Goal: Information Seeking & Learning: Learn about a topic

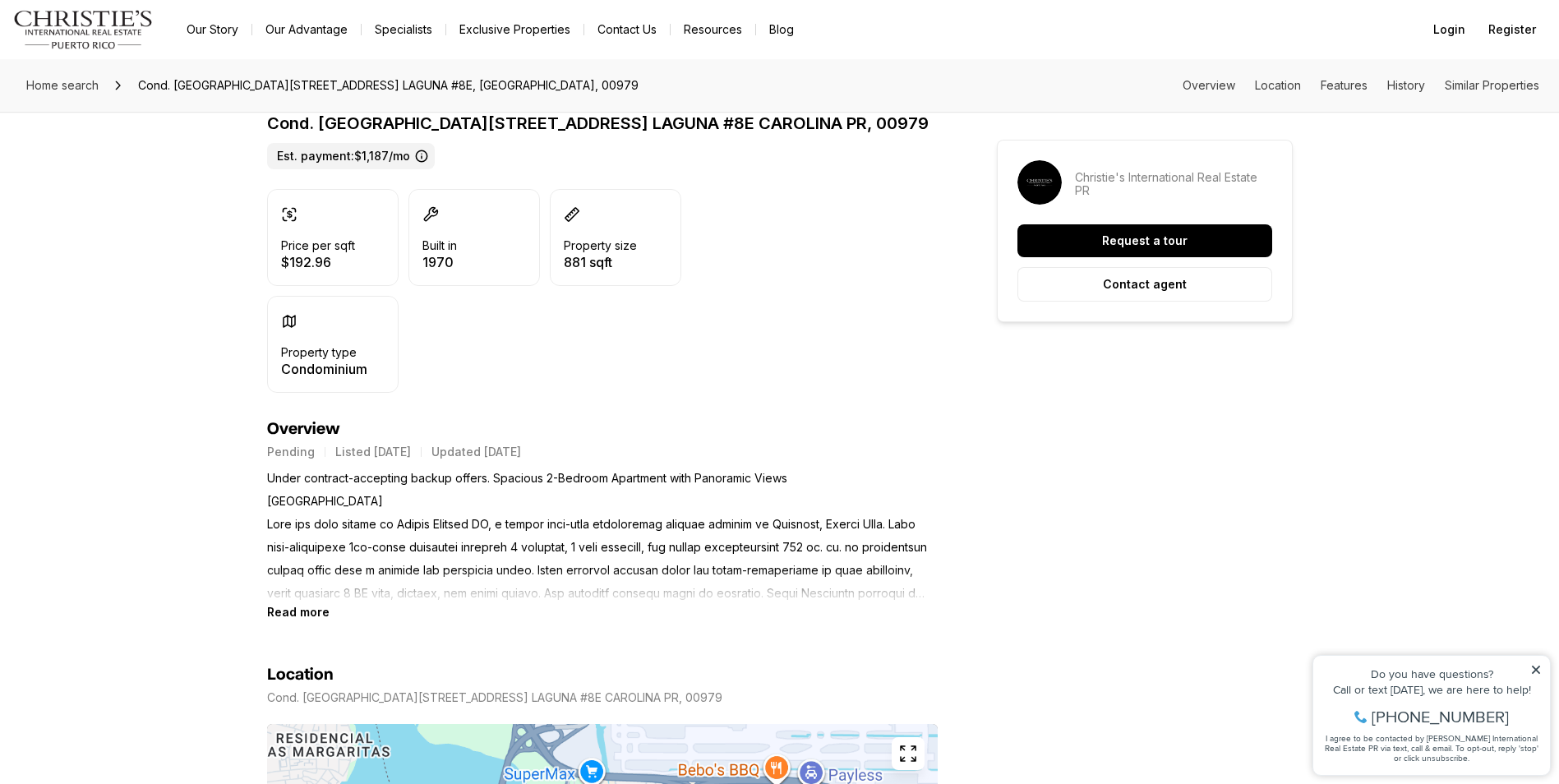
scroll to position [411, 0]
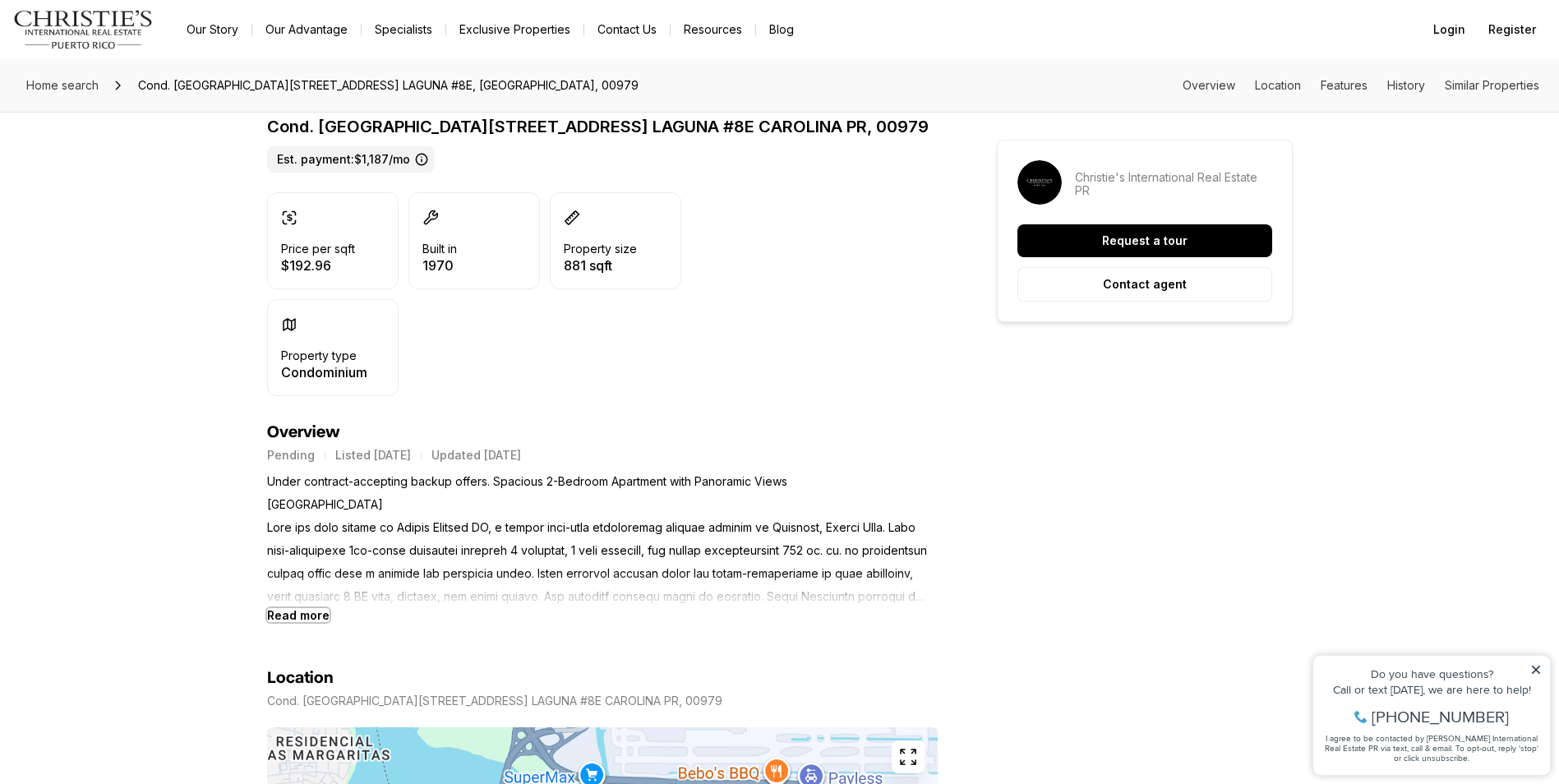
click at [311, 612] on b "Read more" at bounding box center [298, 614] width 63 height 14
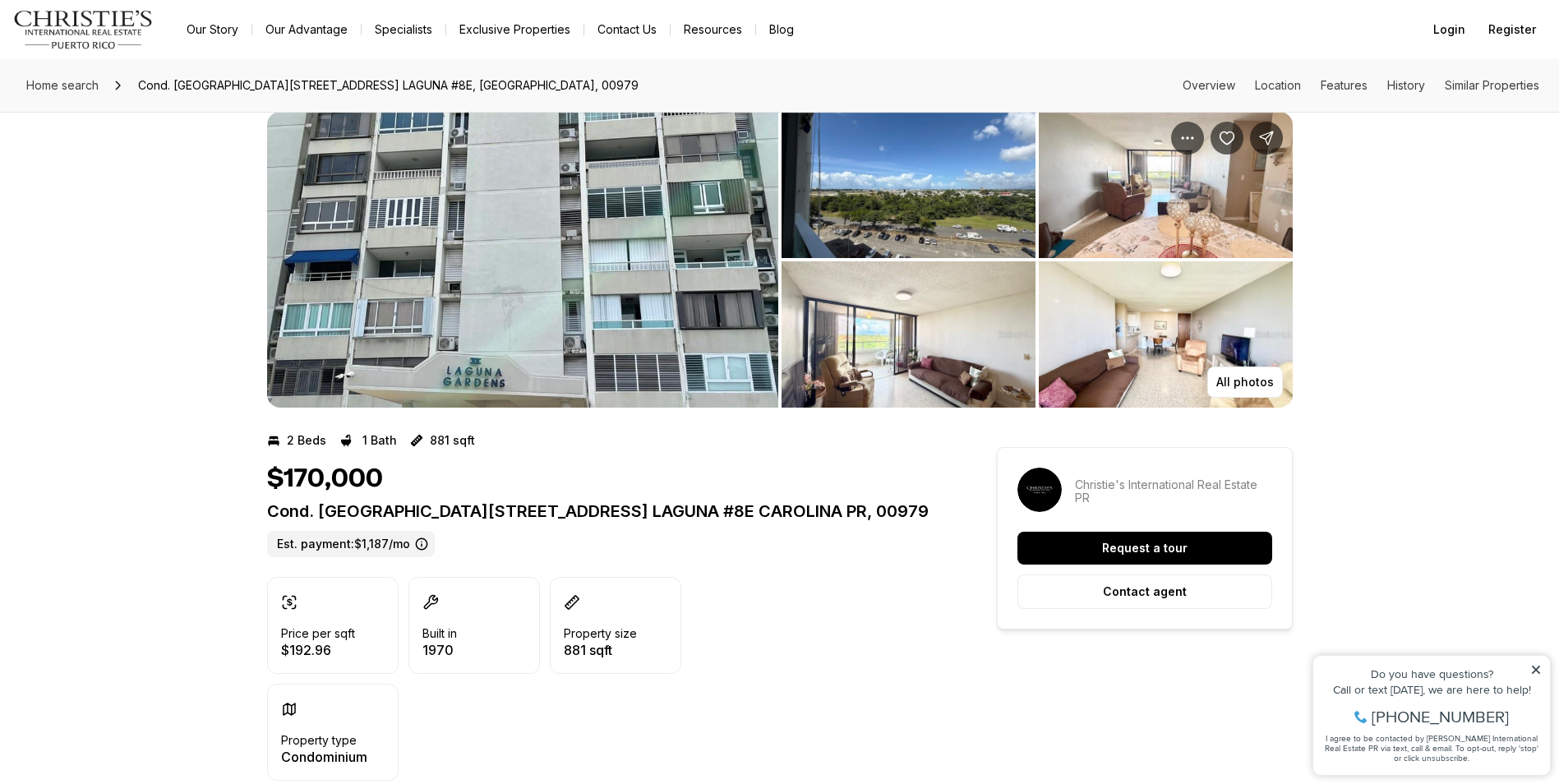
scroll to position [0, 0]
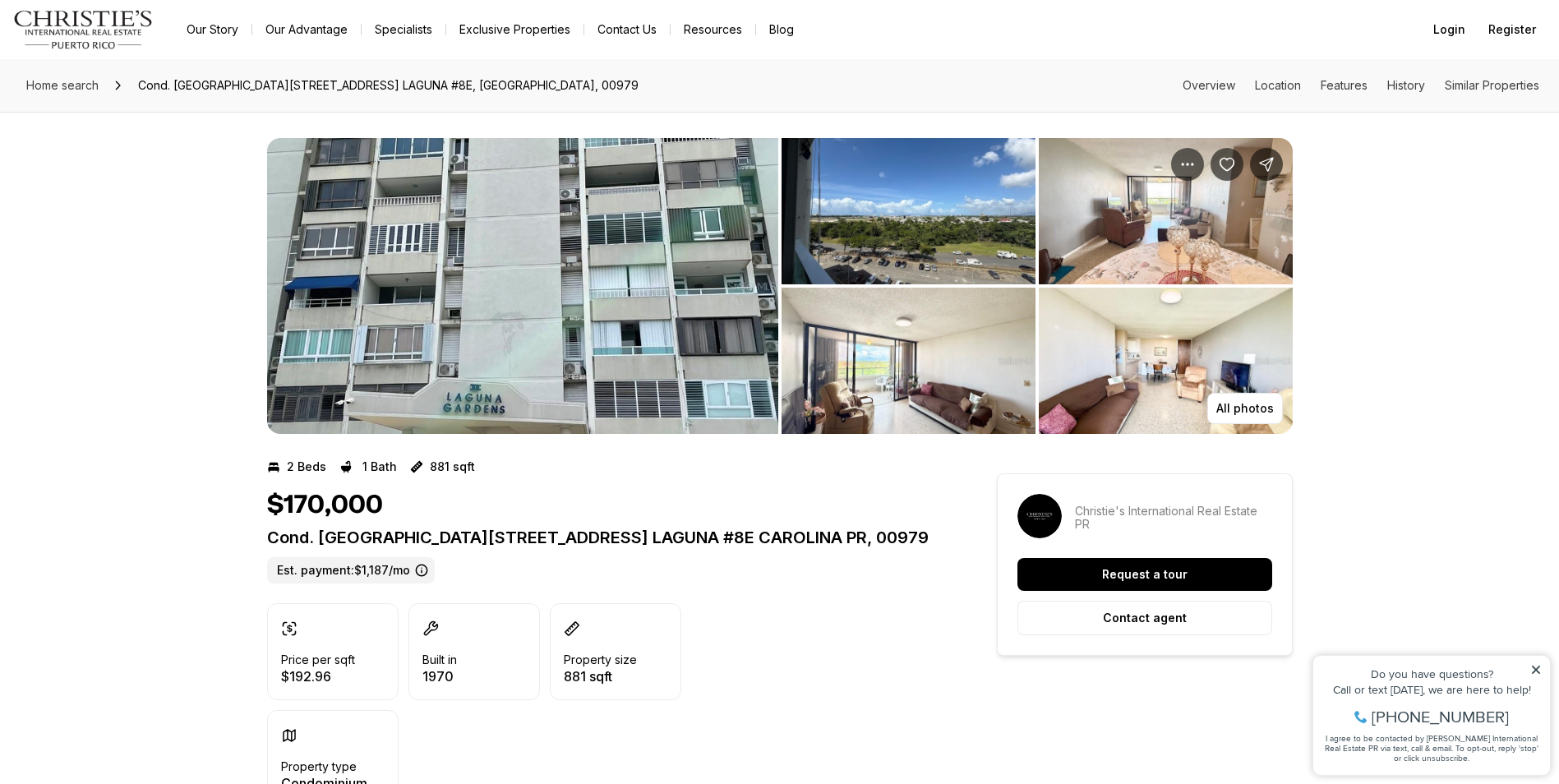
drag, startPoint x: 0, startPoint y: 1, endPoint x: 107, endPoint y: 174, distance: 203.4
click at [119, 212] on div "All photos" at bounding box center [779, 273] width 1559 height 322
click at [114, 23] on img "Main navigation" at bounding box center [83, 30] width 141 height 40
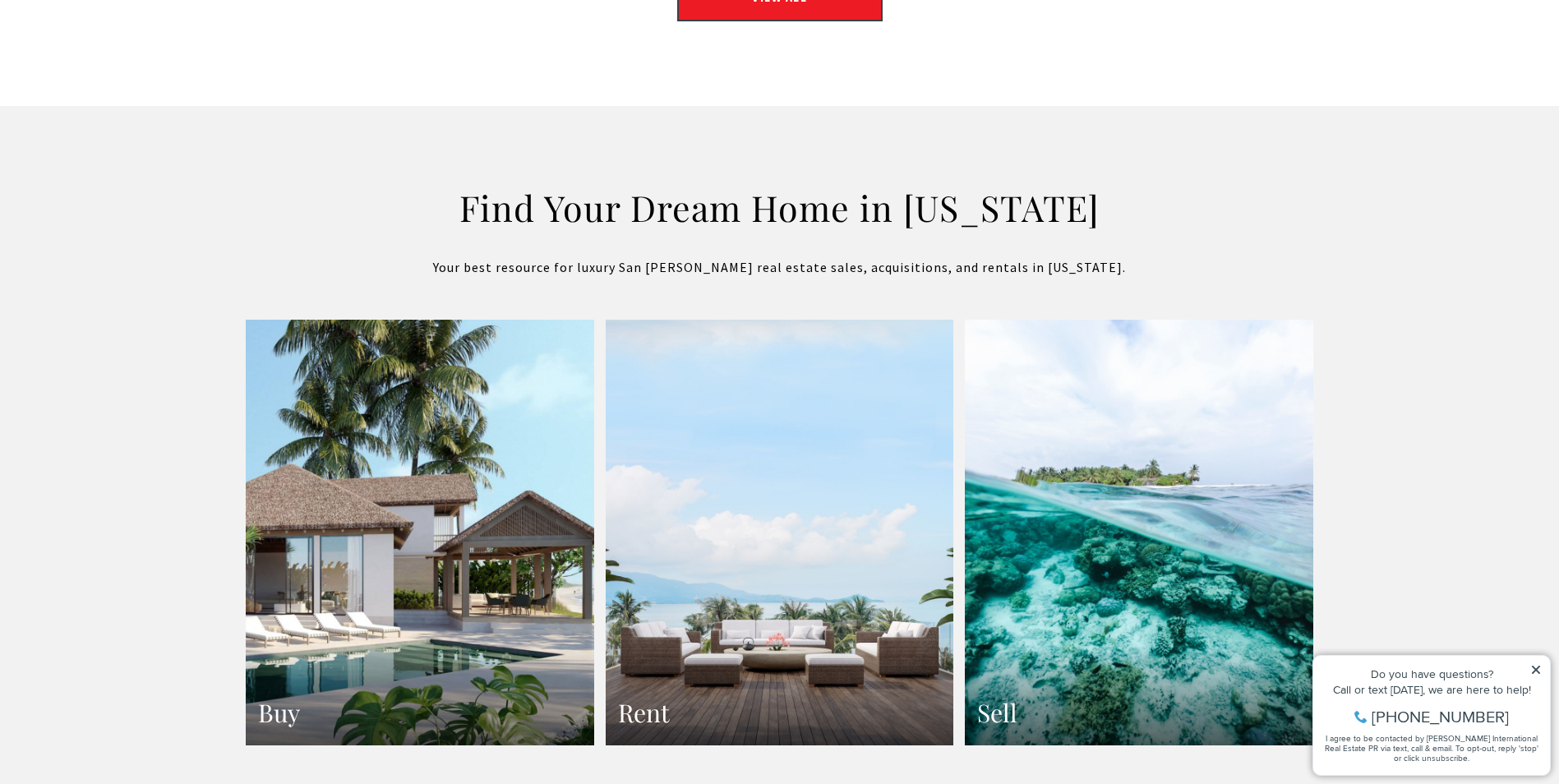
scroll to position [3123, 0]
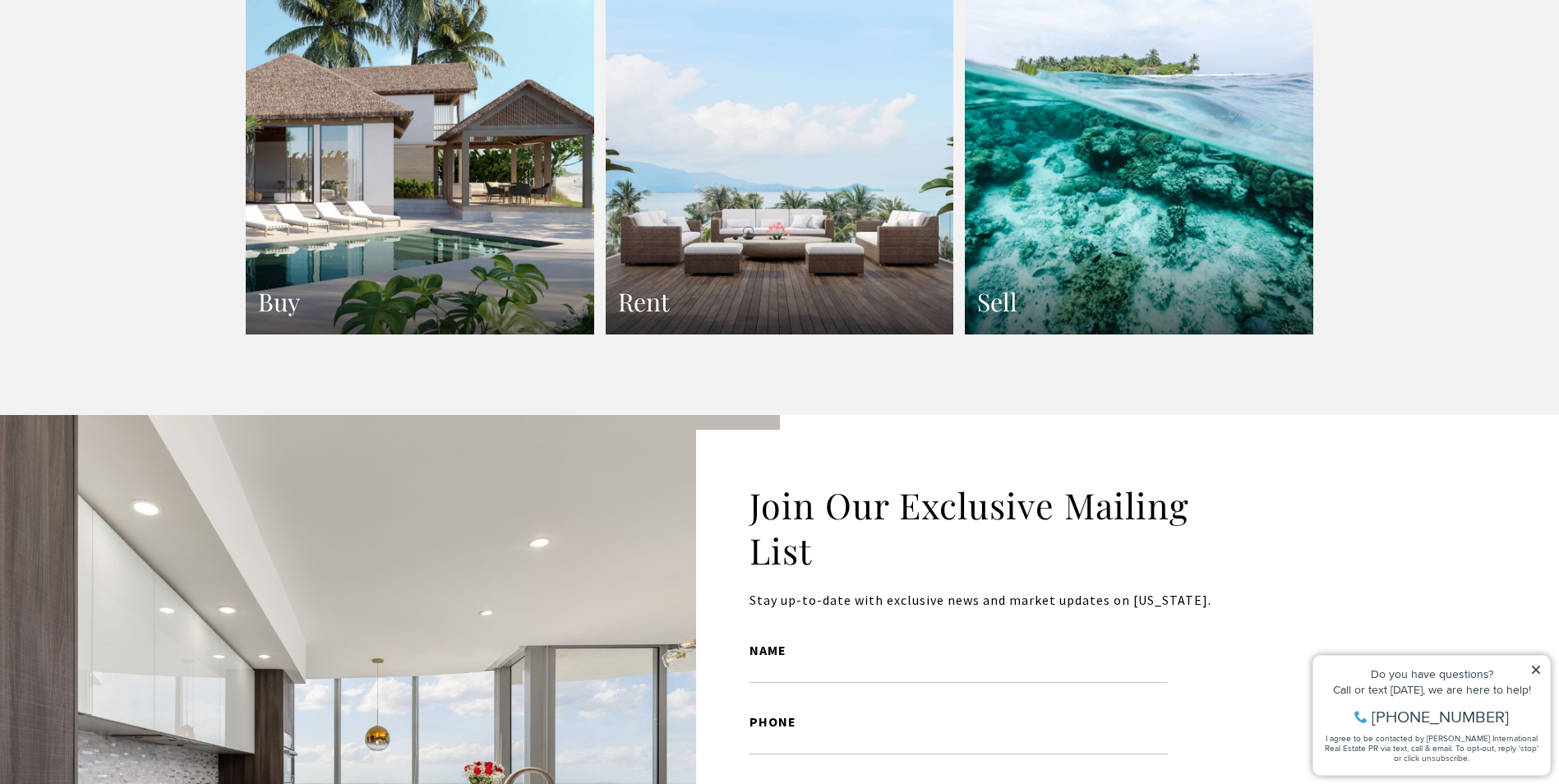
click at [390, 286] on h3 "Buy" at bounding box center [419, 301] width 324 height 32
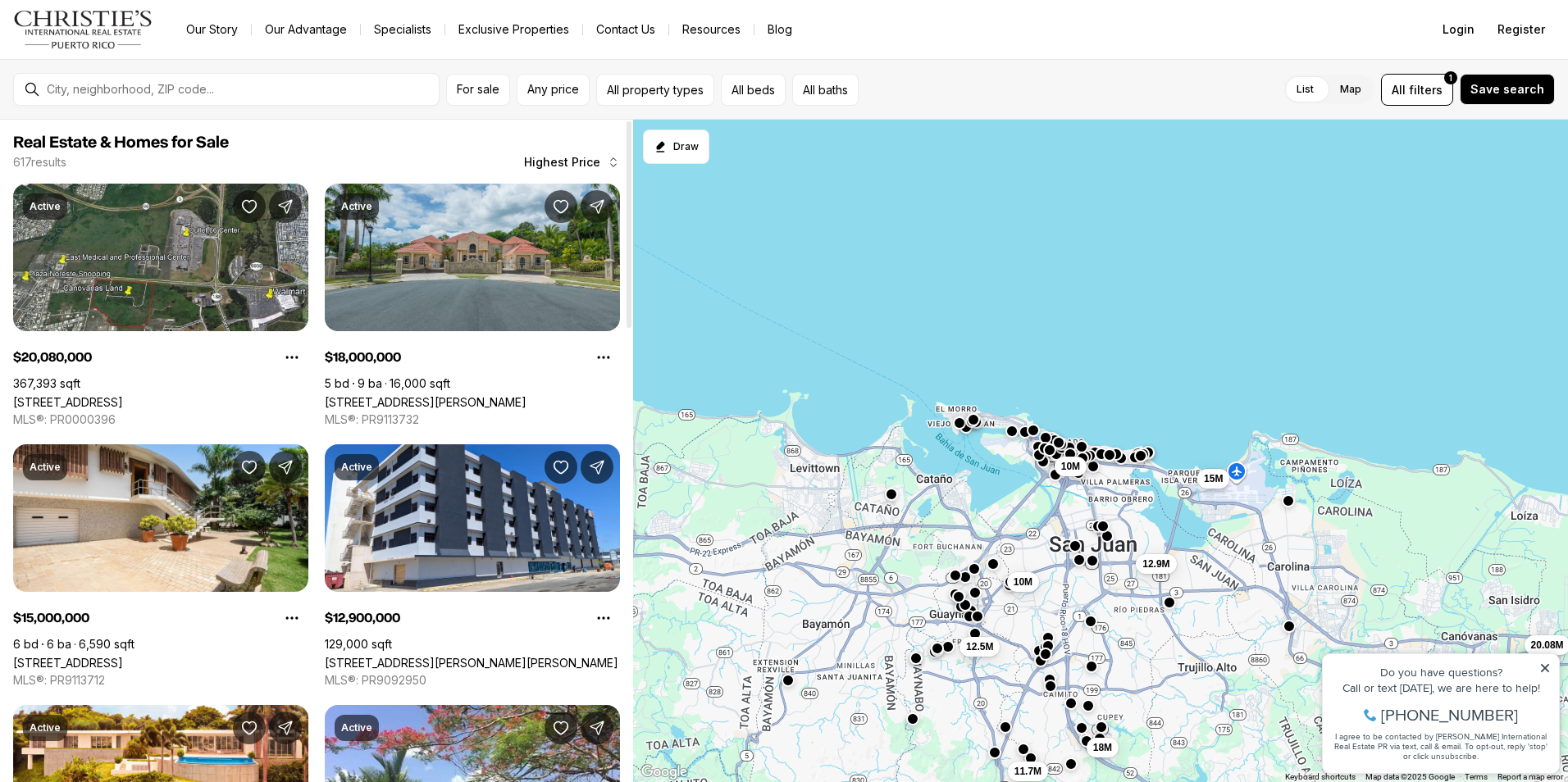
click at [626, 157] on div at bounding box center [629, 224] width 5 height 206
click at [626, 159] on div at bounding box center [629, 224] width 5 height 206
click at [609, 168] on icon "button" at bounding box center [613, 163] width 13 height 13
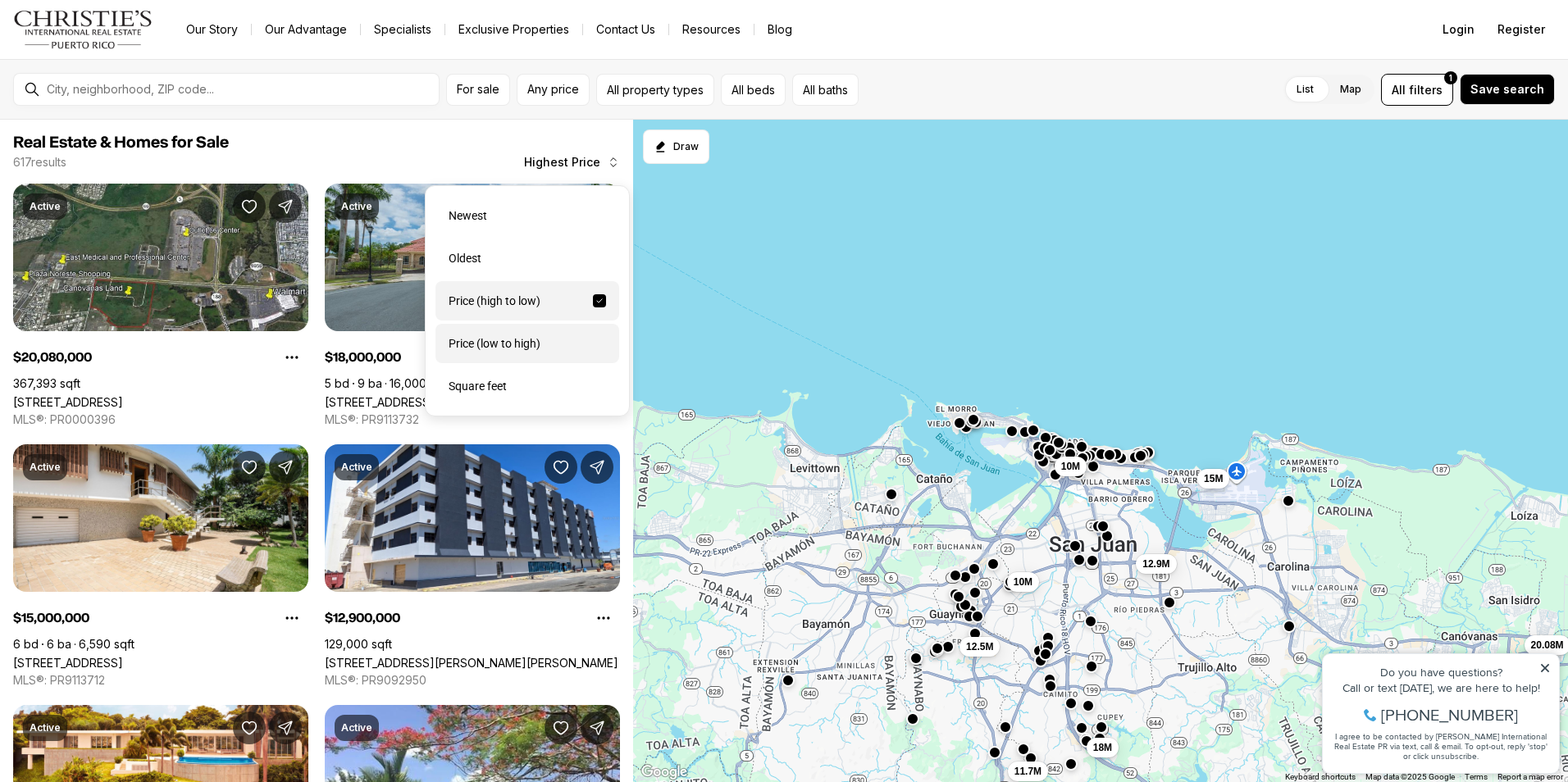
click at [554, 353] on div "Price (low to high)" at bounding box center [528, 343] width 184 height 39
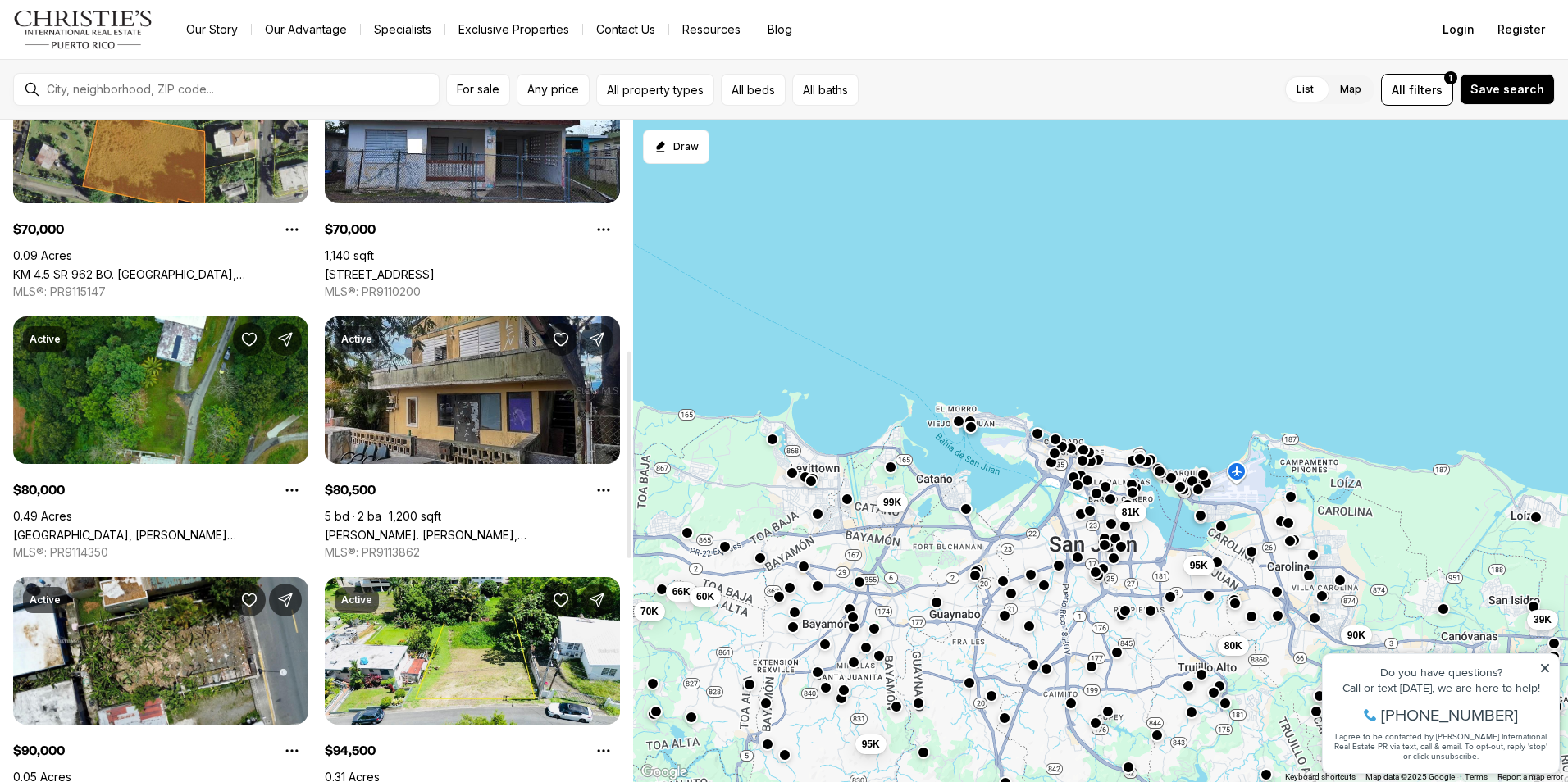
scroll to position [738, 0]
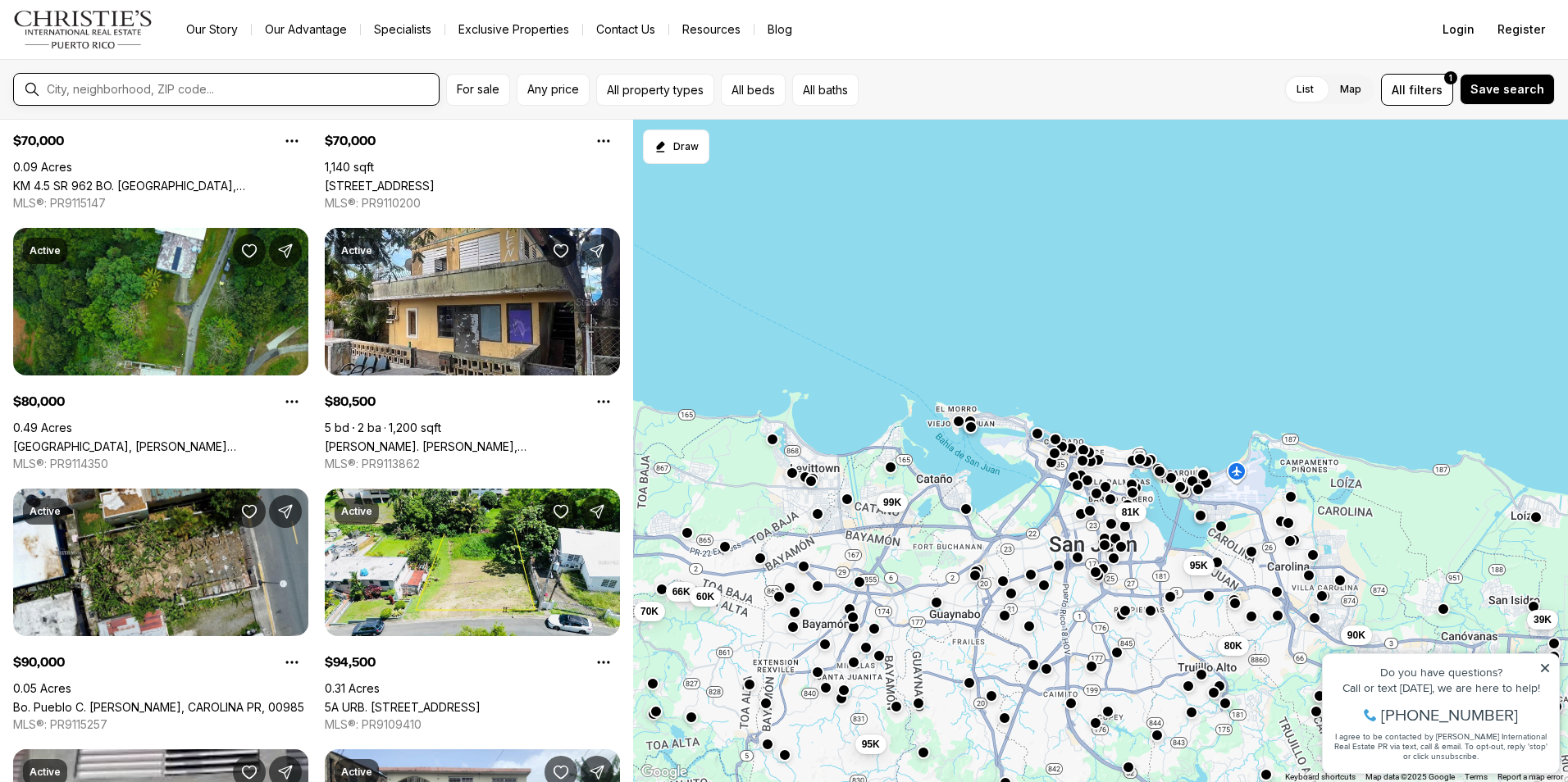
click at [380, 90] on input "text" at bounding box center [239, 90] width 385 height 15
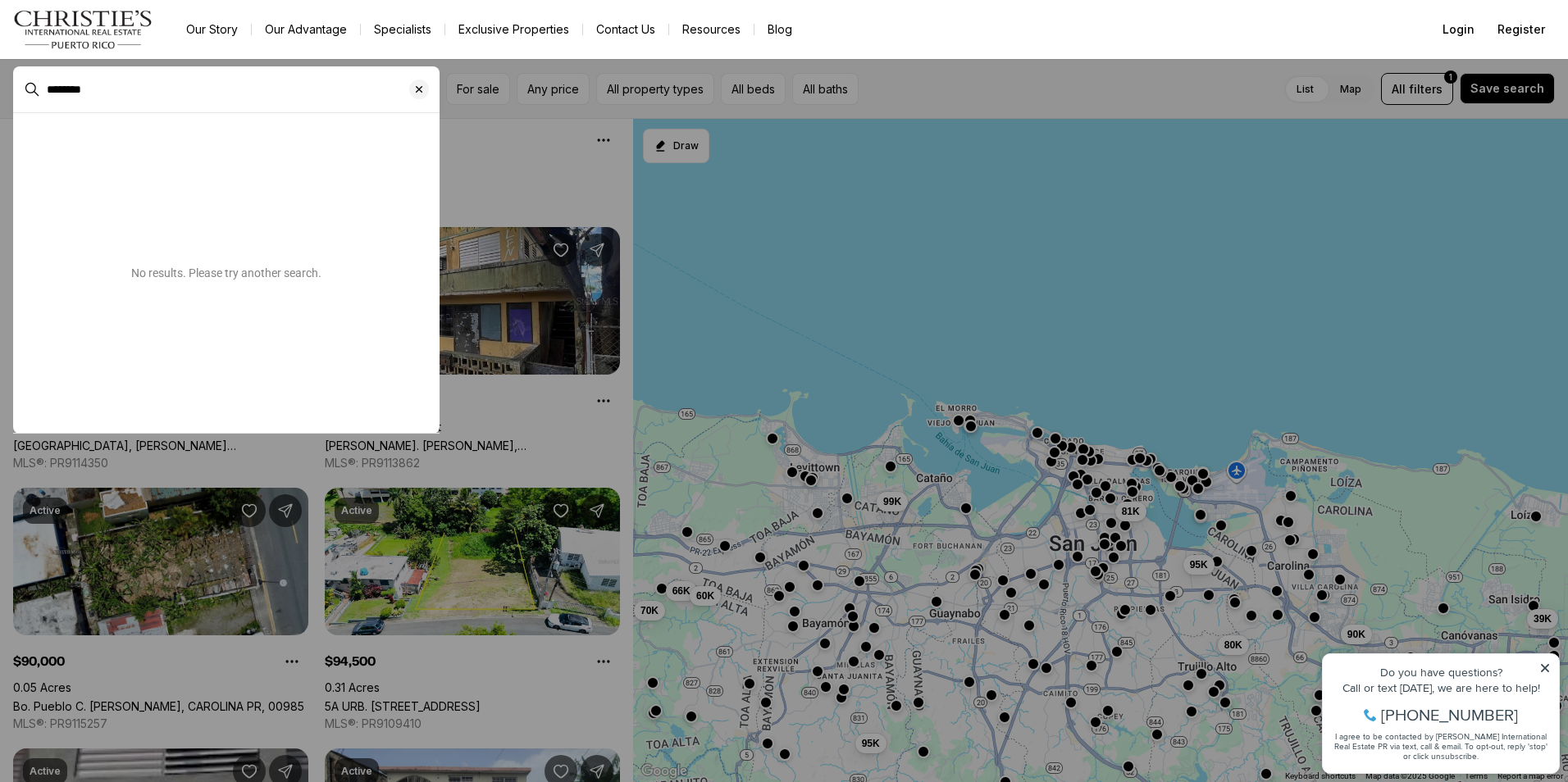
type input "********"
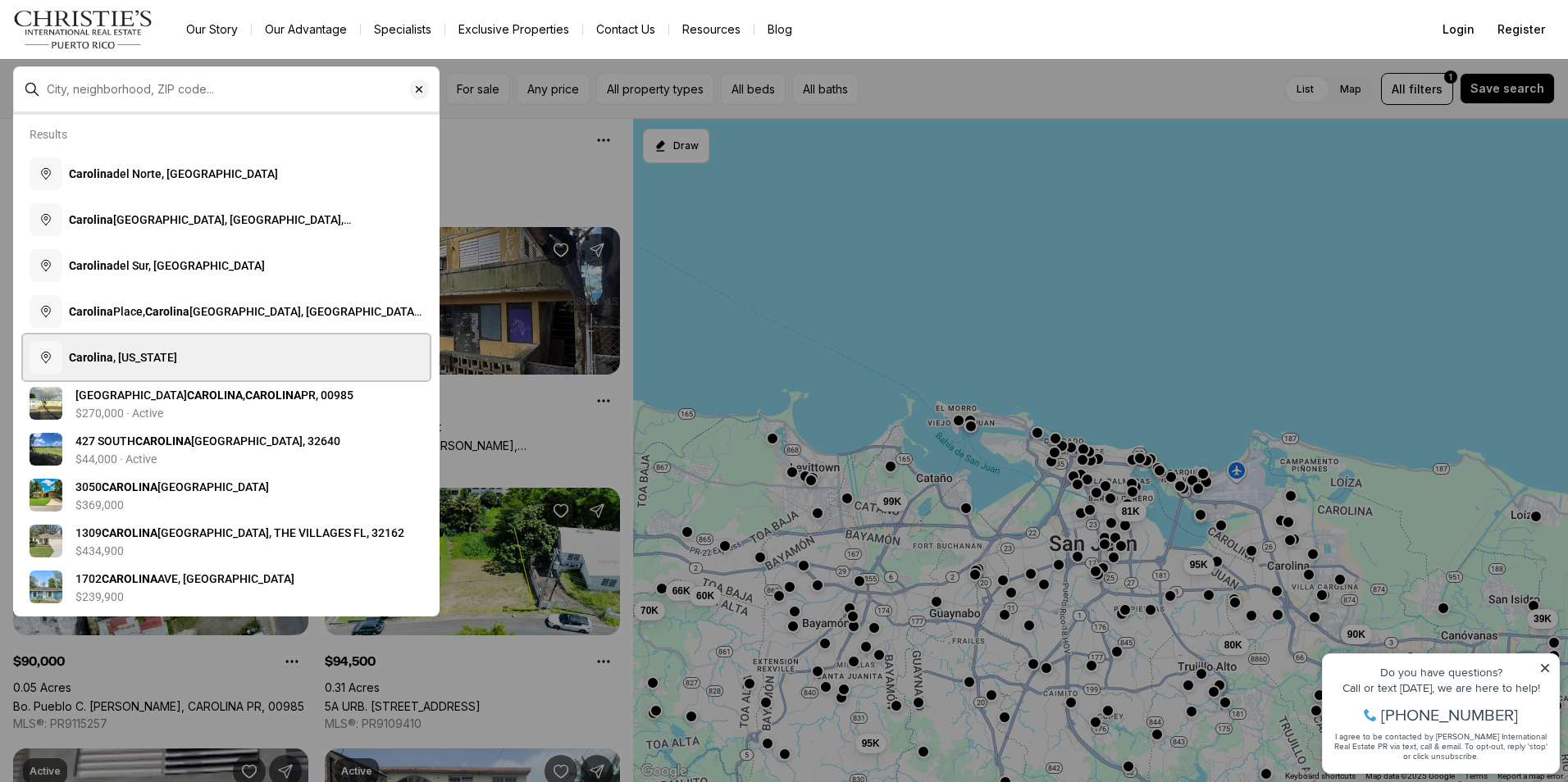
click at [223, 353] on button "Carolina , Puerto Rico" at bounding box center [226, 357] width 407 height 46
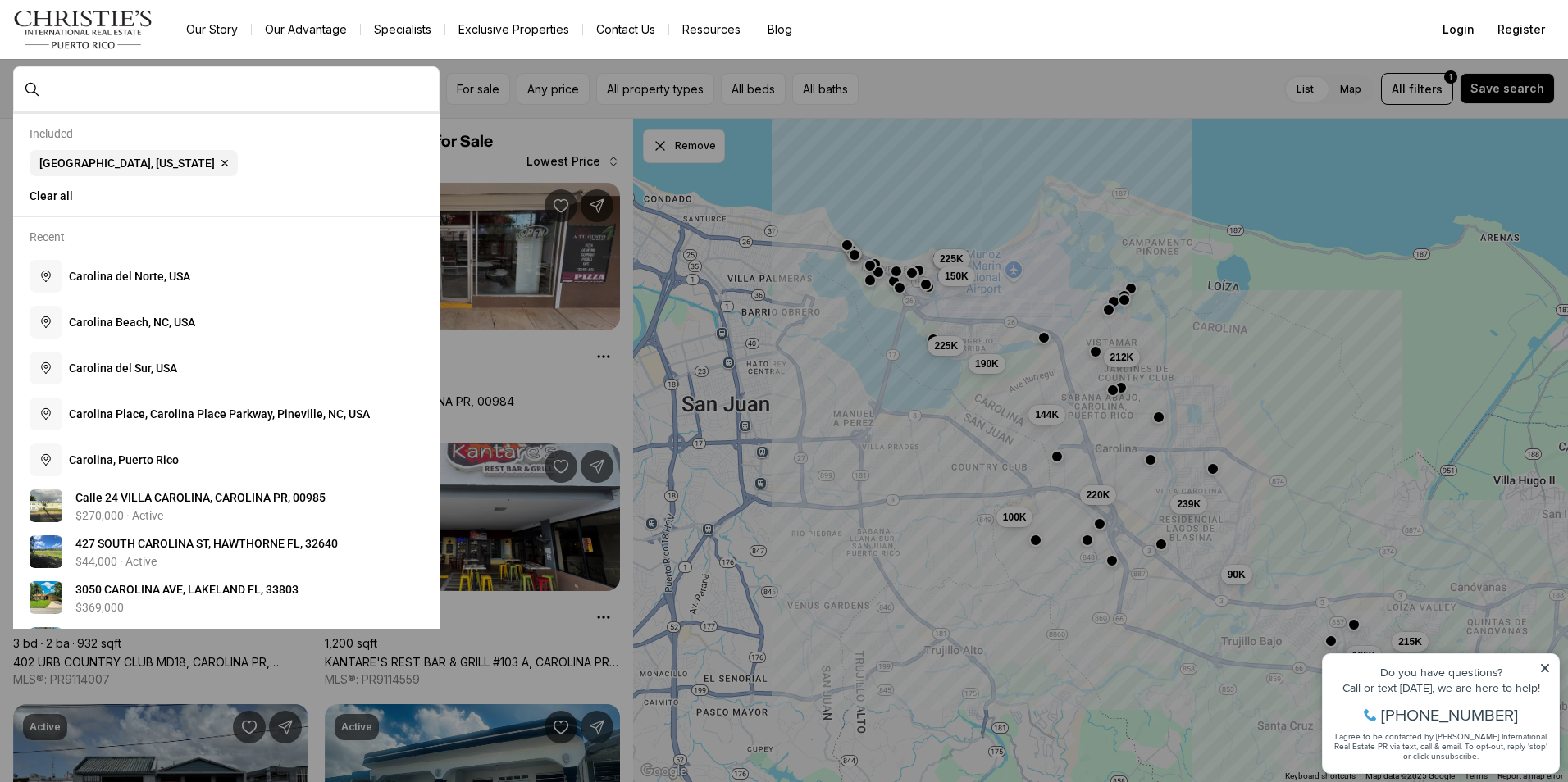
click at [432, 90] on div at bounding box center [239, 90] width 399 height 28
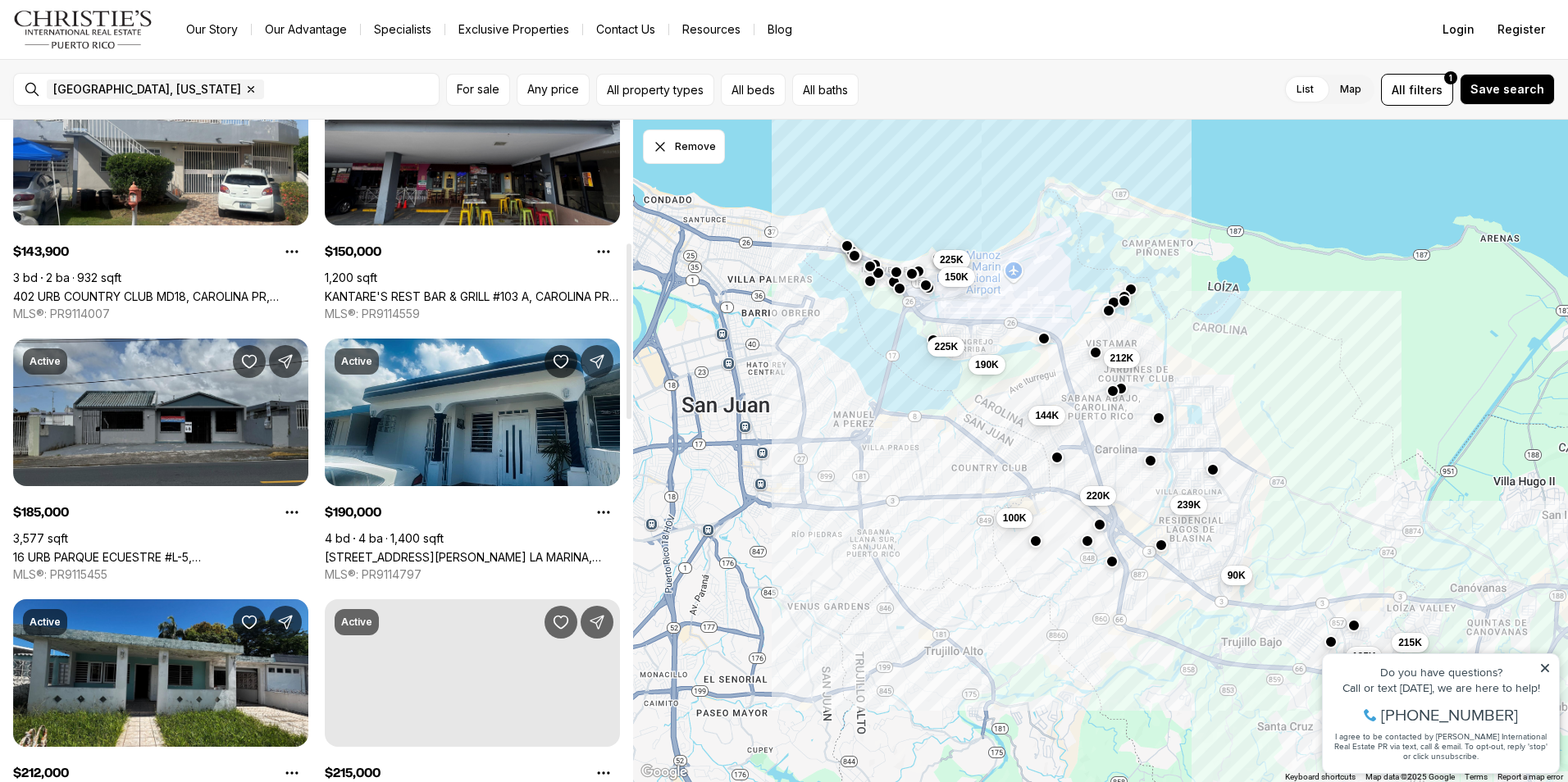
scroll to position [164, 0]
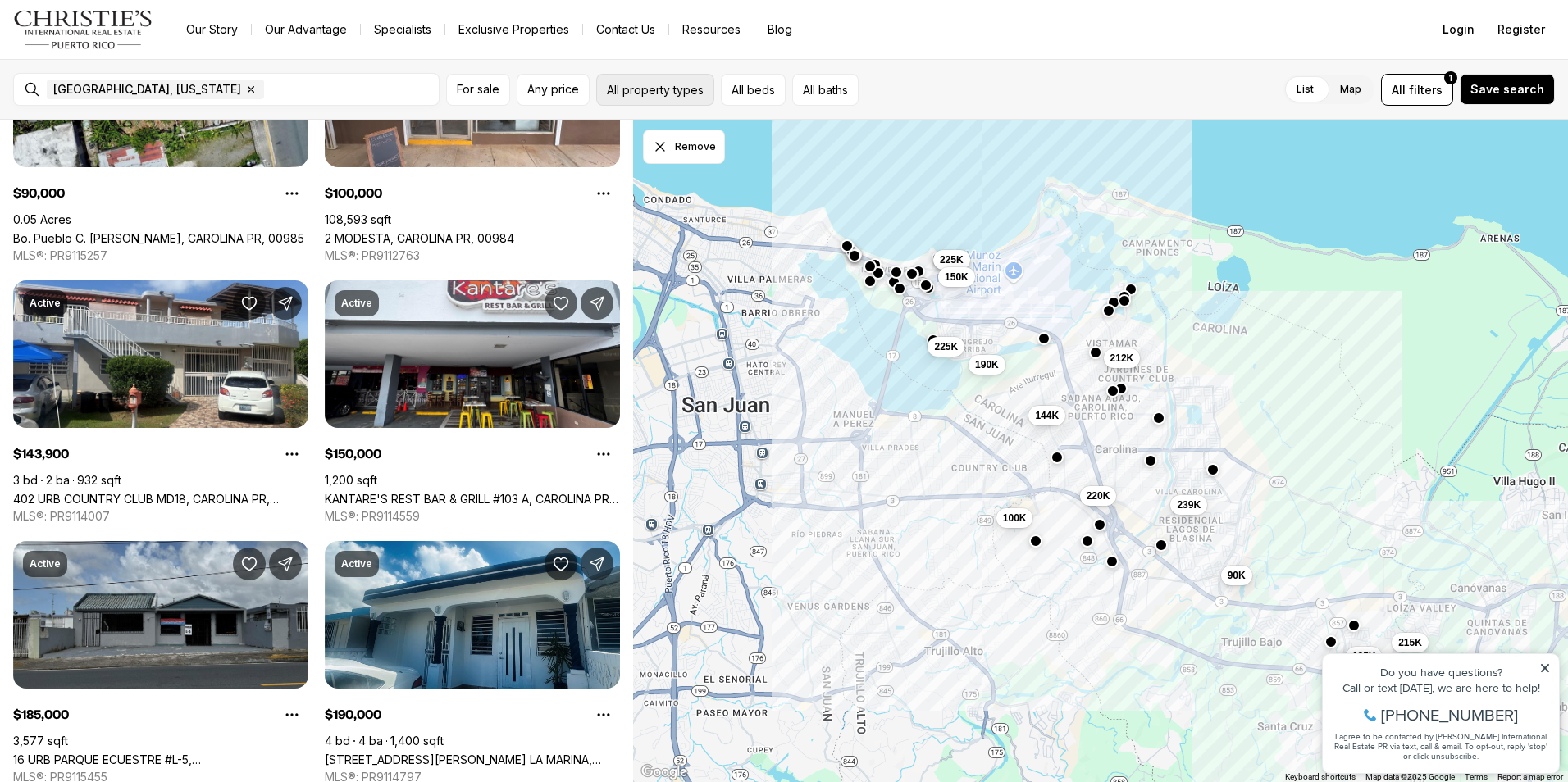
click at [683, 93] on button "All property types" at bounding box center [655, 90] width 118 height 32
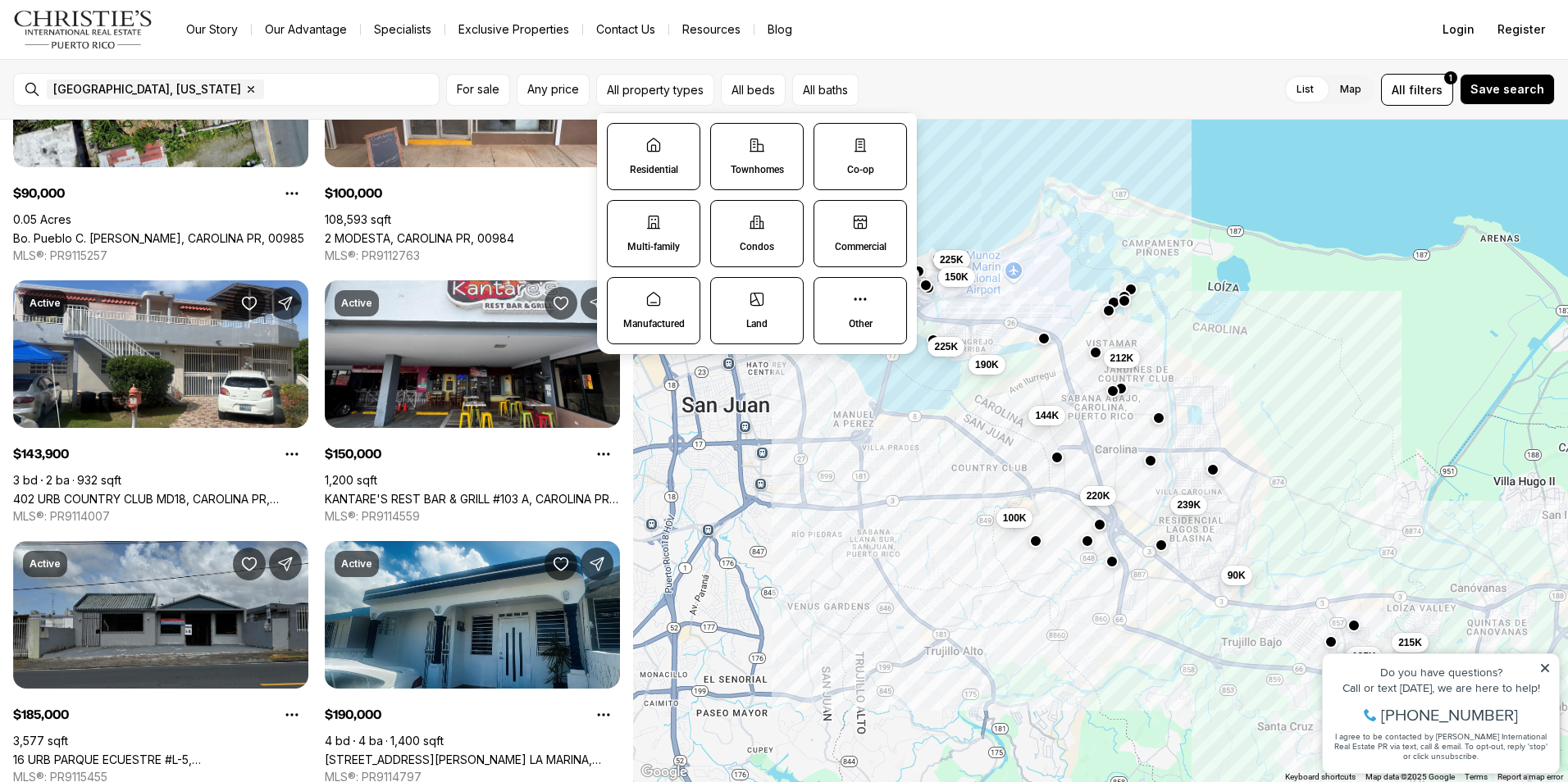
click at [759, 225] on icon at bounding box center [757, 222] width 16 height 16
click at [727, 217] on button "Condos" at bounding box center [719, 209] width 16 height 16
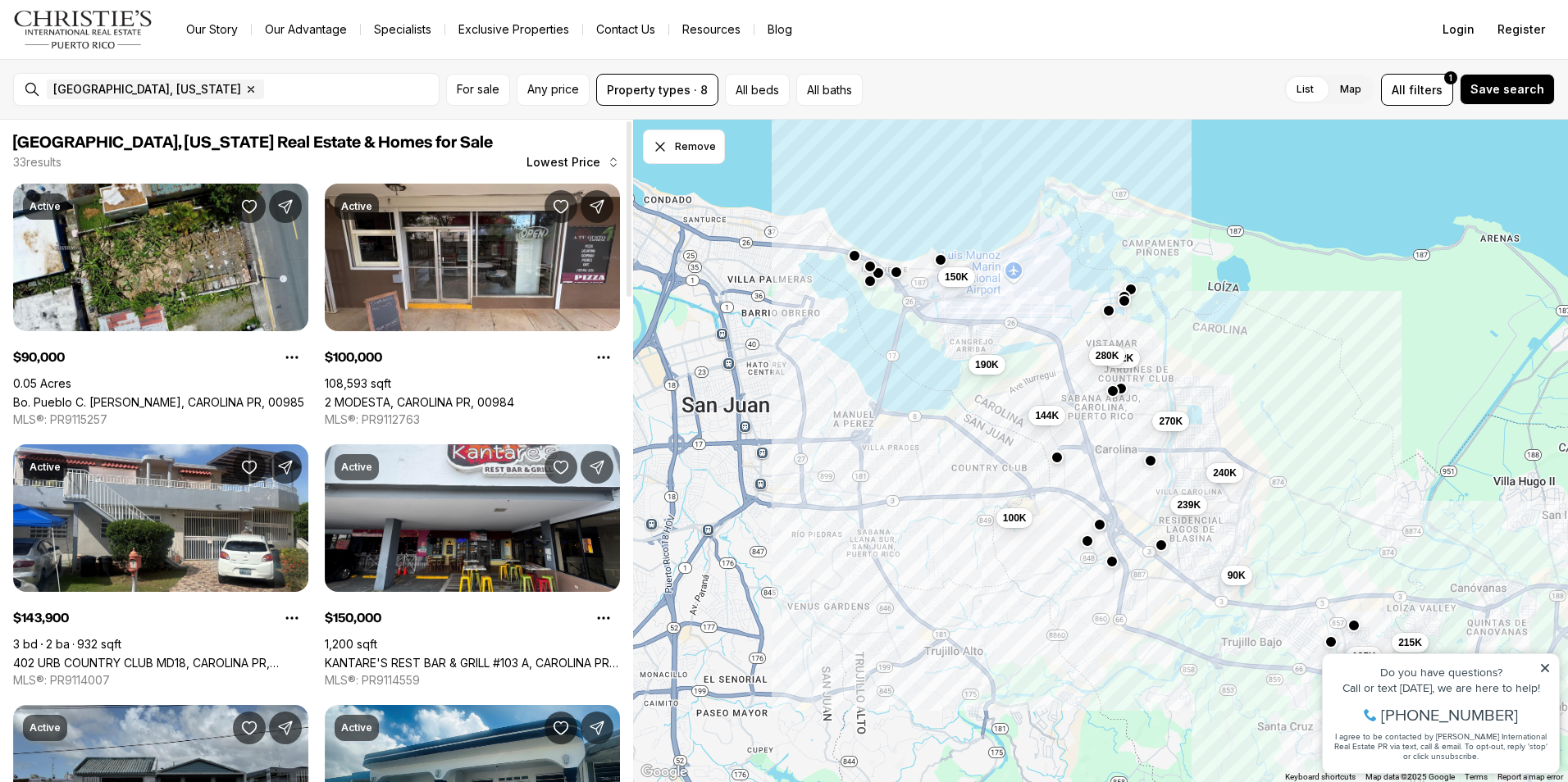
click at [495, 145] on span "[GEOGRAPHIC_DATA], [US_STATE] Real Estate & Homes for Sale" at bounding box center [316, 143] width 606 height 20
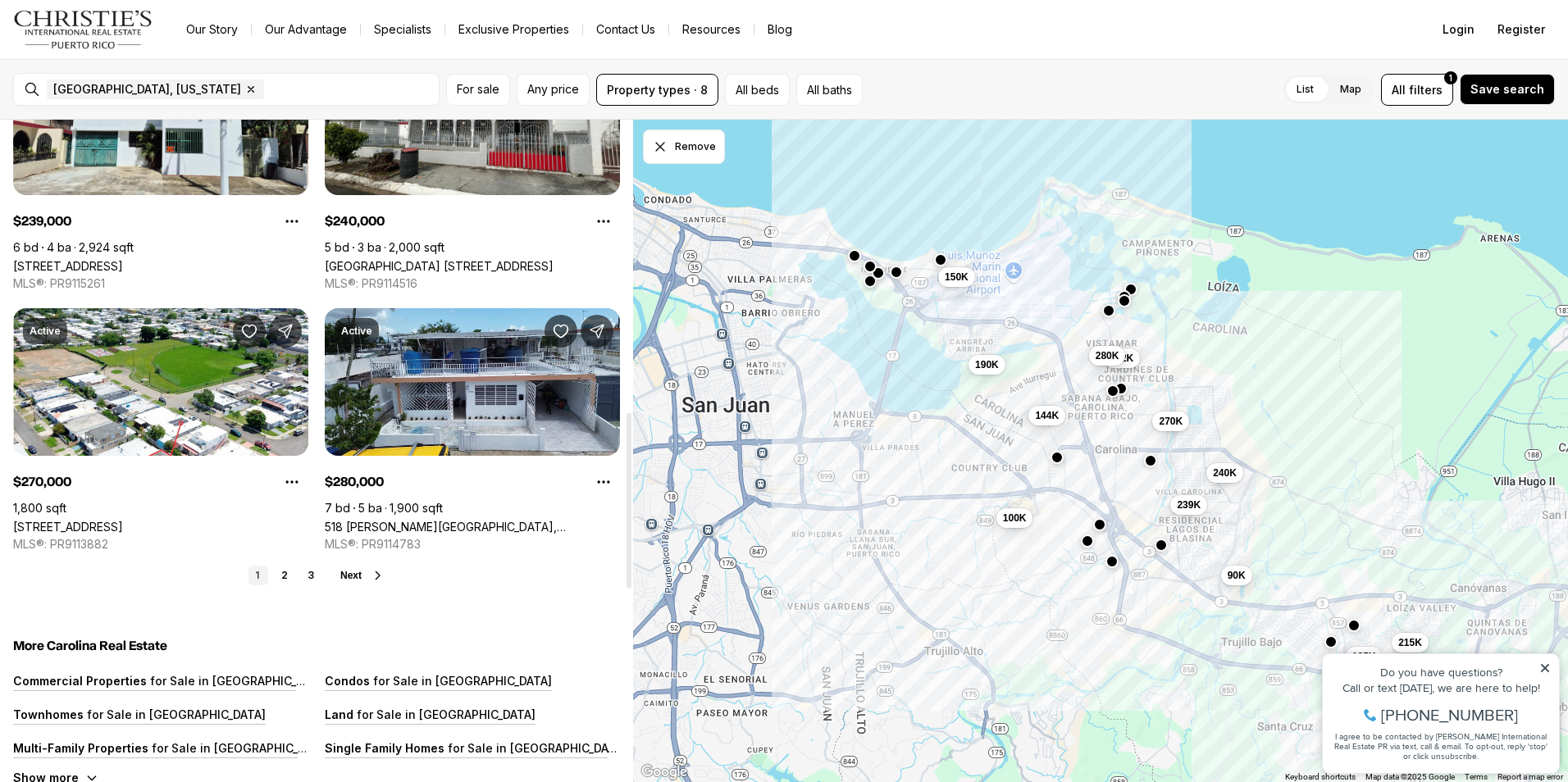
scroll to position [1311, 0]
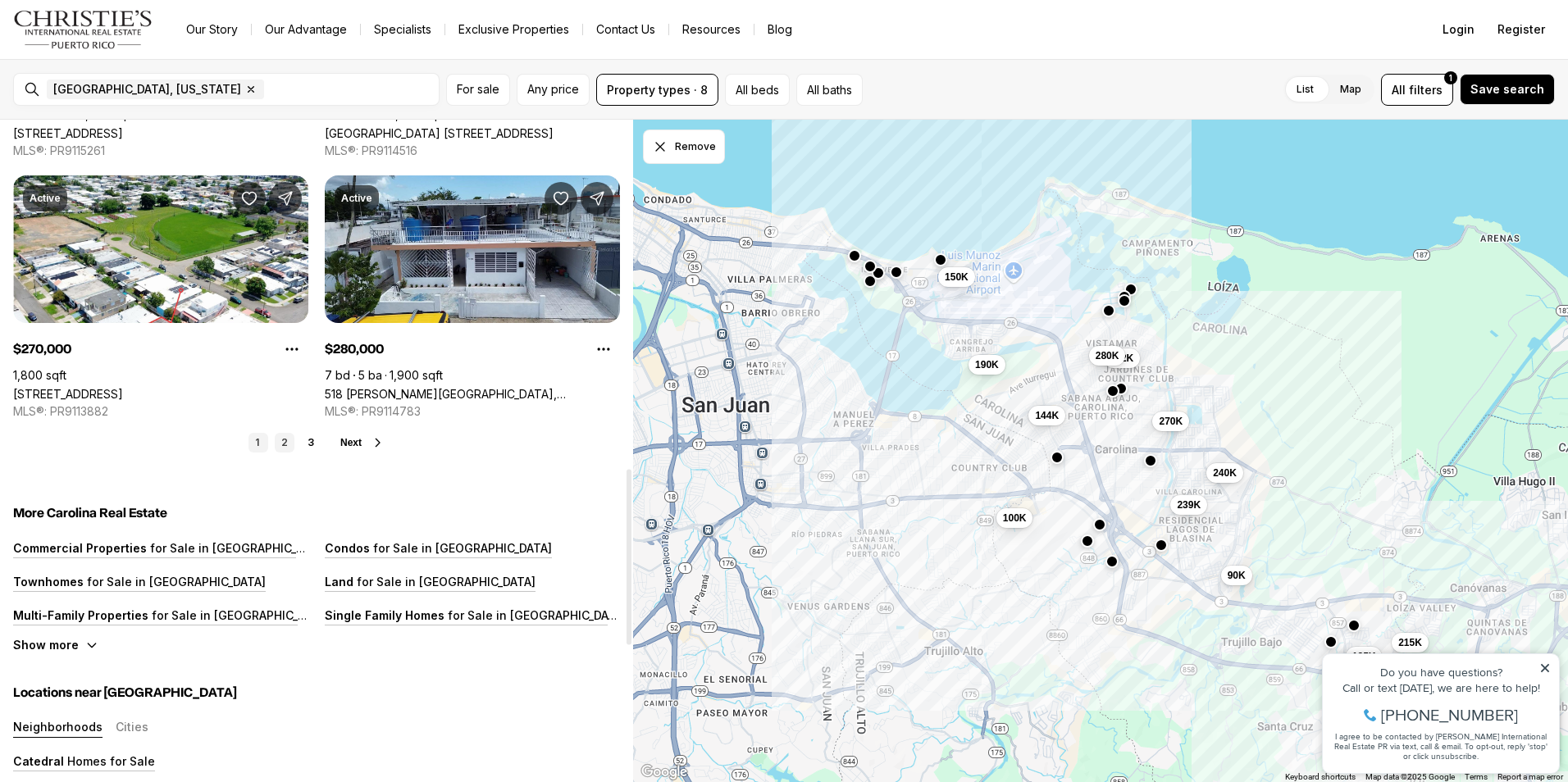
click at [279, 445] on link "2" at bounding box center [284, 443] width 20 height 20
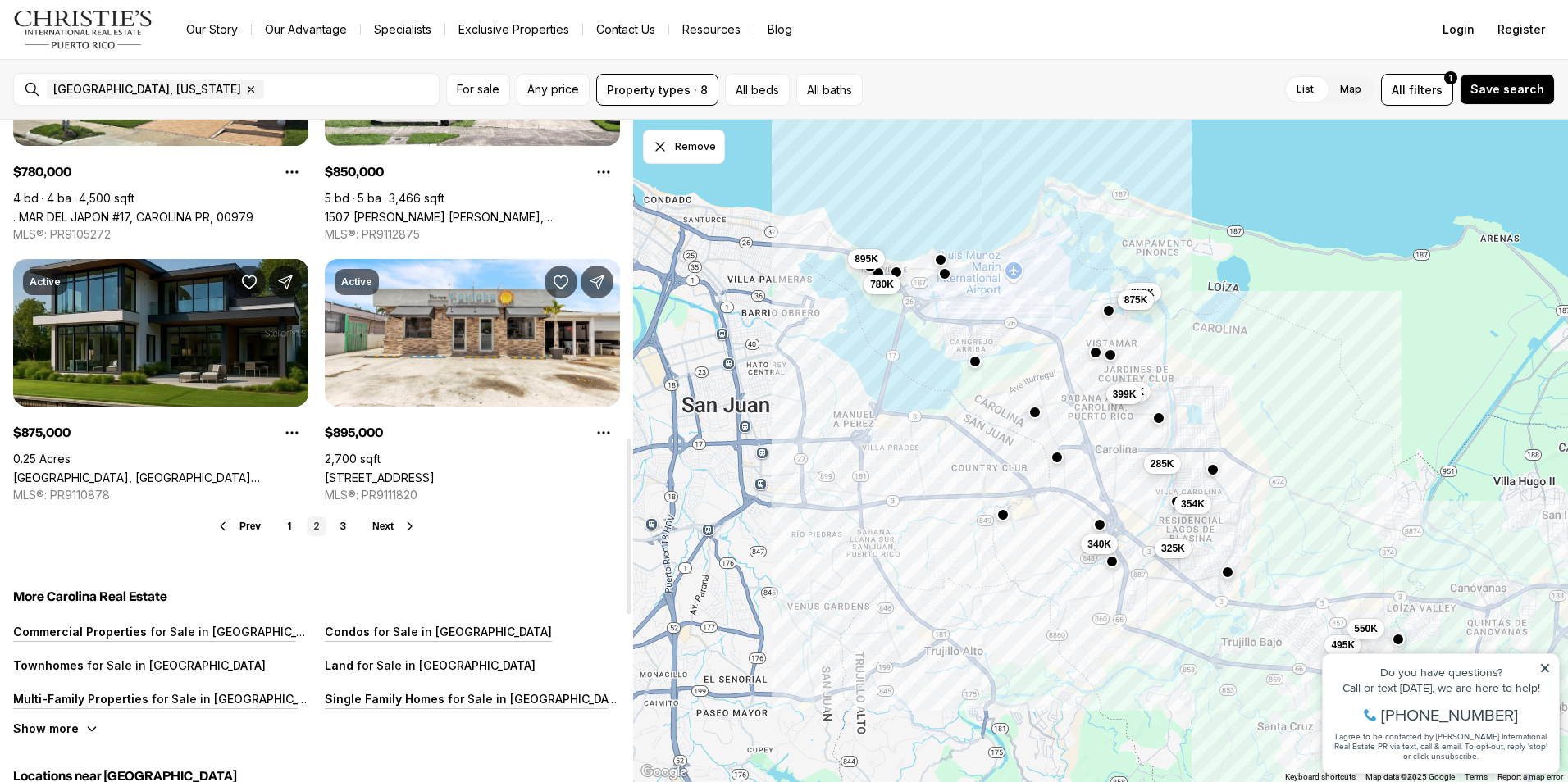
scroll to position [1230, 0]
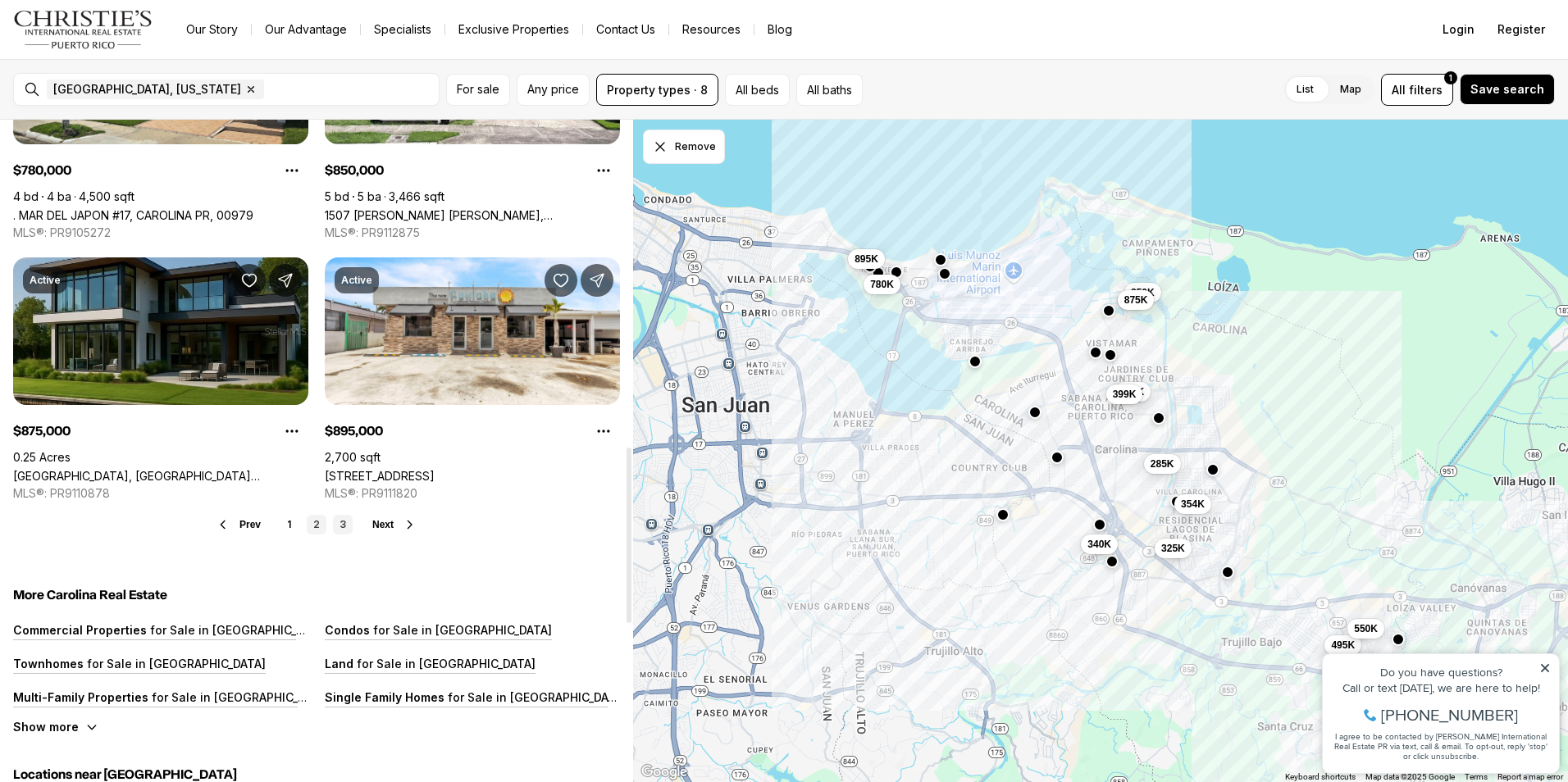
click at [342, 528] on link "3" at bounding box center [343, 525] width 20 height 20
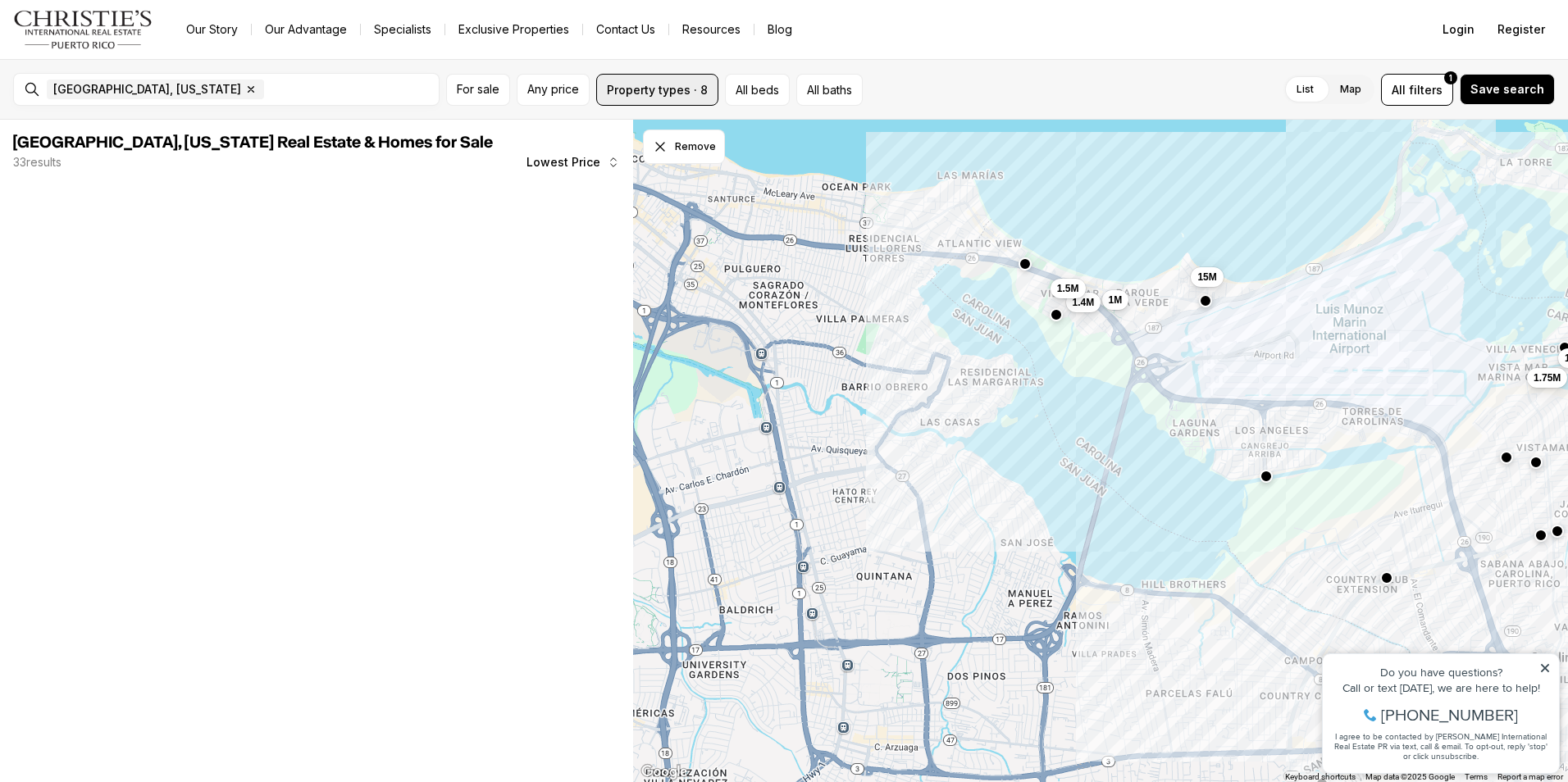
click at [690, 90] on button "Property types · 8" at bounding box center [657, 90] width 122 height 32
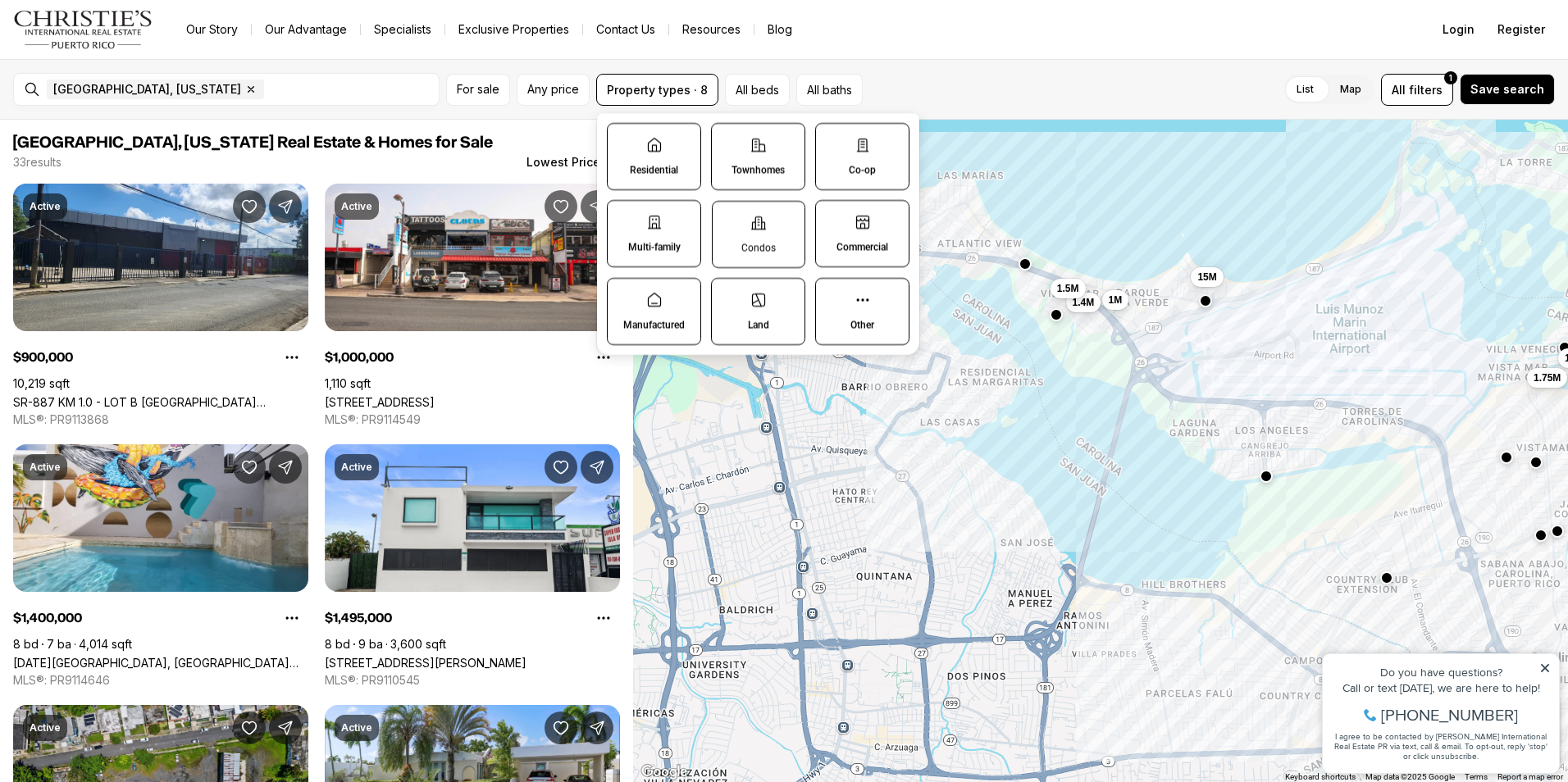
click at [759, 239] on label "Condos" at bounding box center [759, 234] width 94 height 67
click at [729, 218] on button "Condos" at bounding box center [721, 209] width 16 height 16
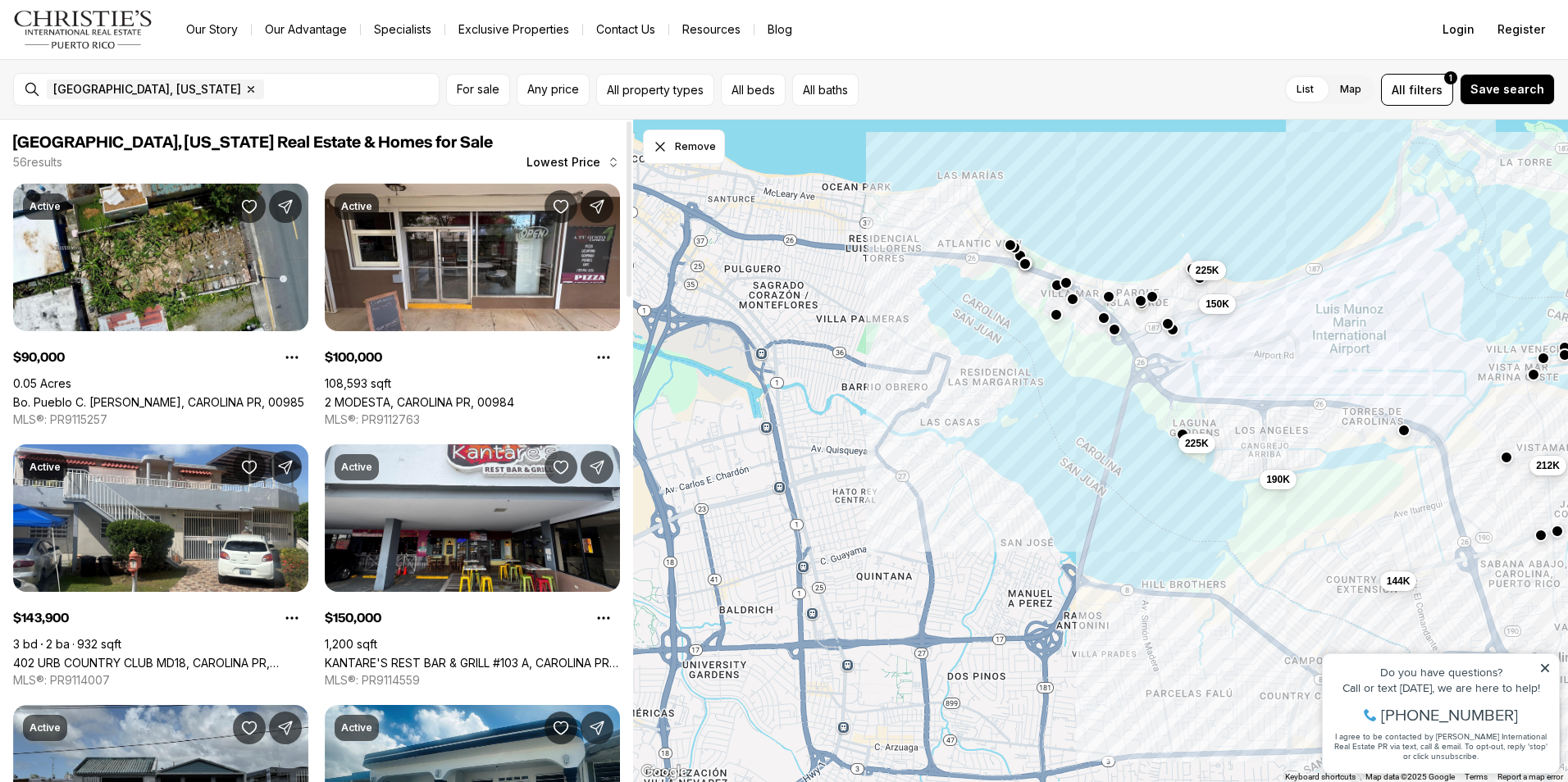
click at [325, 163] on div "56 results Lowest Price" at bounding box center [316, 163] width 606 height 16
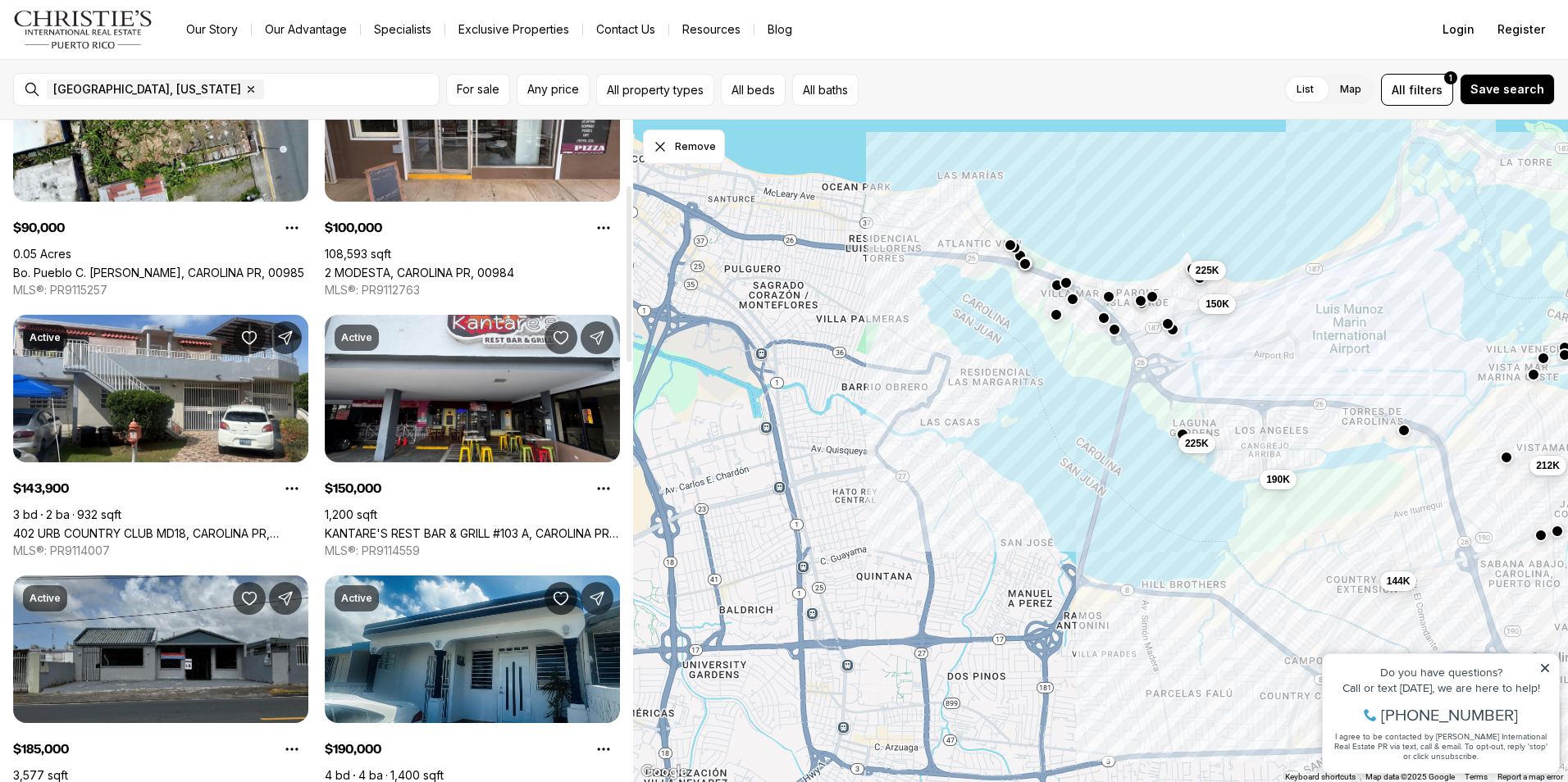
scroll to position [246, 0]
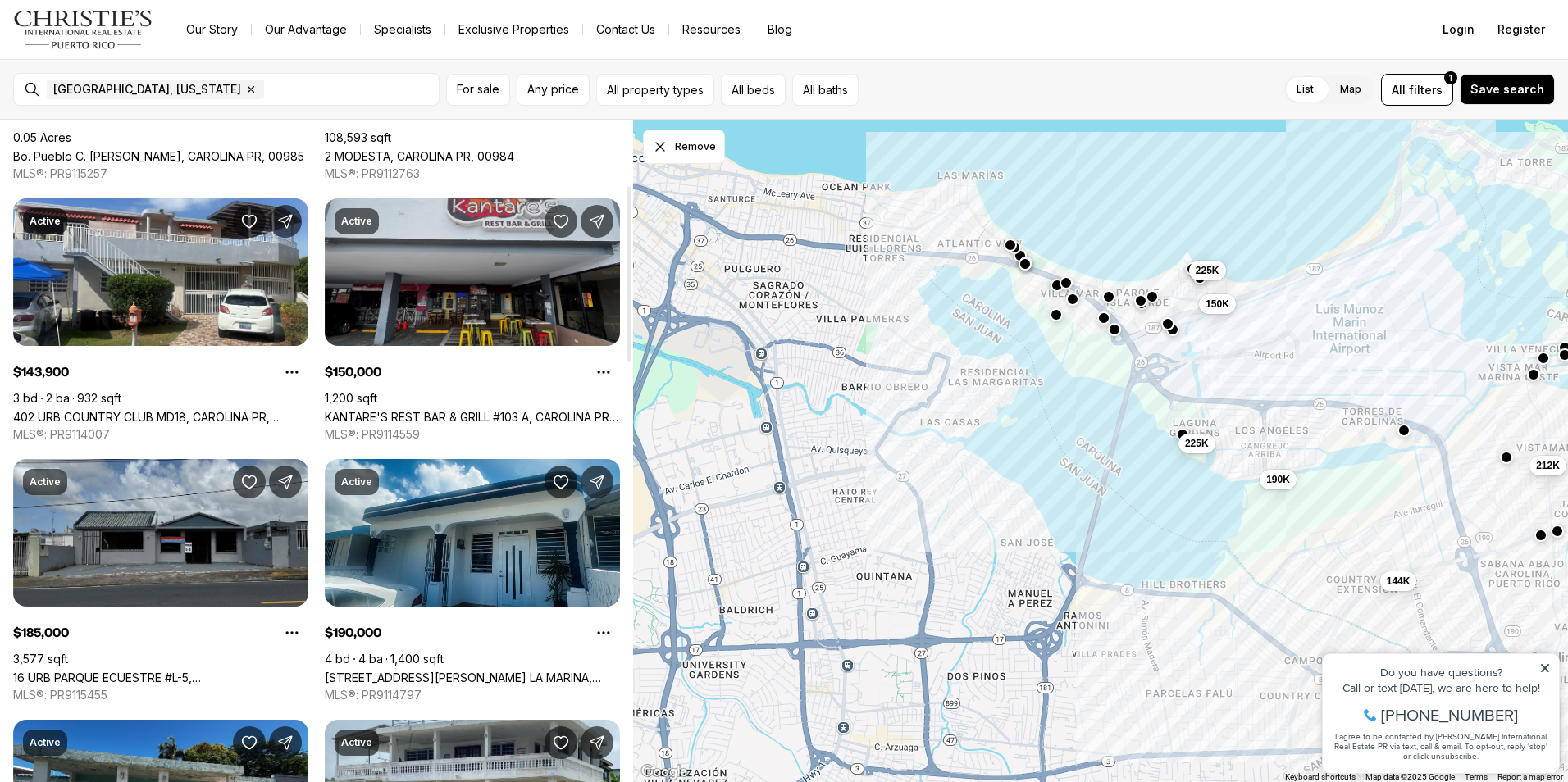
click at [483, 410] on link "KANTARE'S REST BAR & GRILL #103 A, CAROLINA PR, 00979" at bounding box center [472, 416] width 295 height 14
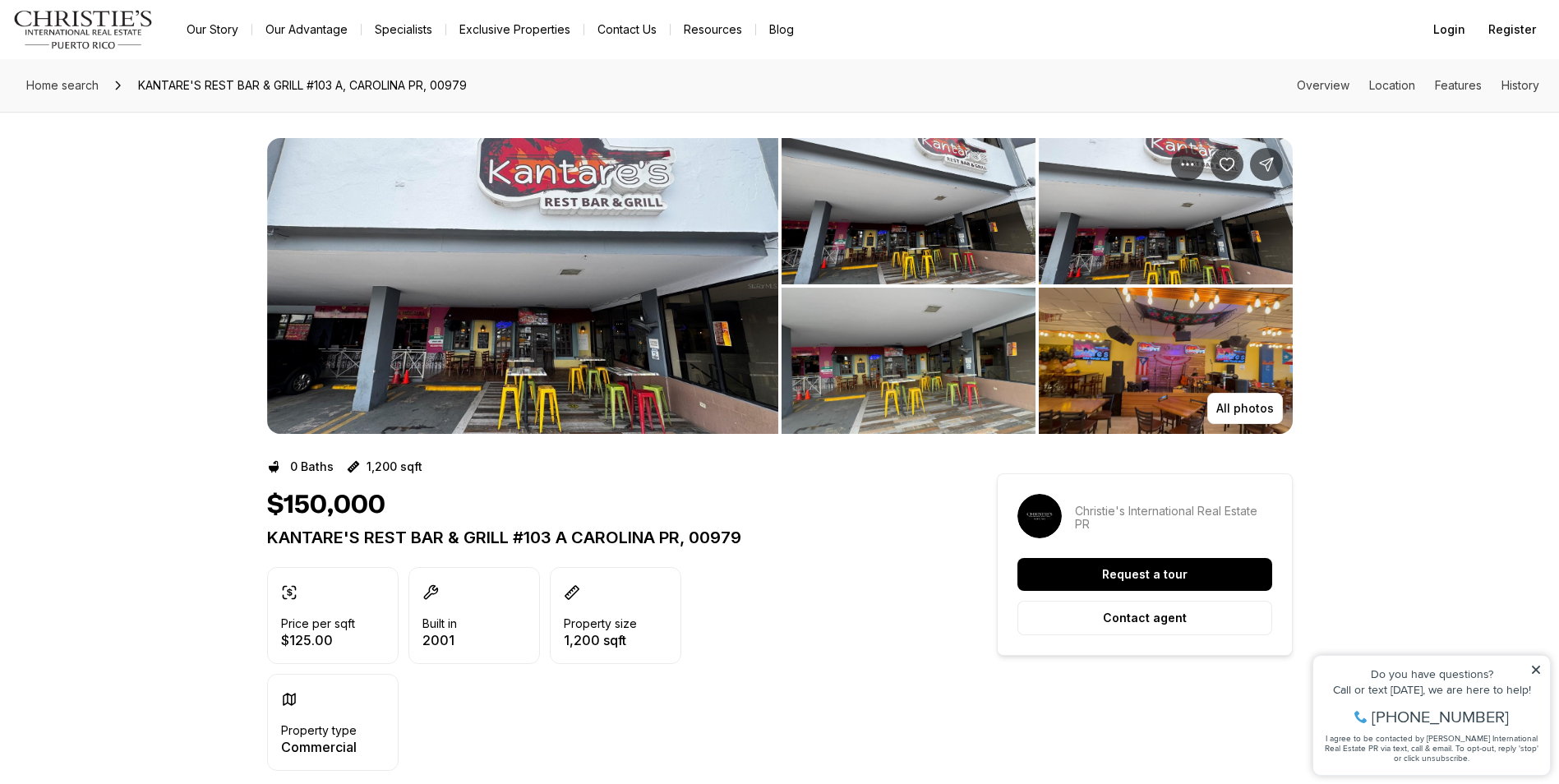
click at [623, 294] on img "View image gallery" at bounding box center [522, 286] width 511 height 296
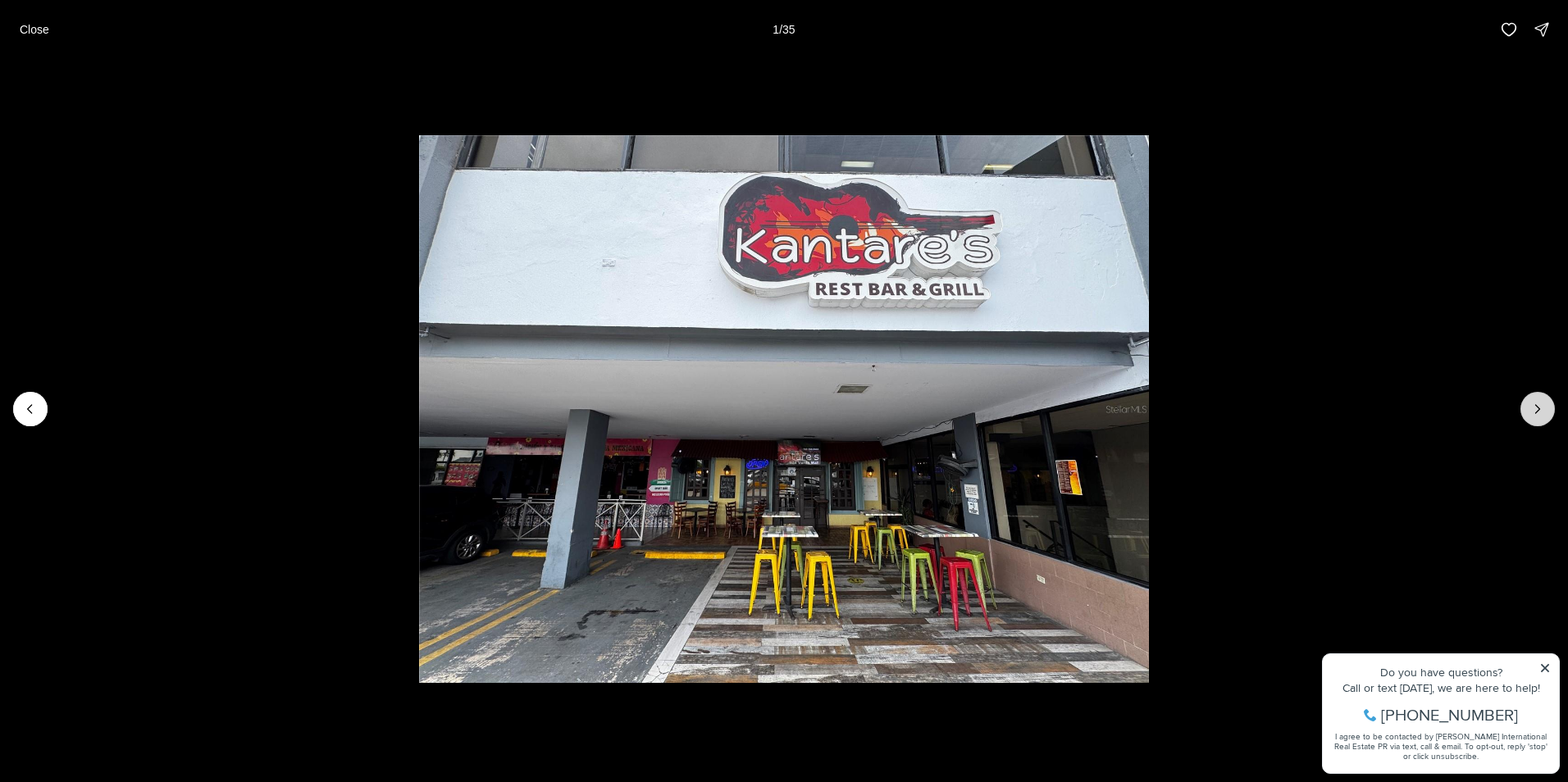
click at [1539, 396] on button "Next slide" at bounding box center [1538, 409] width 35 height 34
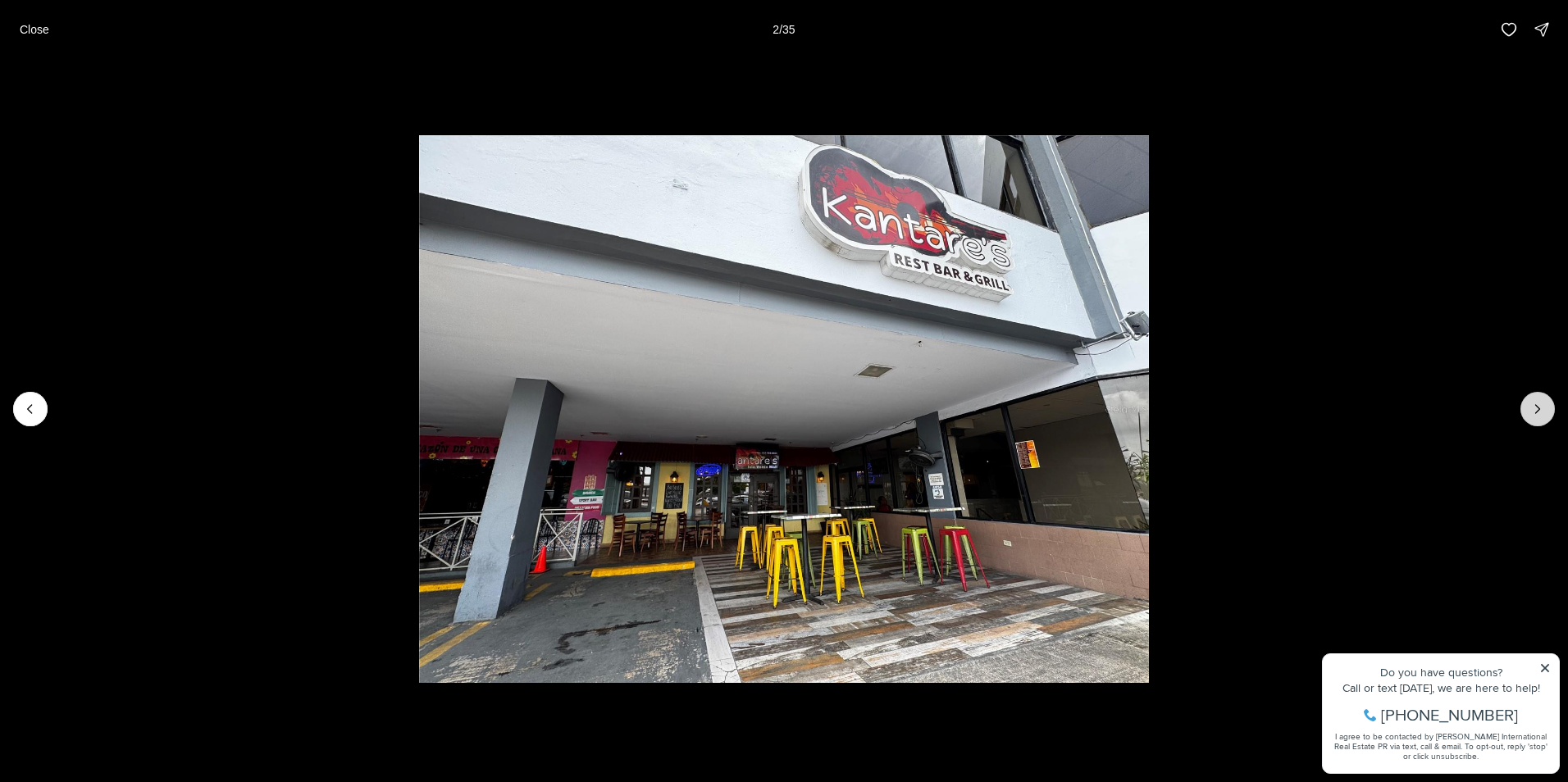
click at [1536, 399] on button "Next slide" at bounding box center [1538, 409] width 35 height 34
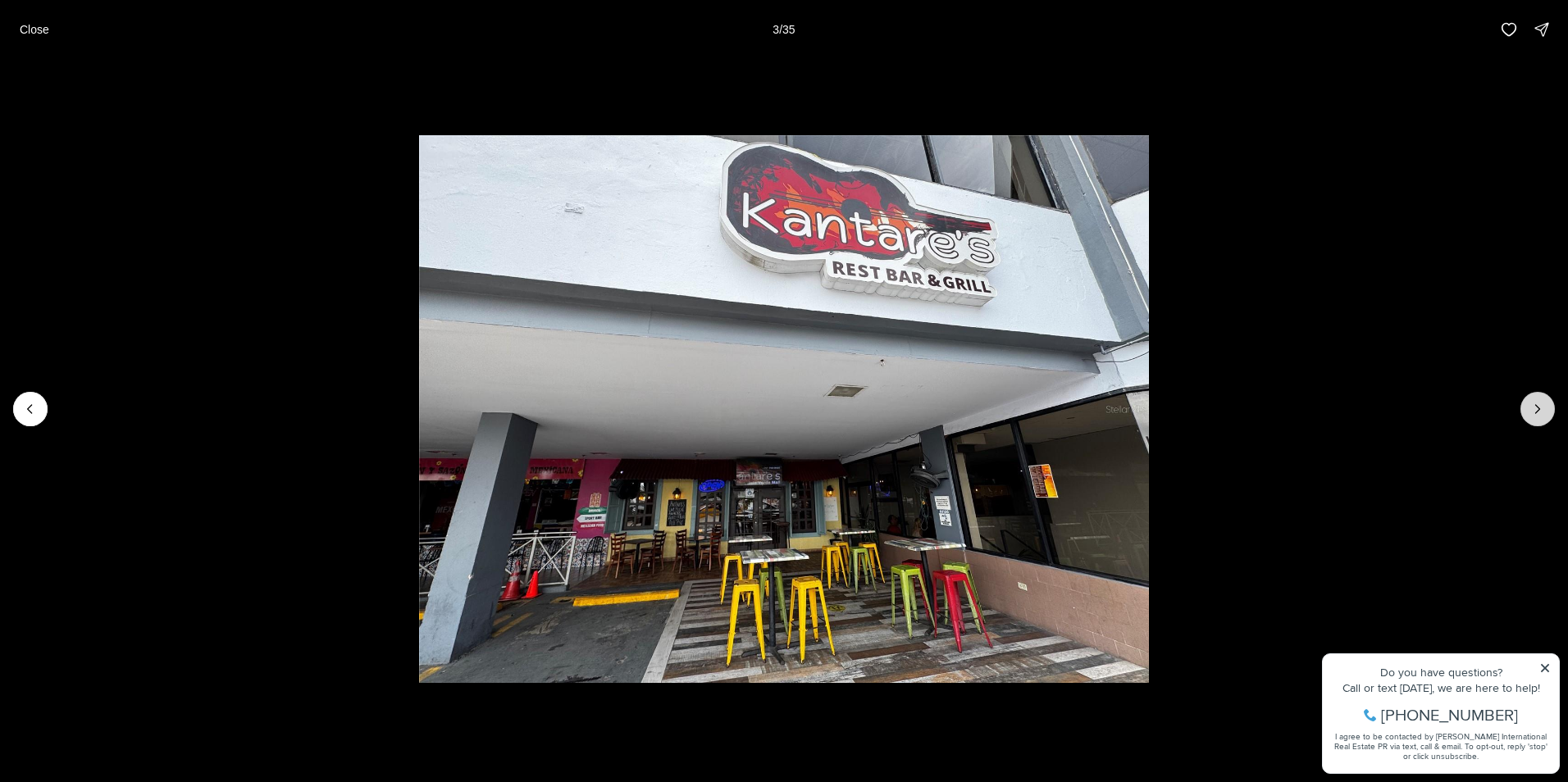
click at [1529, 402] on button "Next slide" at bounding box center [1538, 409] width 35 height 34
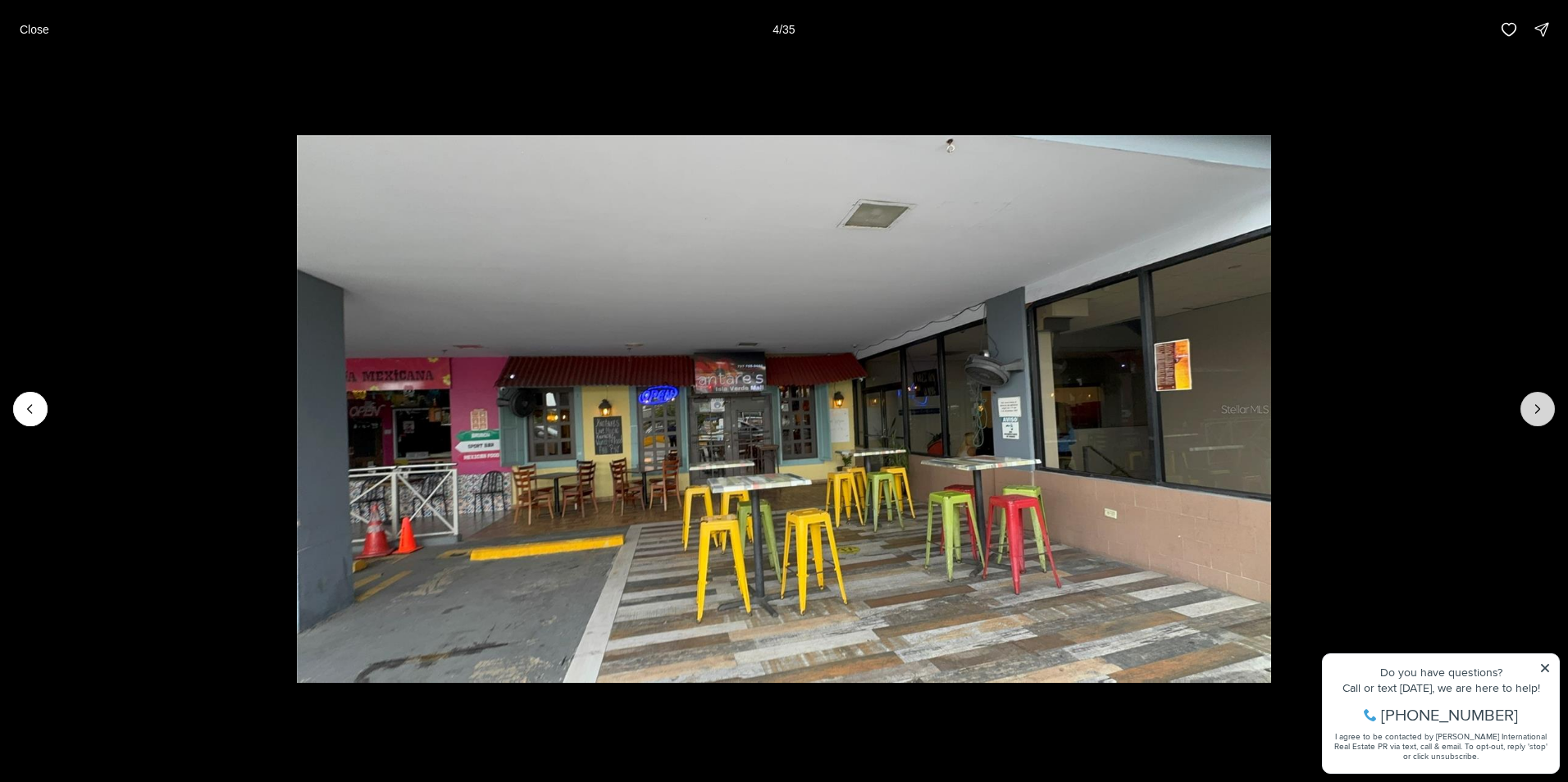
click at [1525, 402] on button "Next slide" at bounding box center [1538, 409] width 35 height 34
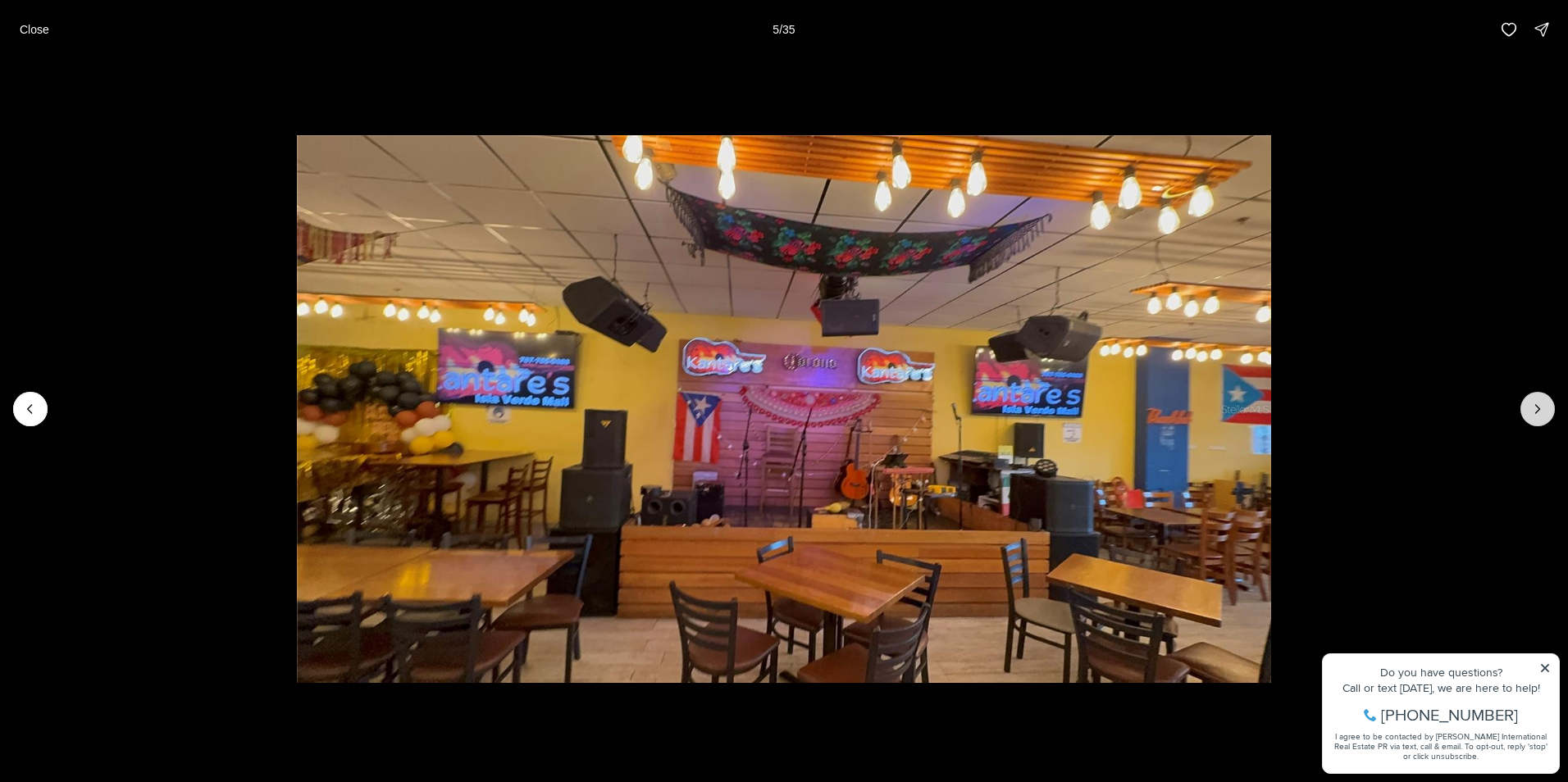
click at [1525, 402] on button "Next slide" at bounding box center [1538, 409] width 35 height 34
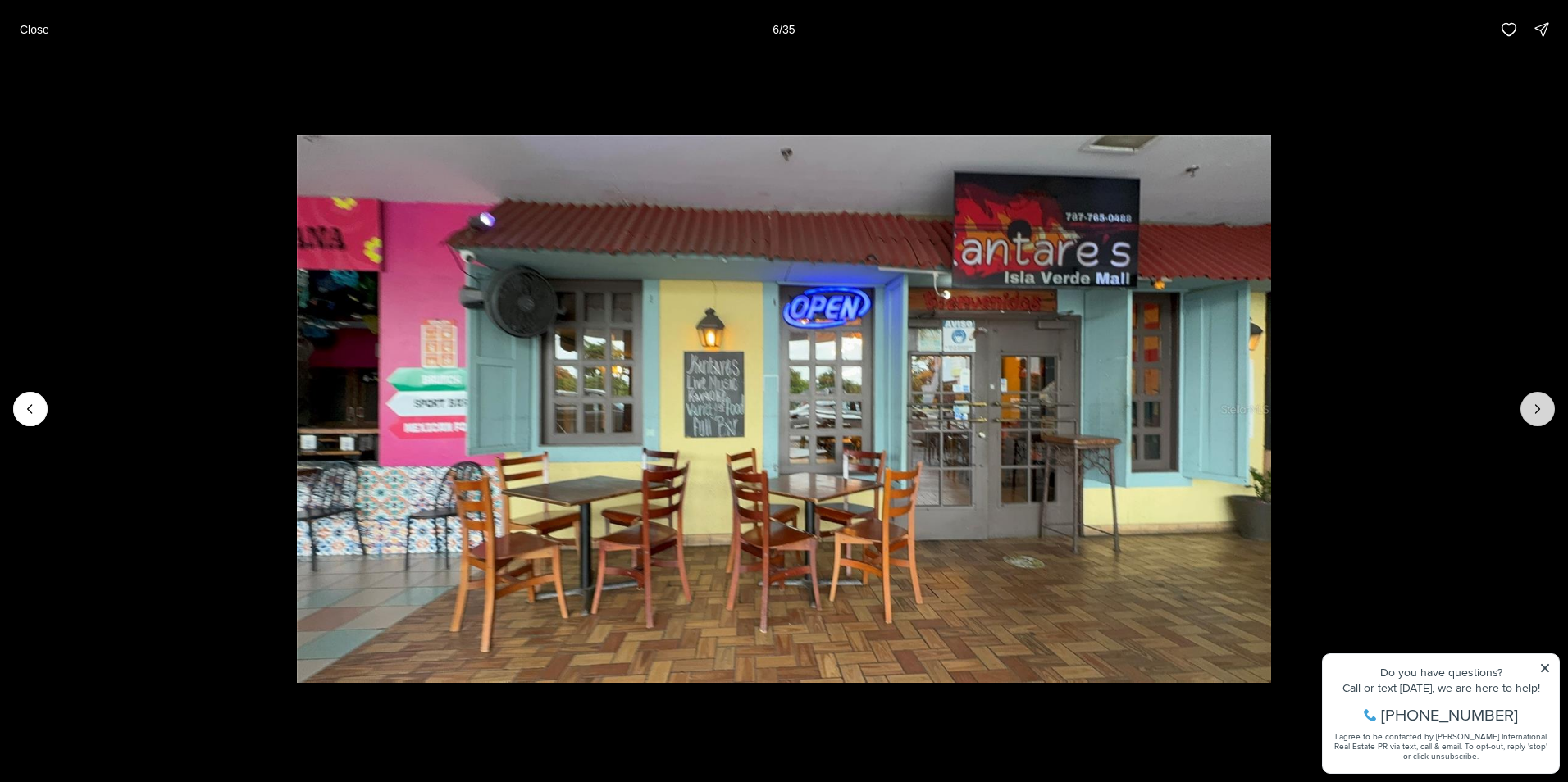
click at [1525, 402] on button "Next slide" at bounding box center [1538, 409] width 35 height 34
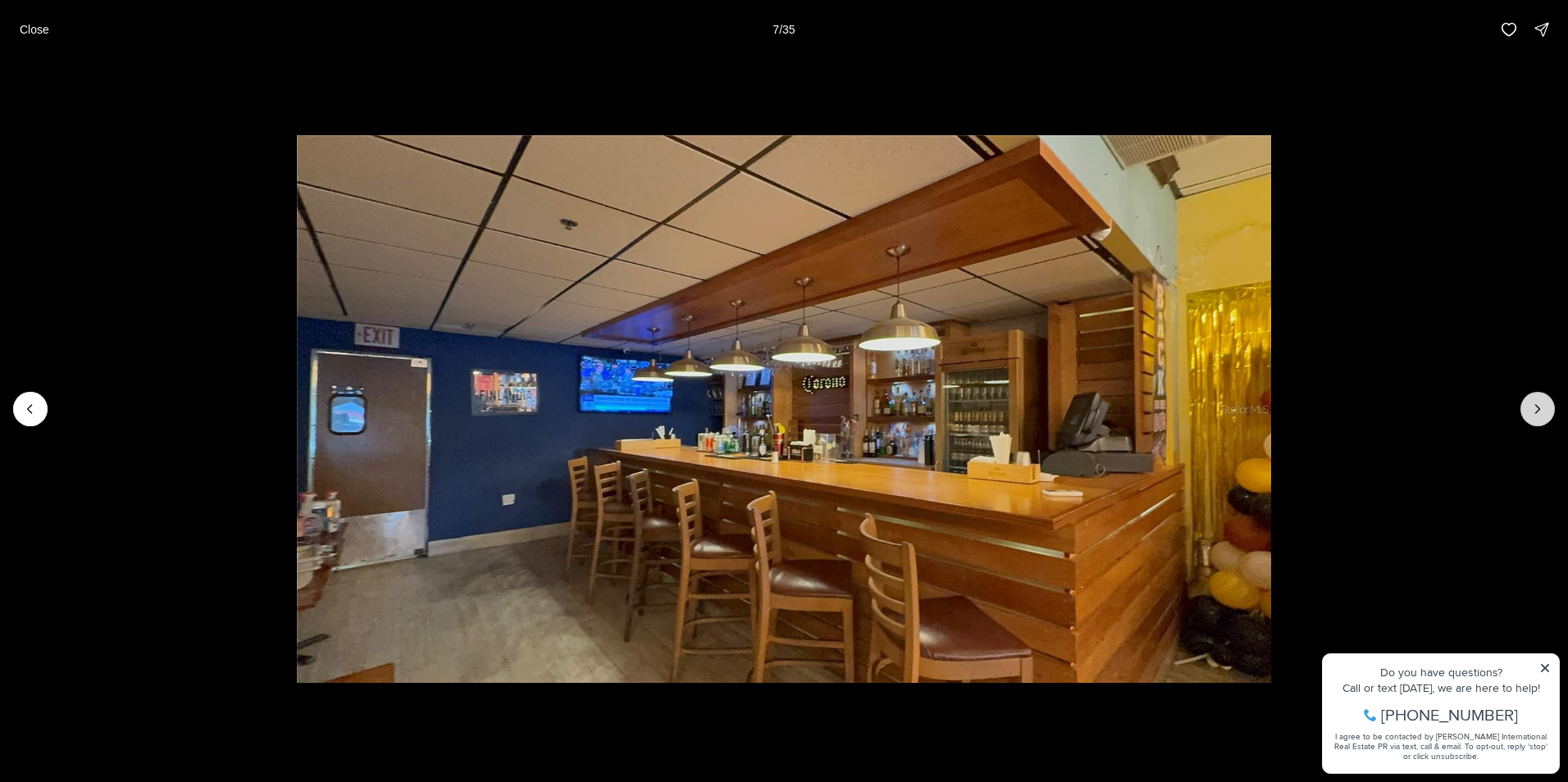
click at [1525, 402] on button "Next slide" at bounding box center [1538, 409] width 35 height 34
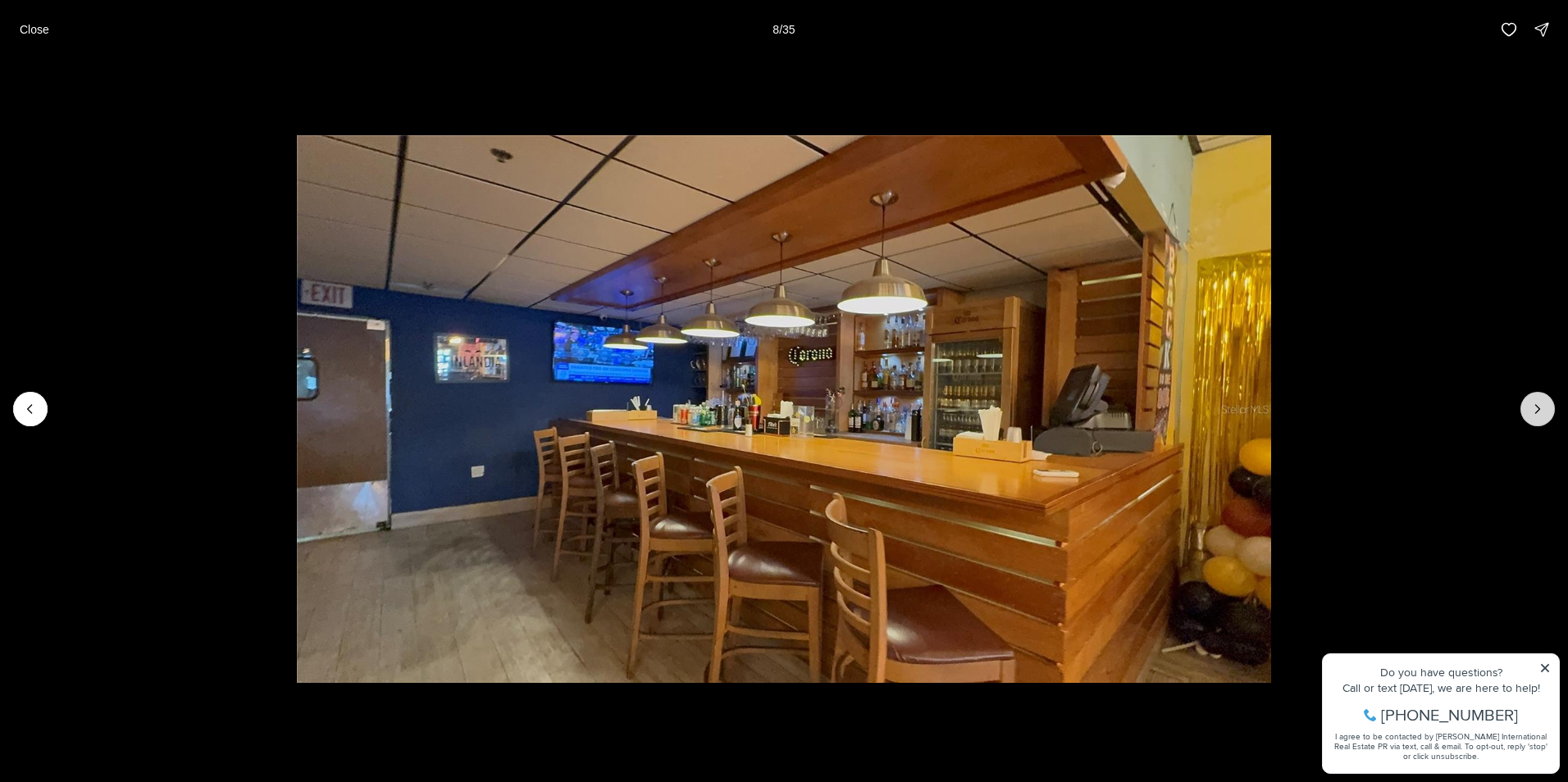
click at [1525, 402] on button "Next slide" at bounding box center [1538, 409] width 35 height 34
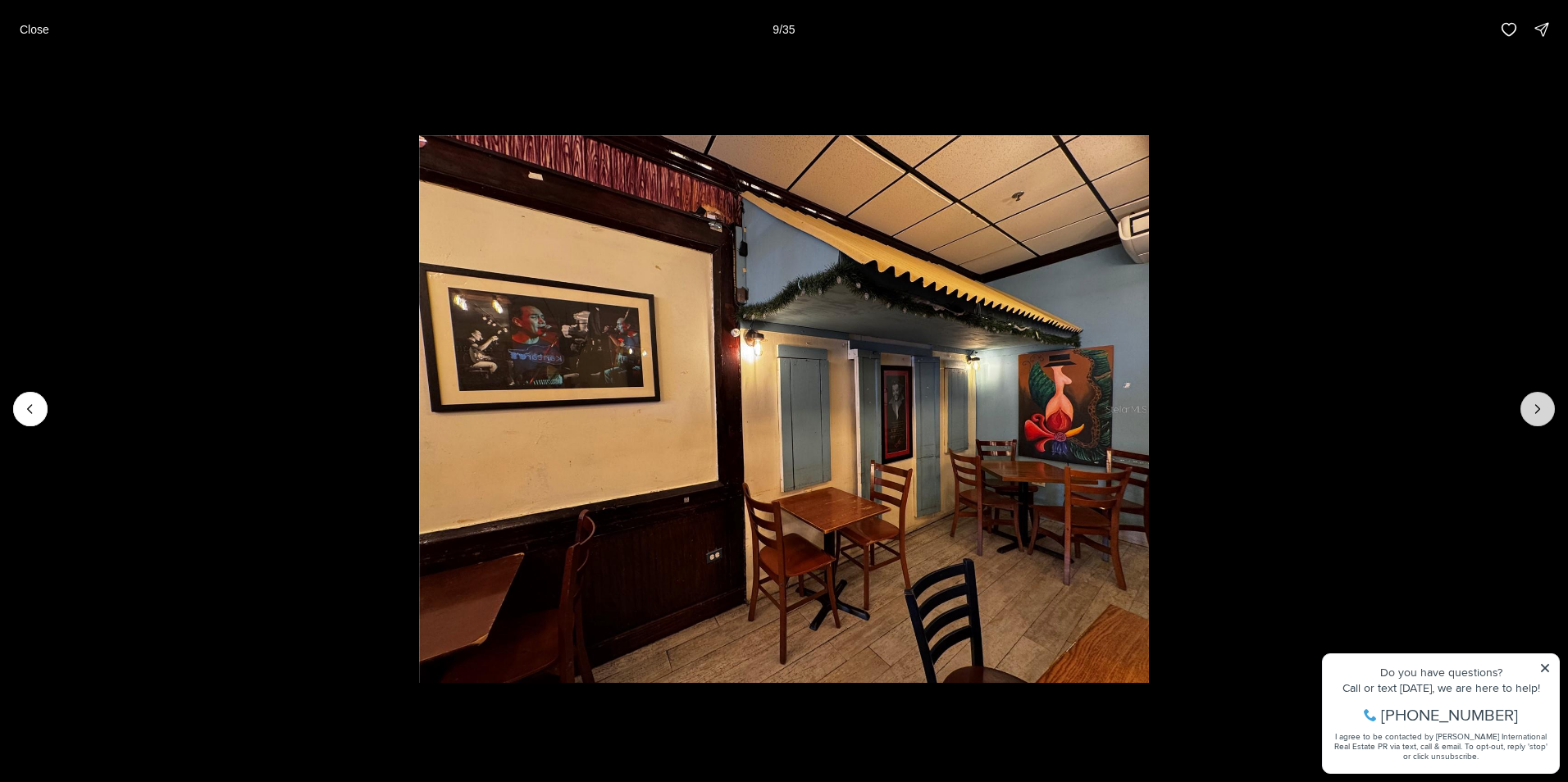
click at [1525, 402] on button "Next slide" at bounding box center [1538, 409] width 35 height 34
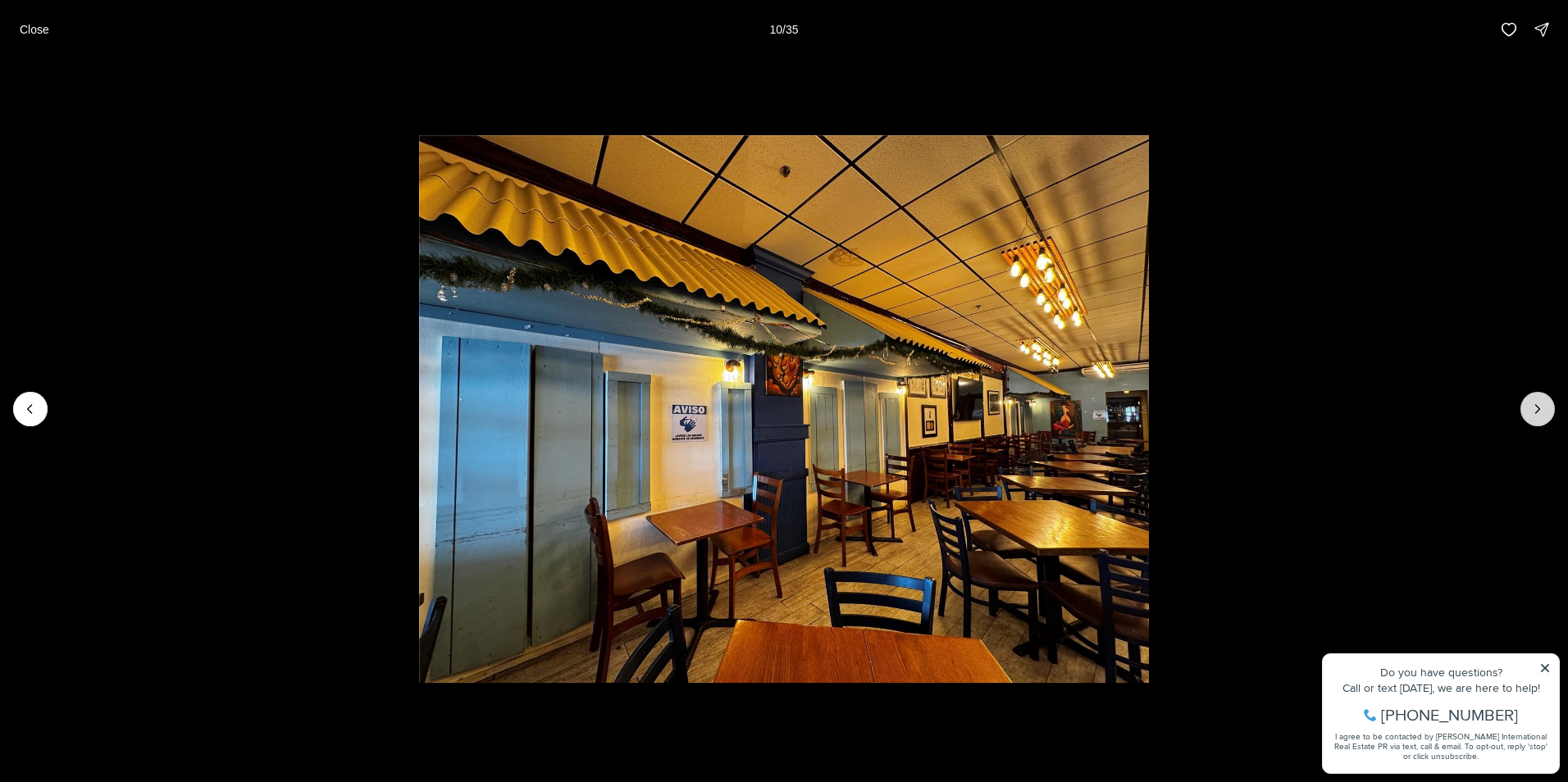
click at [1523, 398] on button "Next slide" at bounding box center [1538, 409] width 35 height 34
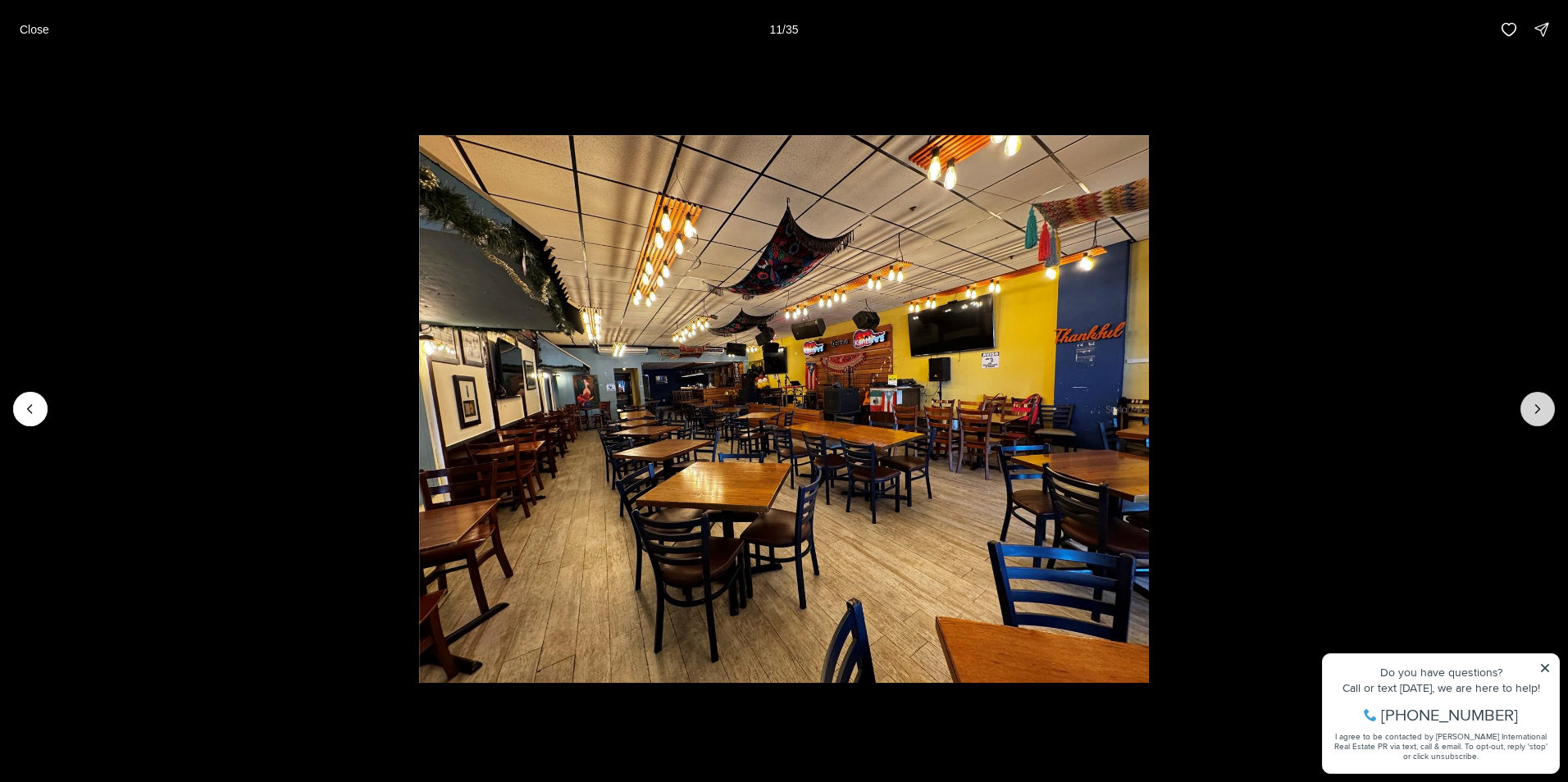
click at [1523, 398] on button "Next slide" at bounding box center [1538, 409] width 35 height 34
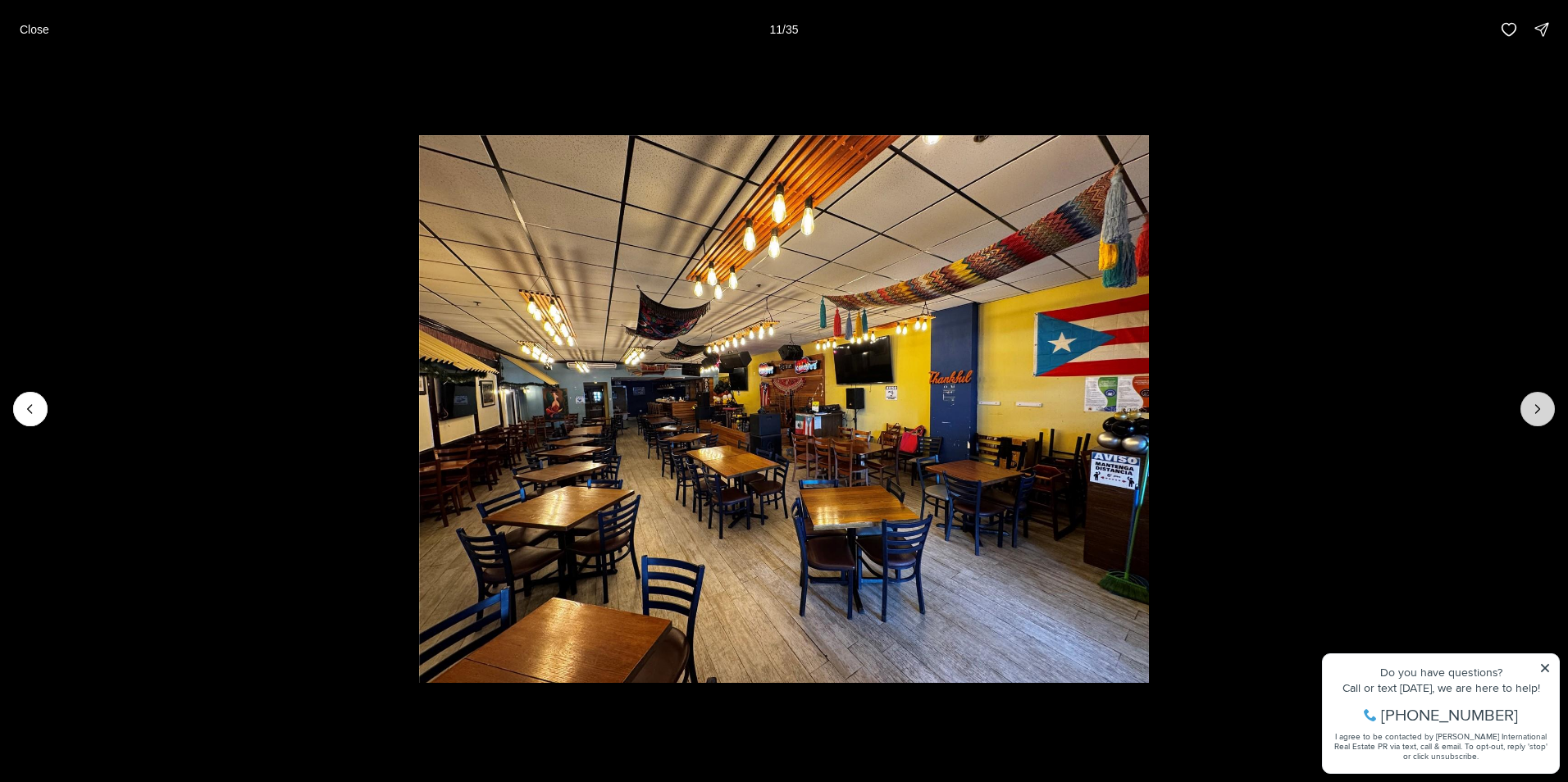
click at [1523, 398] on button "Next slide" at bounding box center [1538, 409] width 35 height 34
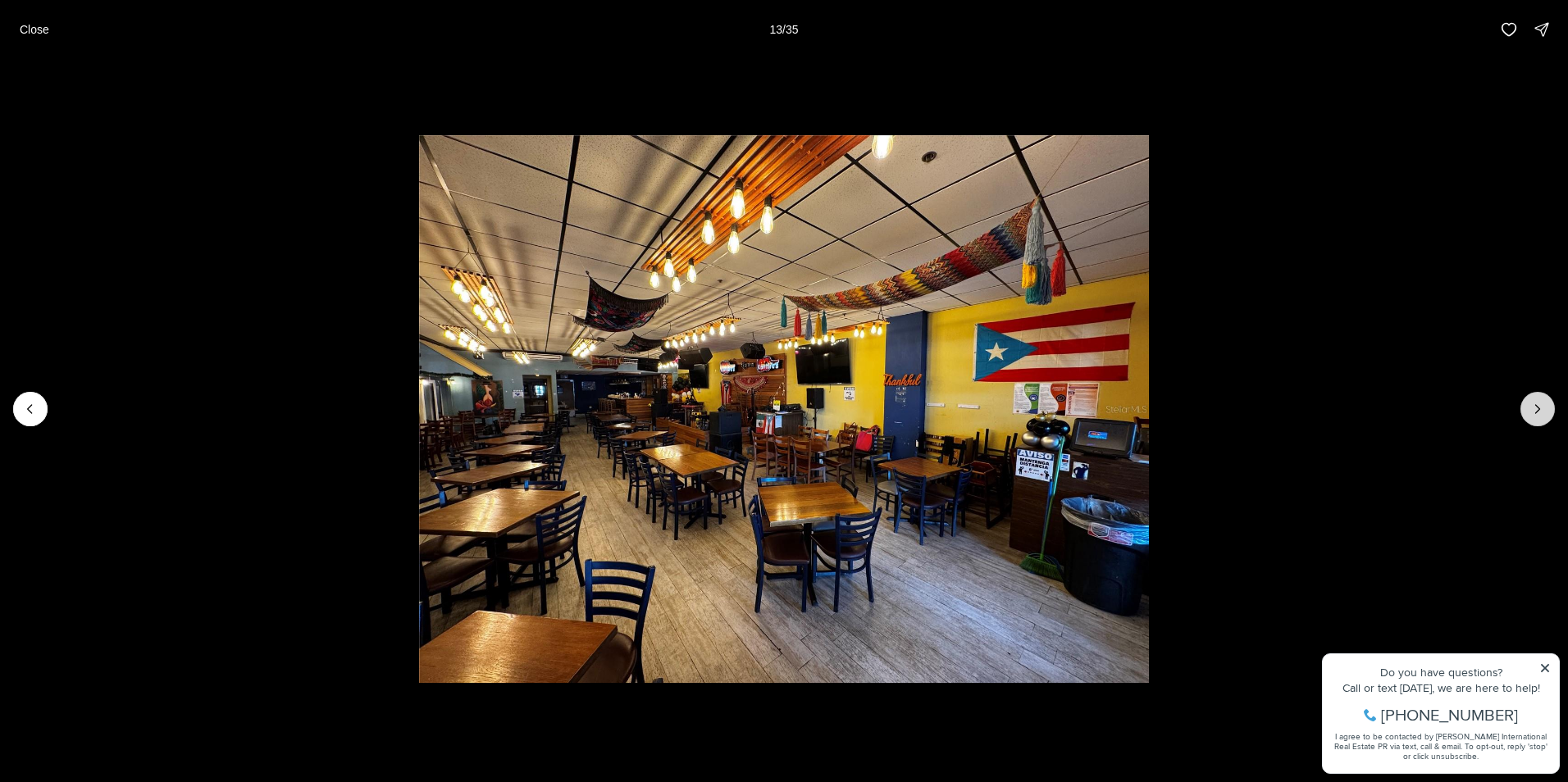
click at [1523, 398] on button "Next slide" at bounding box center [1538, 409] width 35 height 34
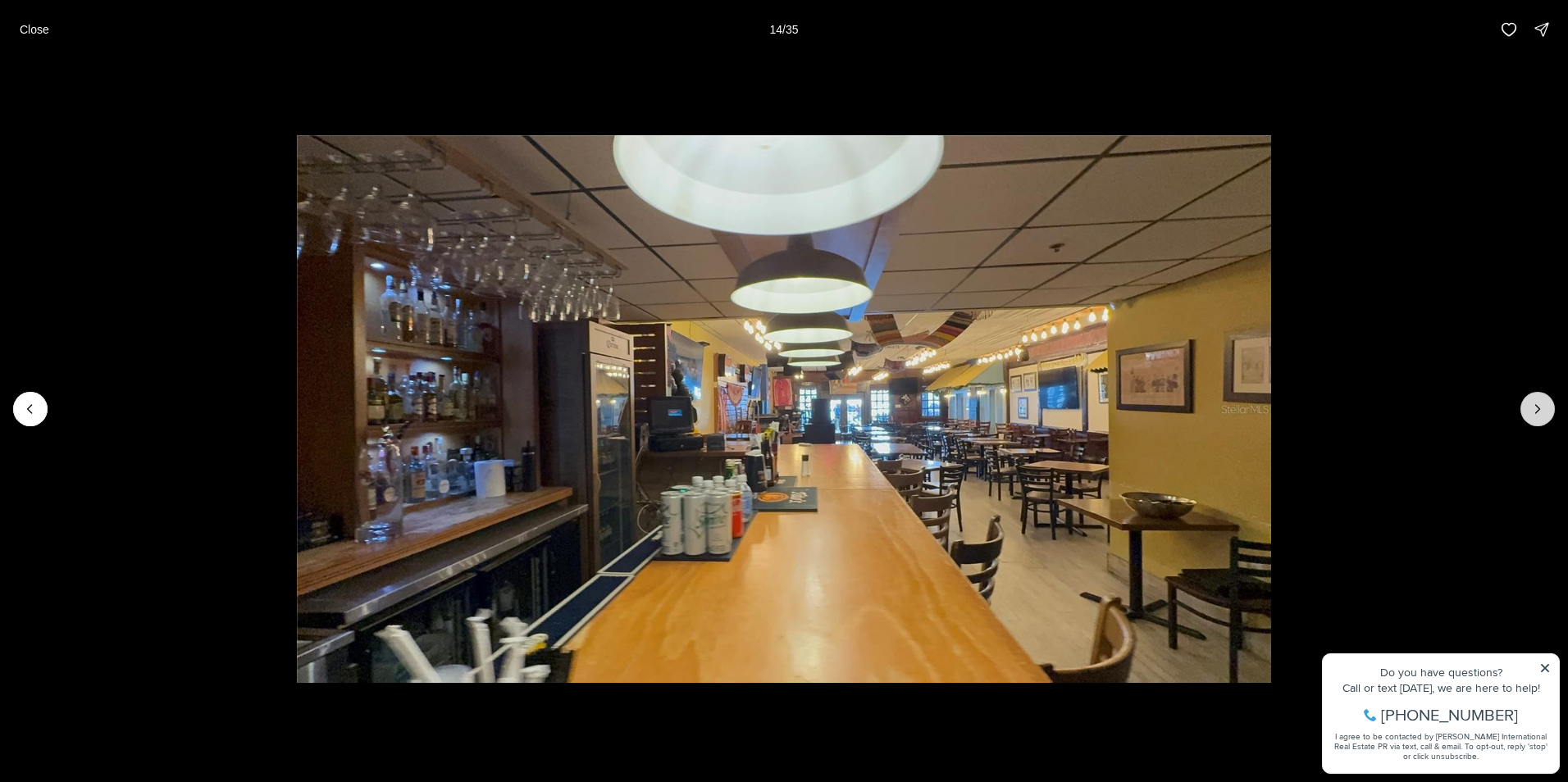
click at [1523, 398] on button "Next slide" at bounding box center [1538, 409] width 35 height 34
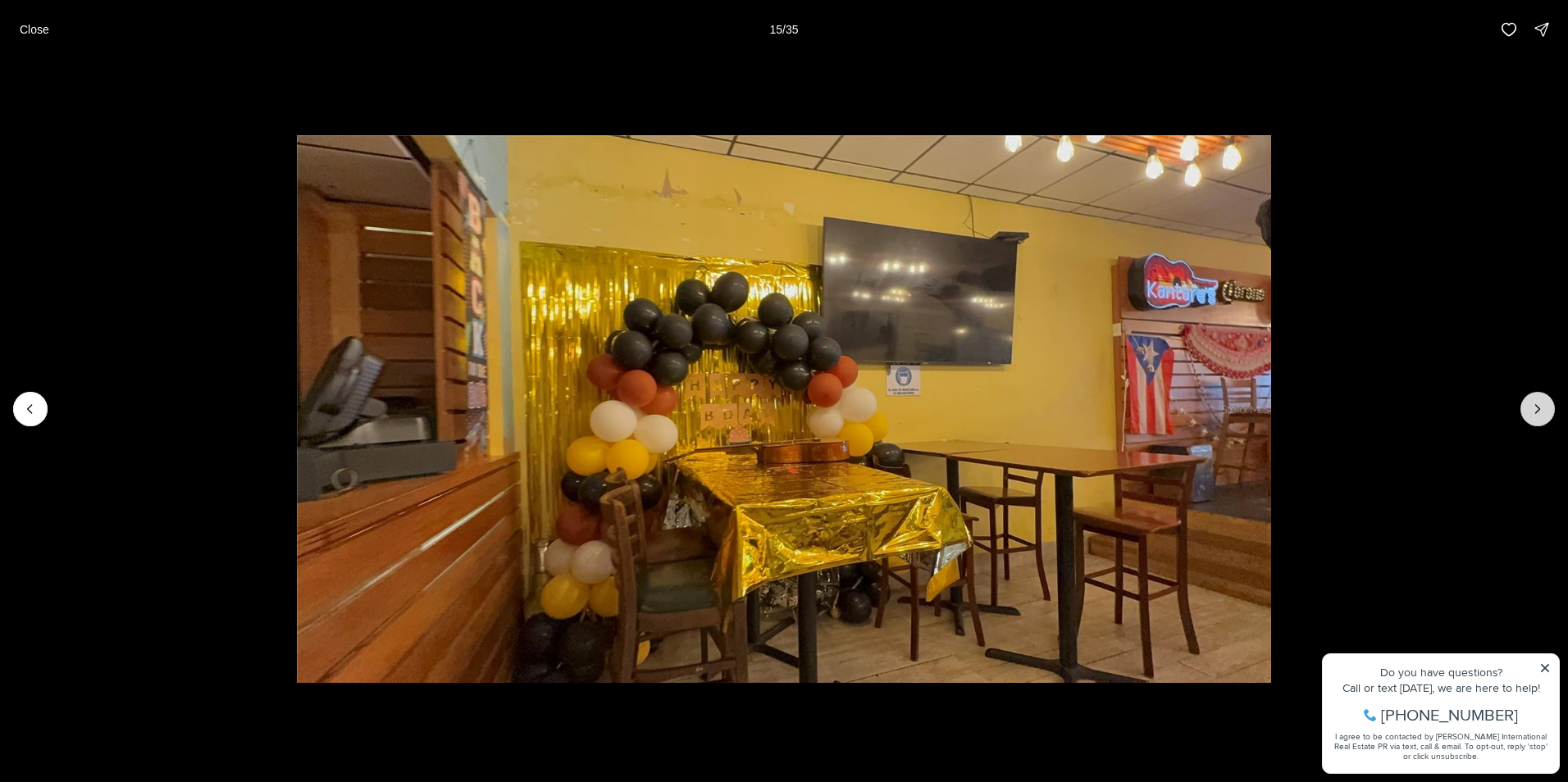
click at [1523, 398] on button "Next slide" at bounding box center [1538, 409] width 35 height 34
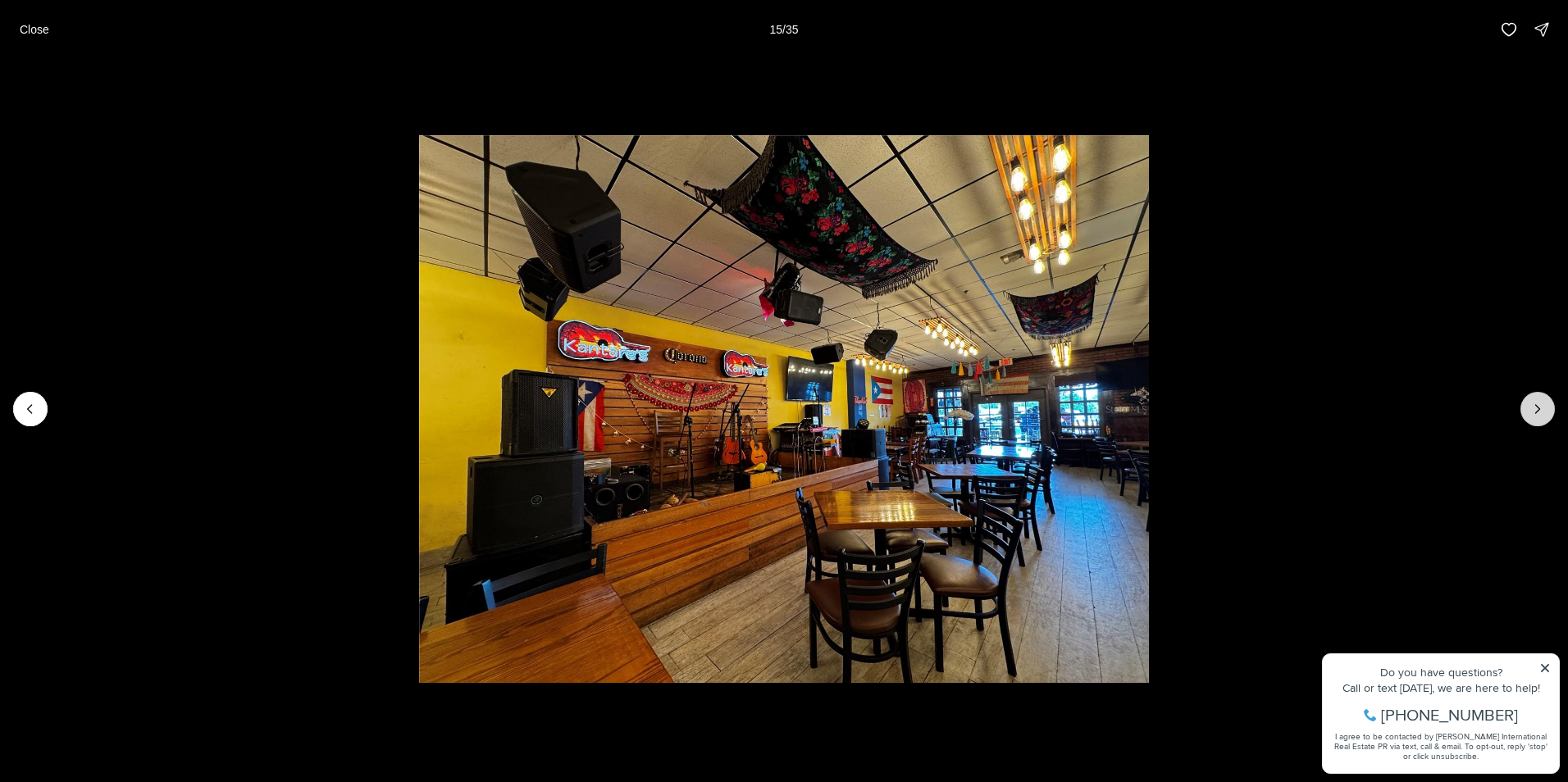
click at [1523, 398] on button "Next slide" at bounding box center [1538, 409] width 35 height 34
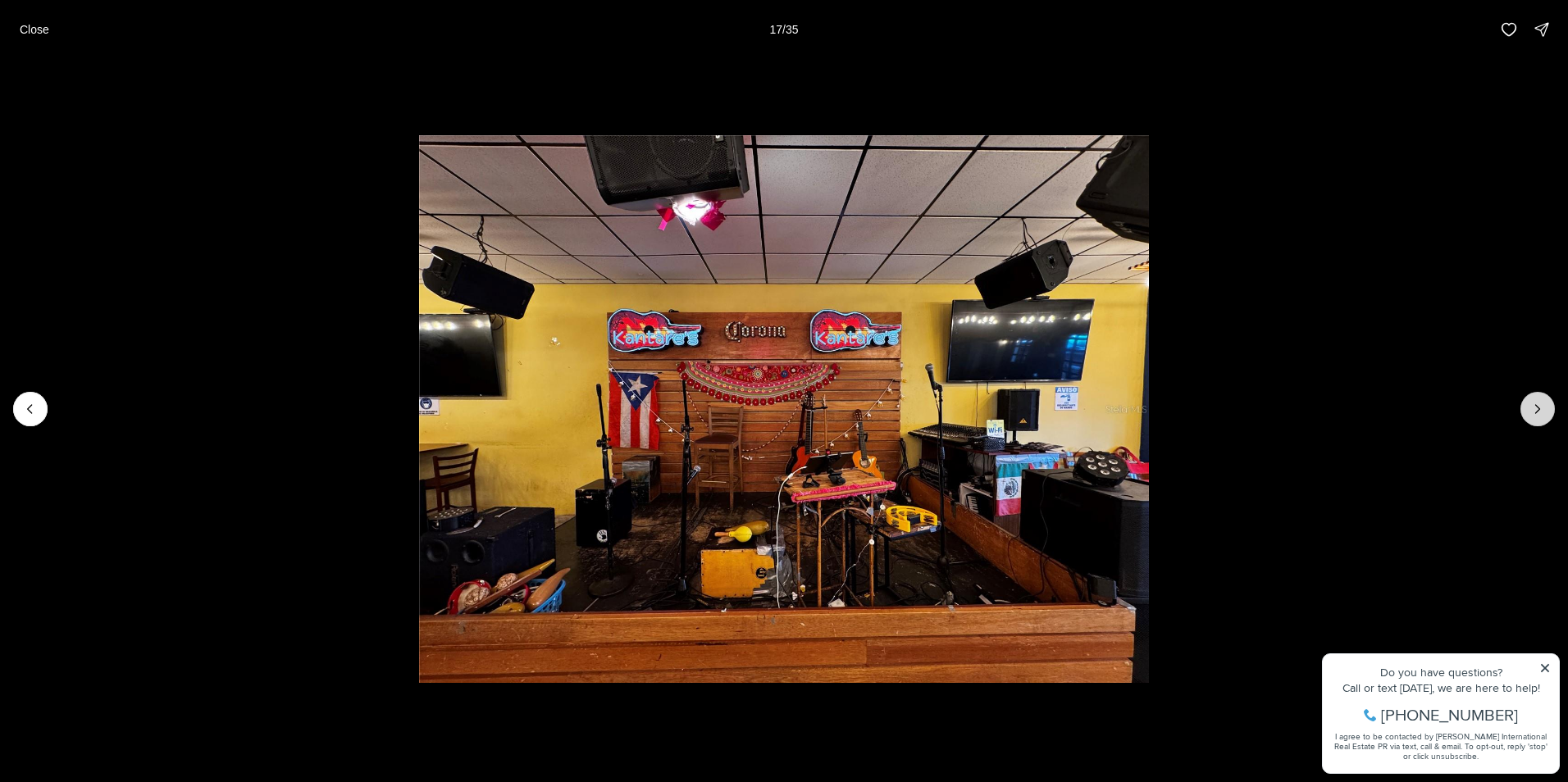
click at [1523, 398] on button "Next slide" at bounding box center [1538, 409] width 35 height 34
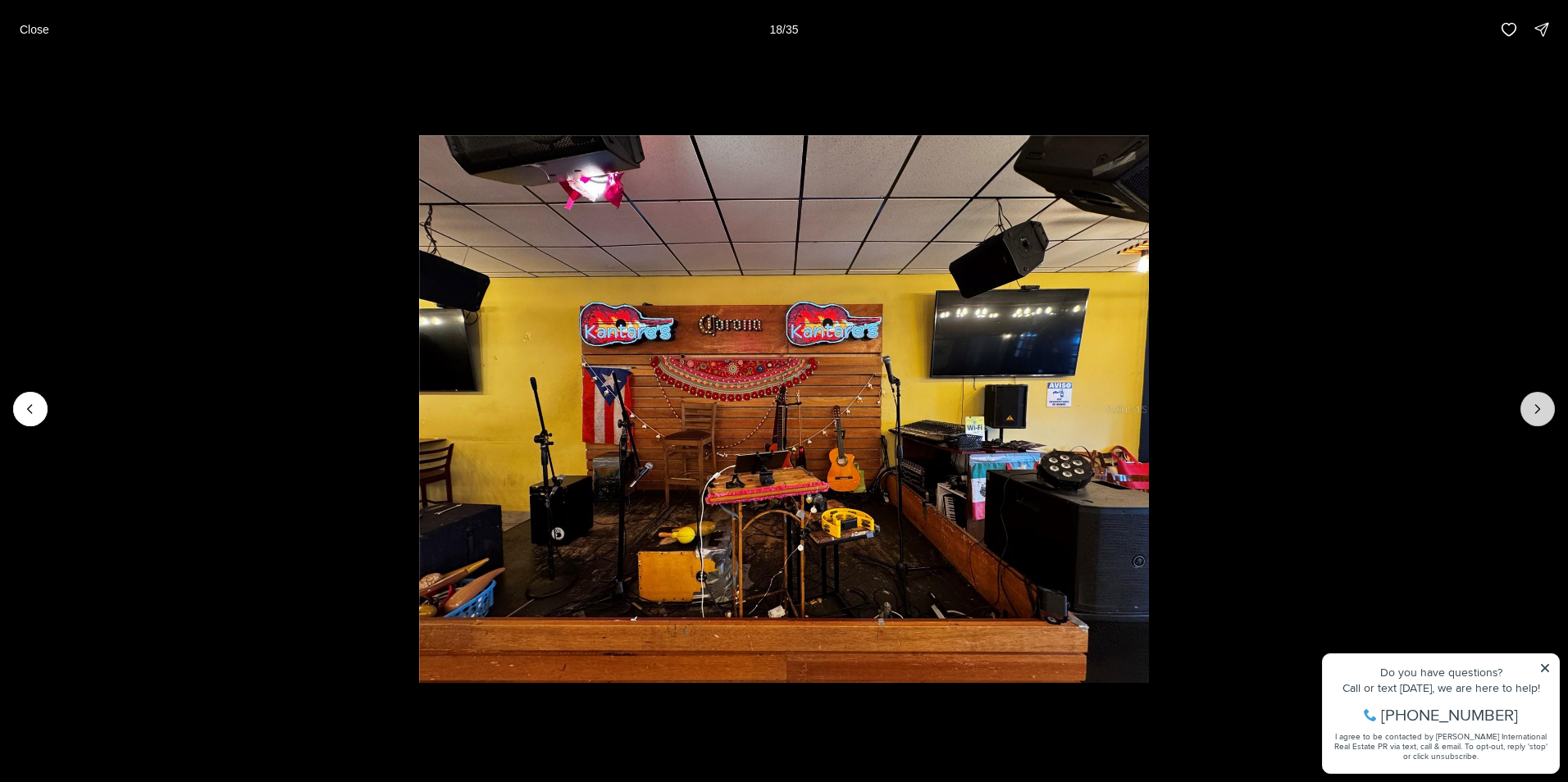
click at [1523, 398] on button "Next slide" at bounding box center [1538, 409] width 35 height 34
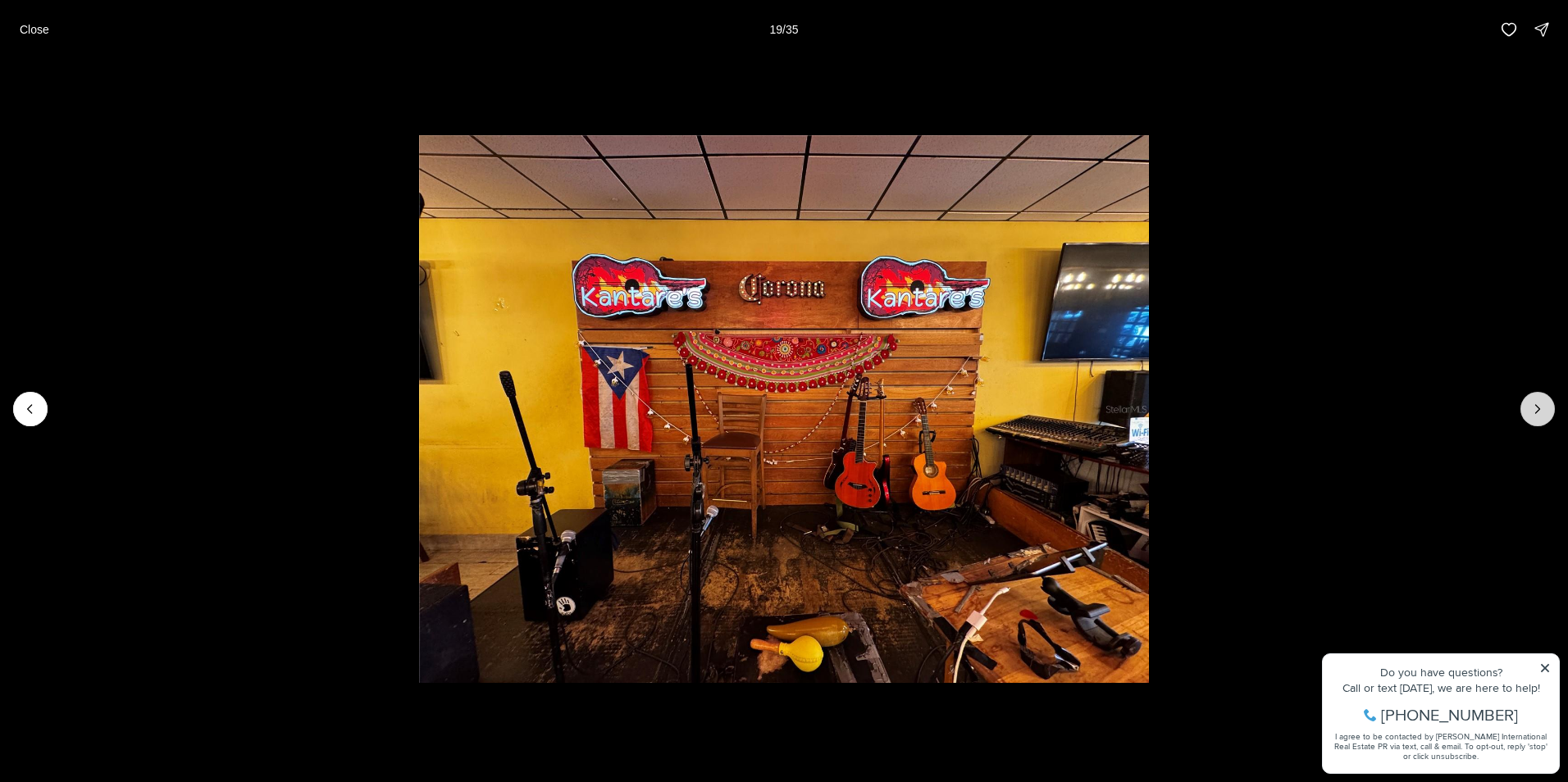
click at [1523, 398] on button "Next slide" at bounding box center [1538, 409] width 35 height 34
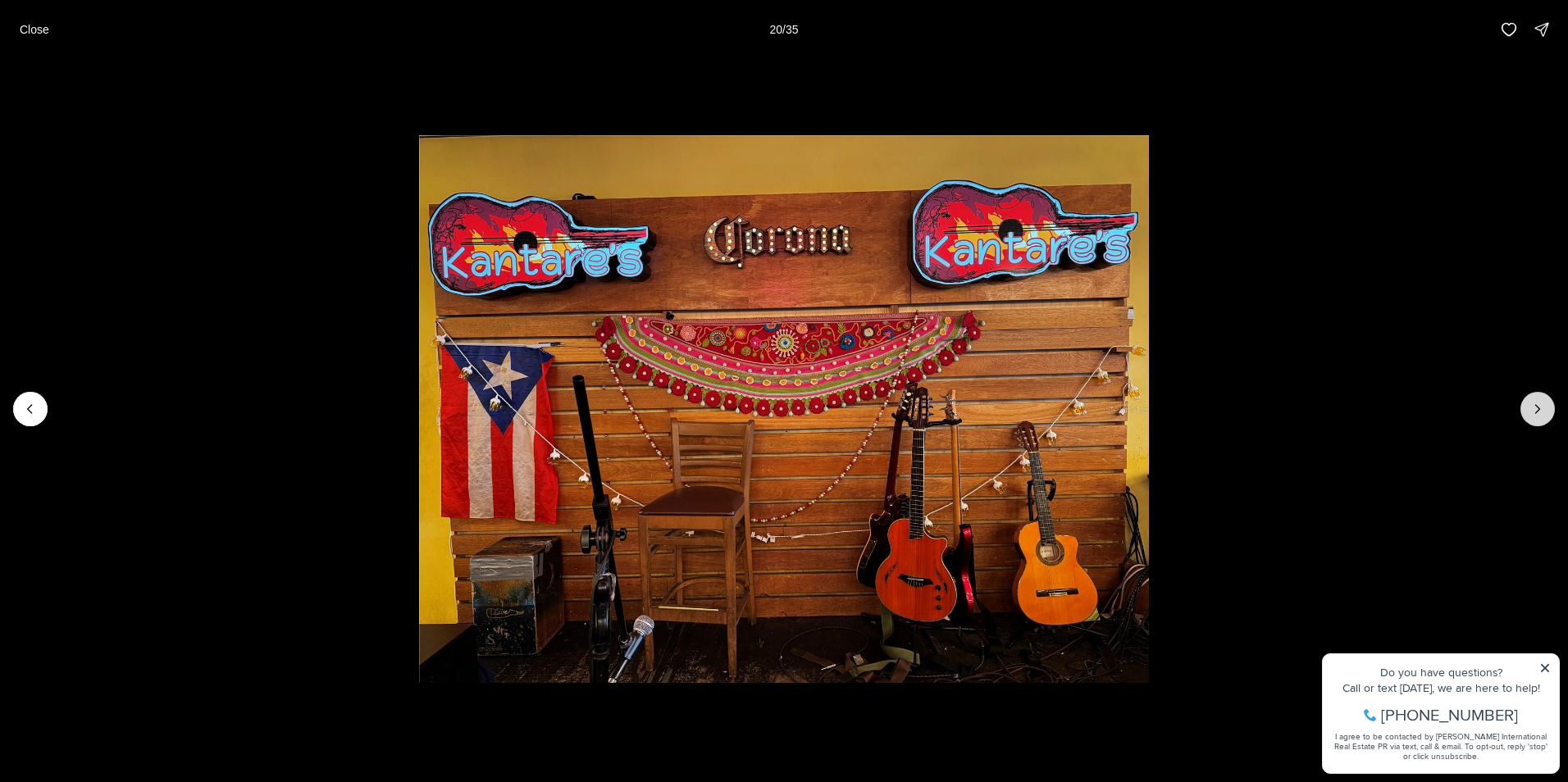
click at [1523, 398] on button "Next slide" at bounding box center [1538, 409] width 35 height 34
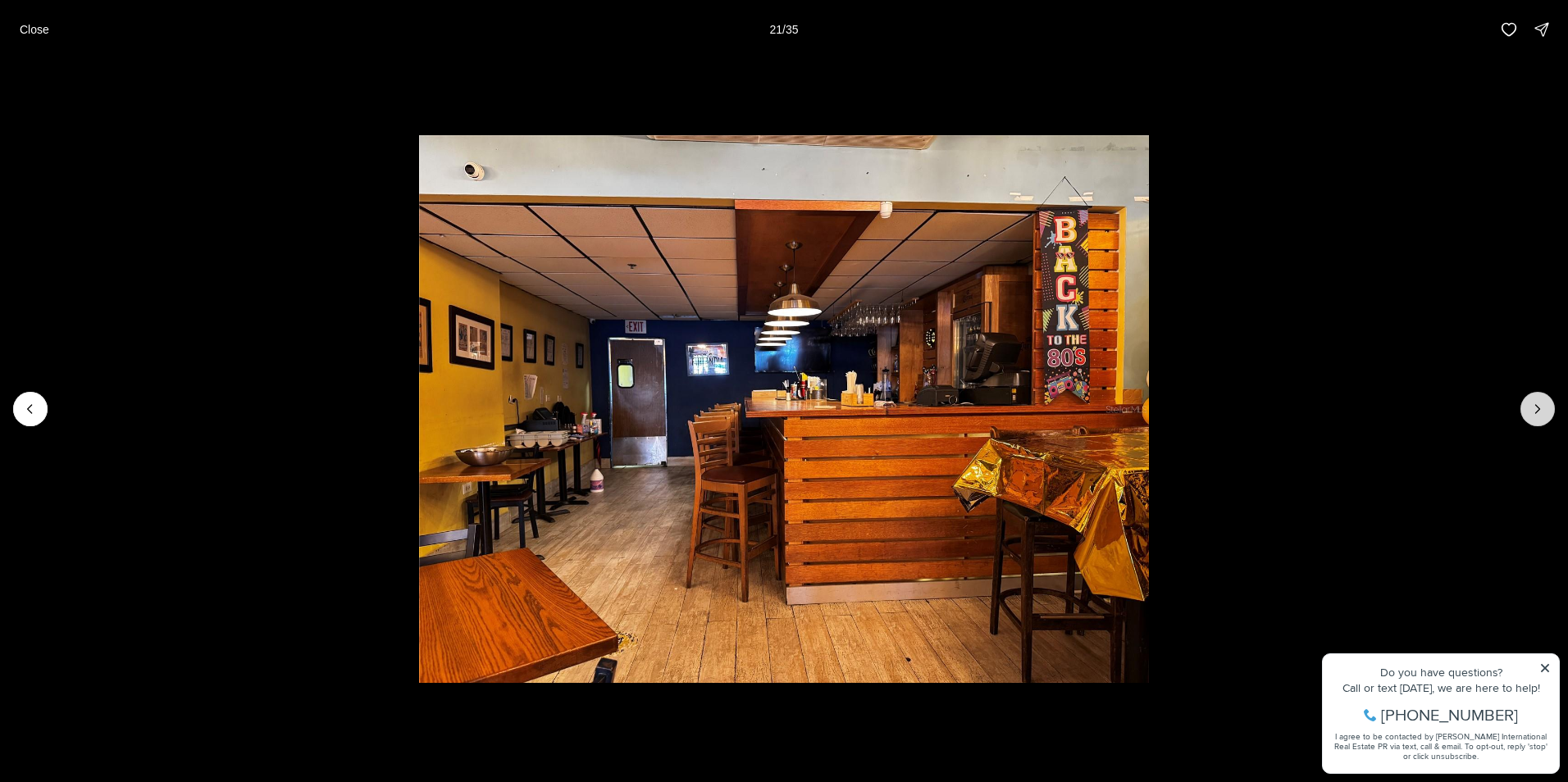
click at [1523, 398] on button "Next slide" at bounding box center [1538, 409] width 35 height 34
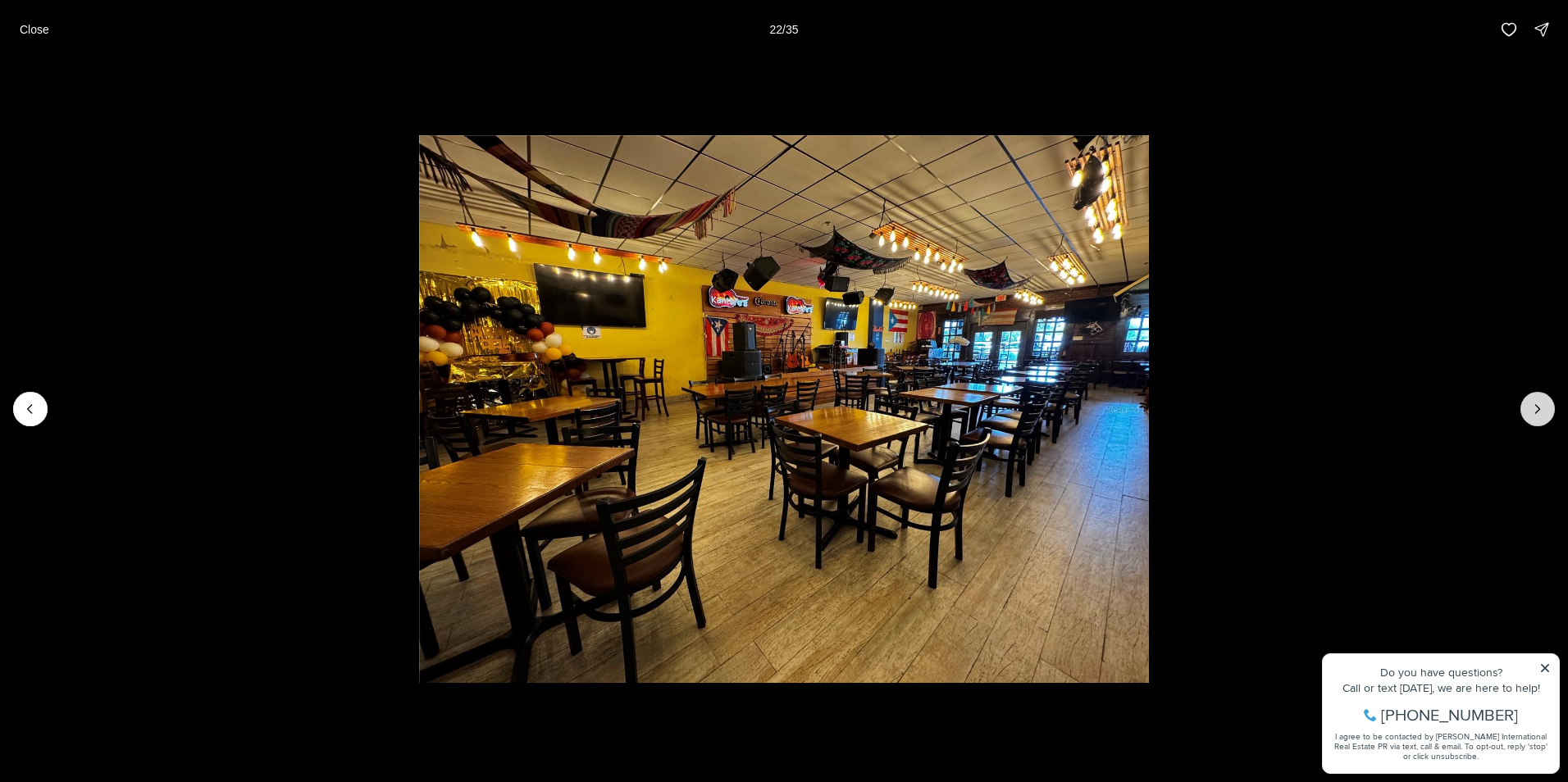
click at [1523, 398] on button "Next slide" at bounding box center [1538, 409] width 35 height 34
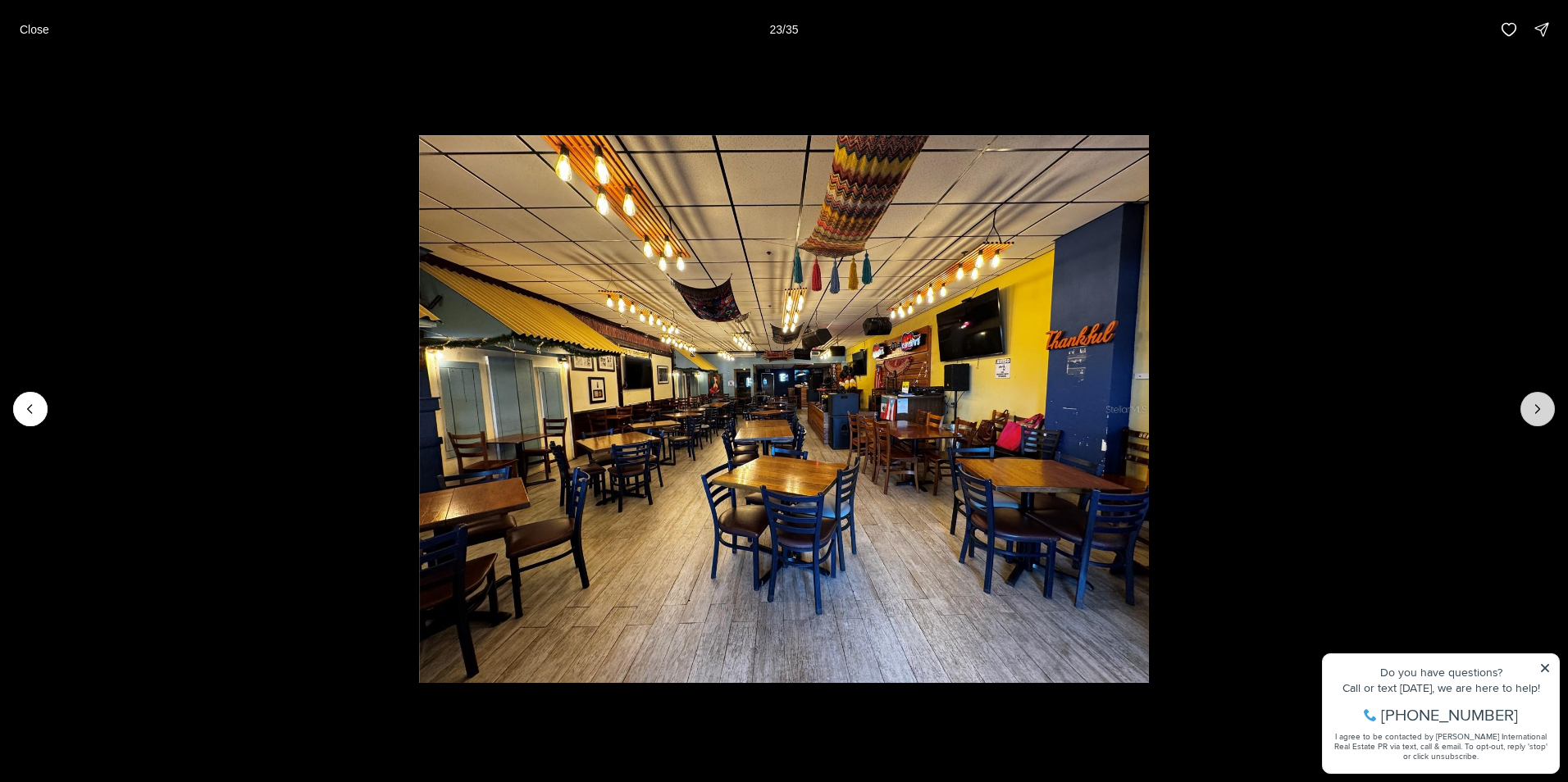
click at [1523, 398] on button "Next slide" at bounding box center [1538, 409] width 35 height 34
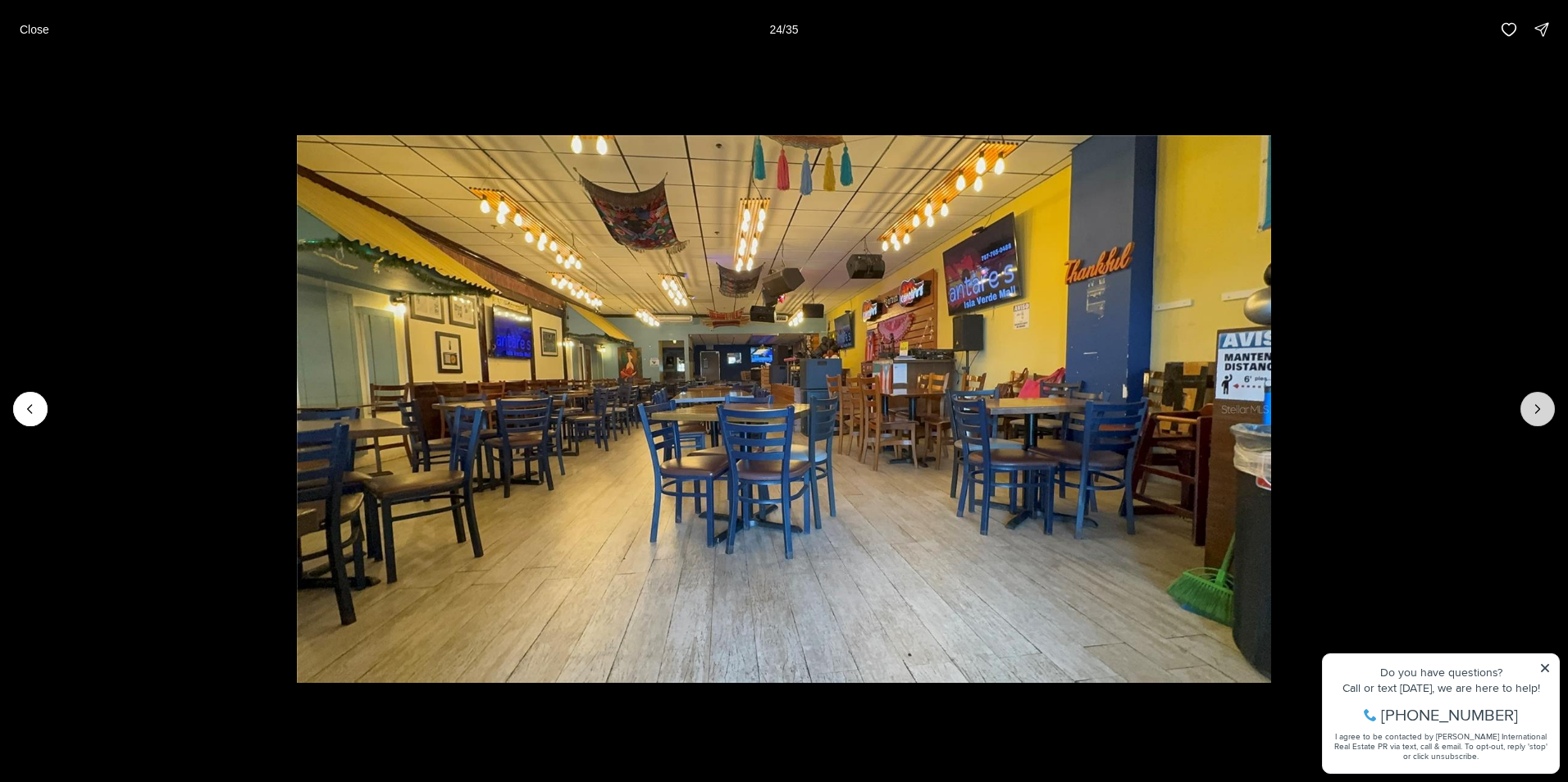
click at [1523, 398] on button "Next slide" at bounding box center [1538, 409] width 35 height 34
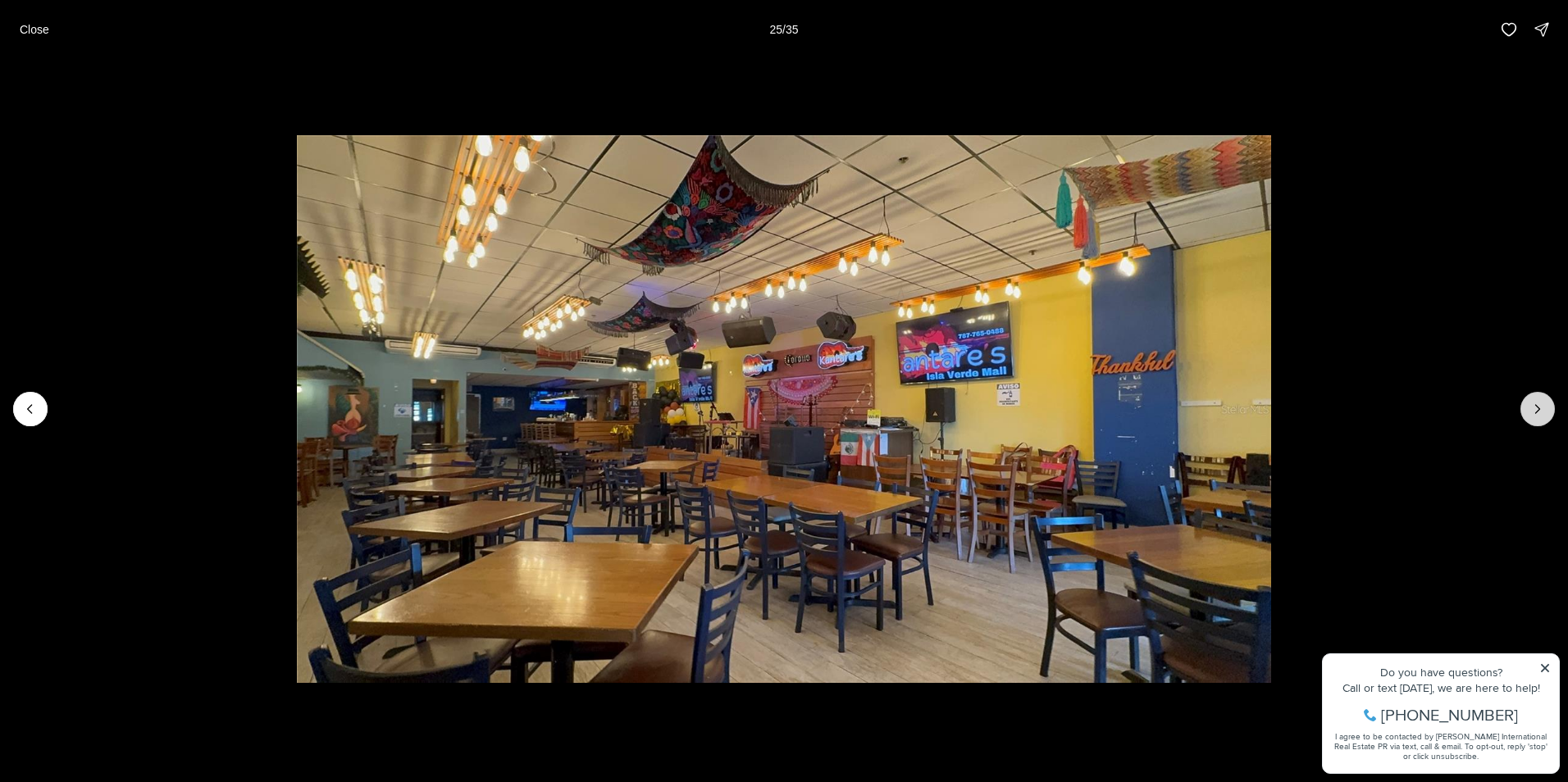
click at [1523, 398] on button "Next slide" at bounding box center [1538, 409] width 35 height 34
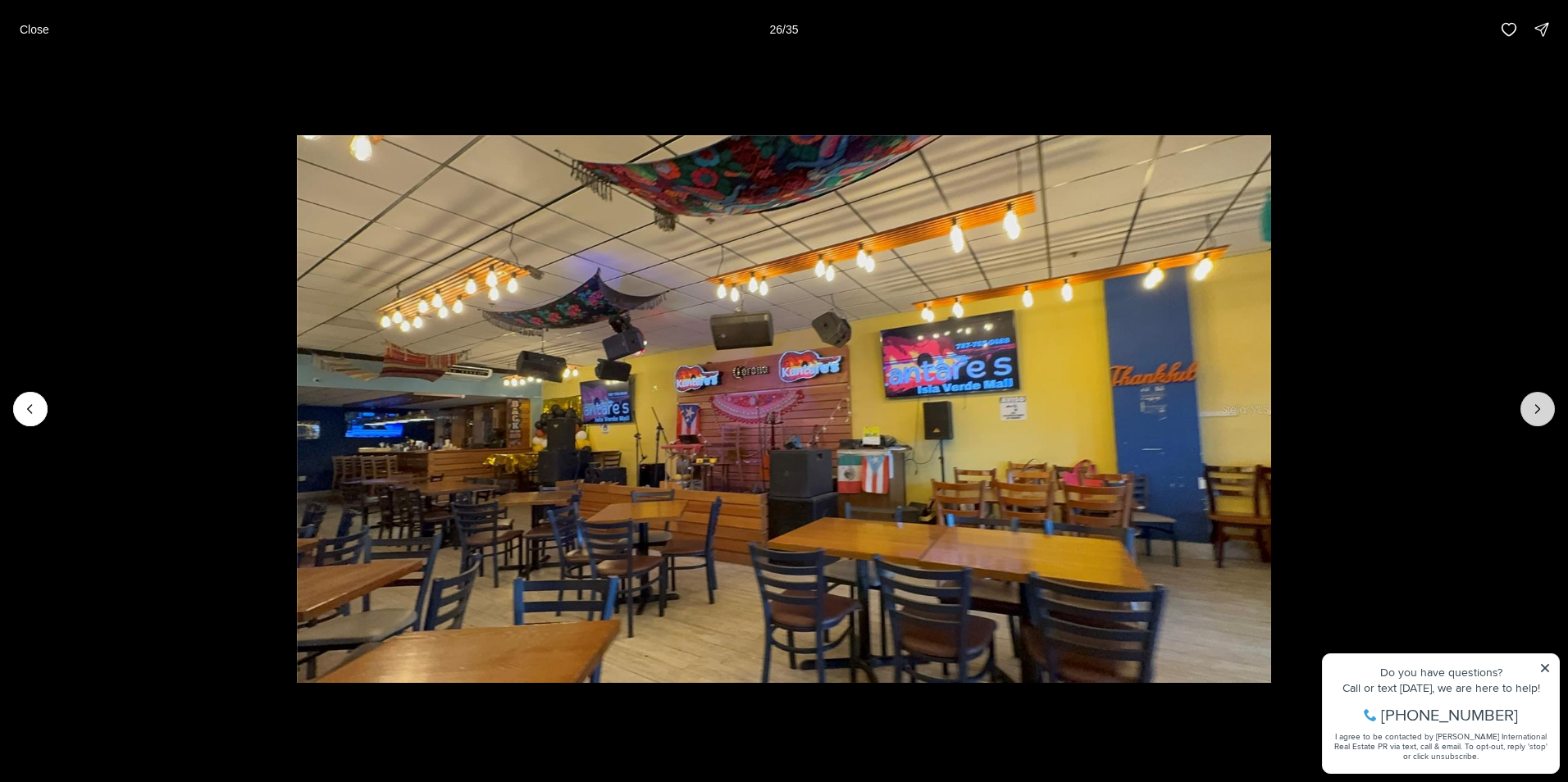
click at [1523, 398] on button "Next slide" at bounding box center [1538, 409] width 35 height 34
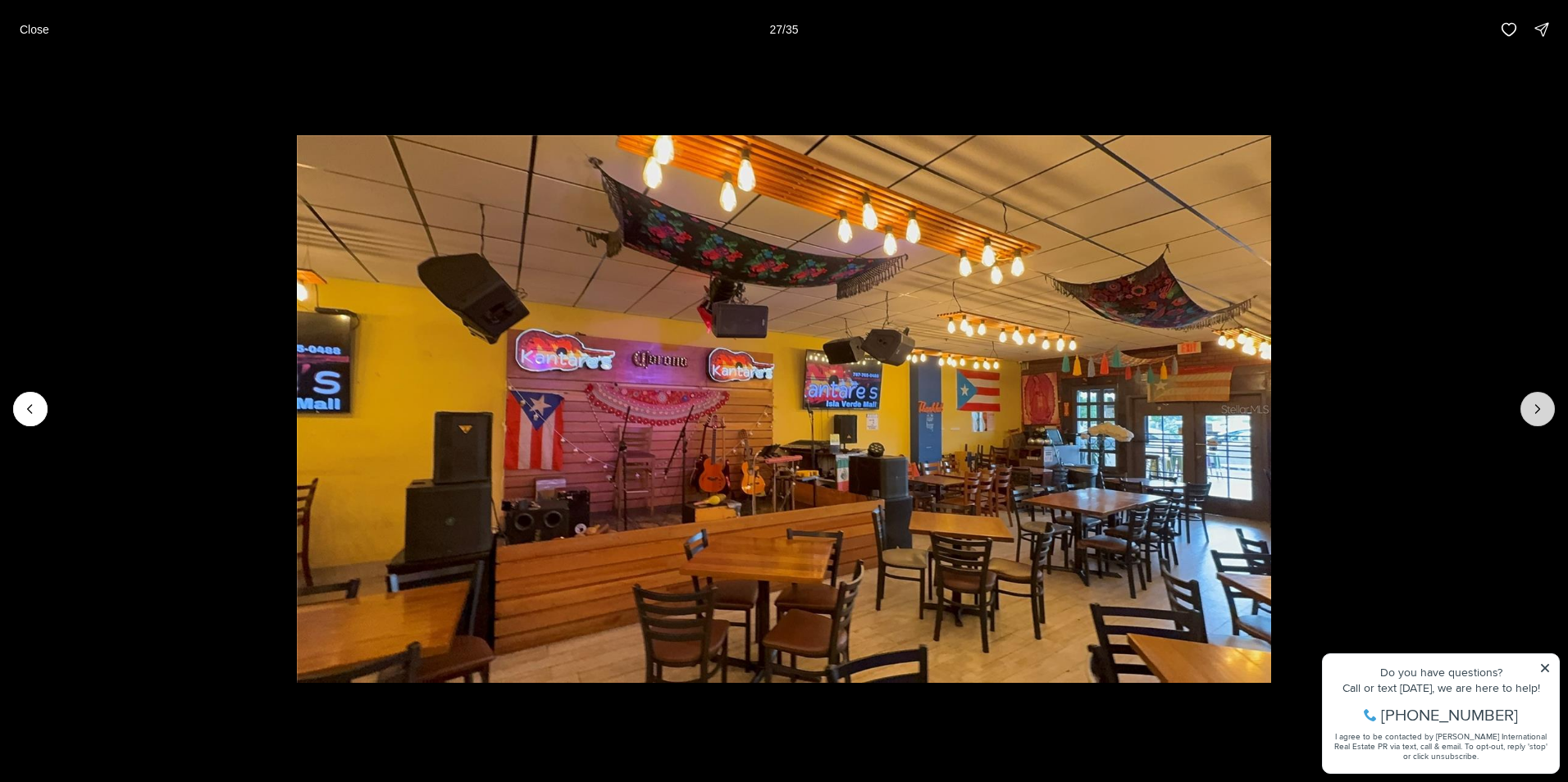
click at [1523, 398] on button "Next slide" at bounding box center [1538, 409] width 35 height 34
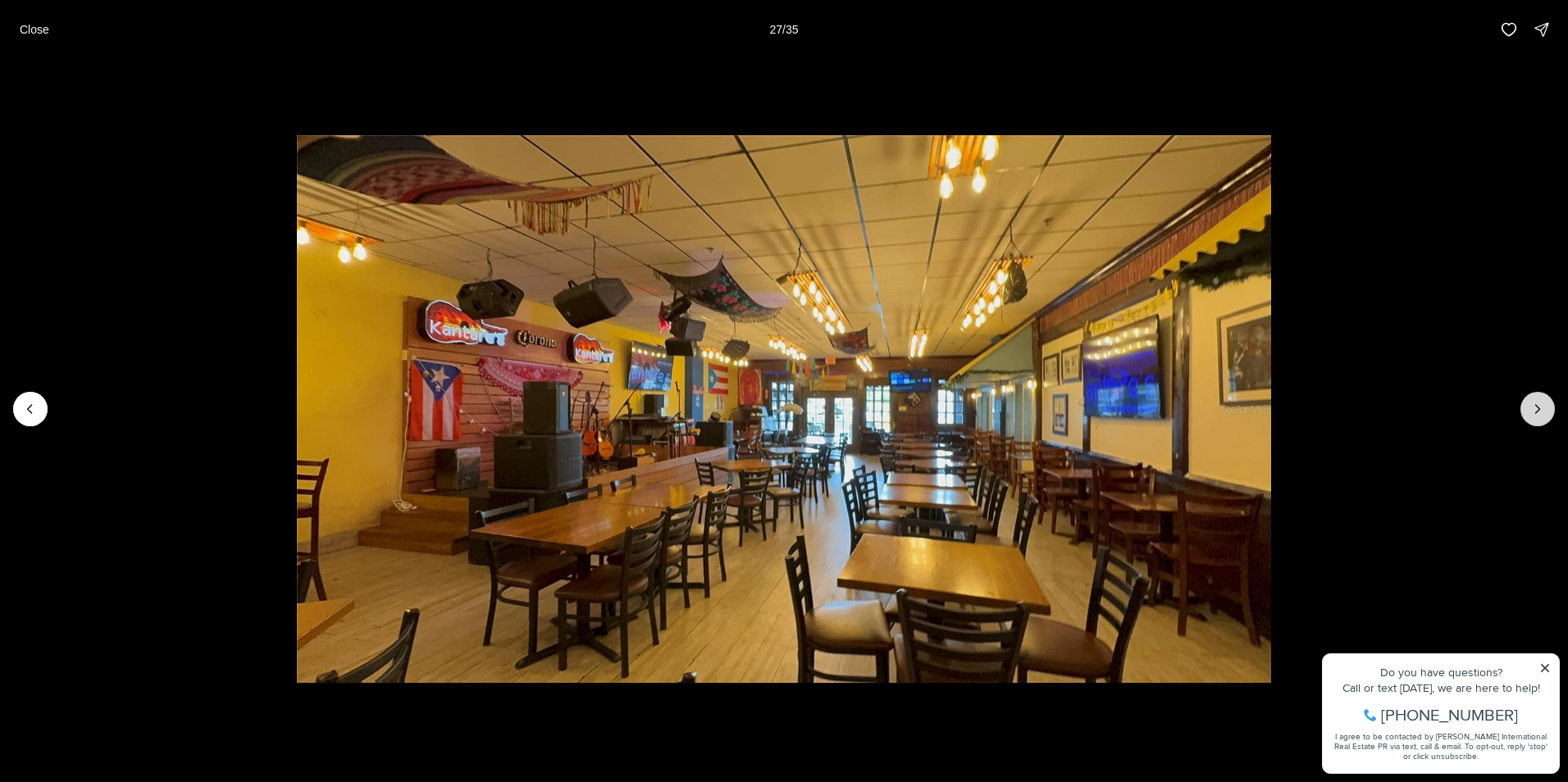
click at [1523, 398] on button "Next slide" at bounding box center [1538, 409] width 35 height 34
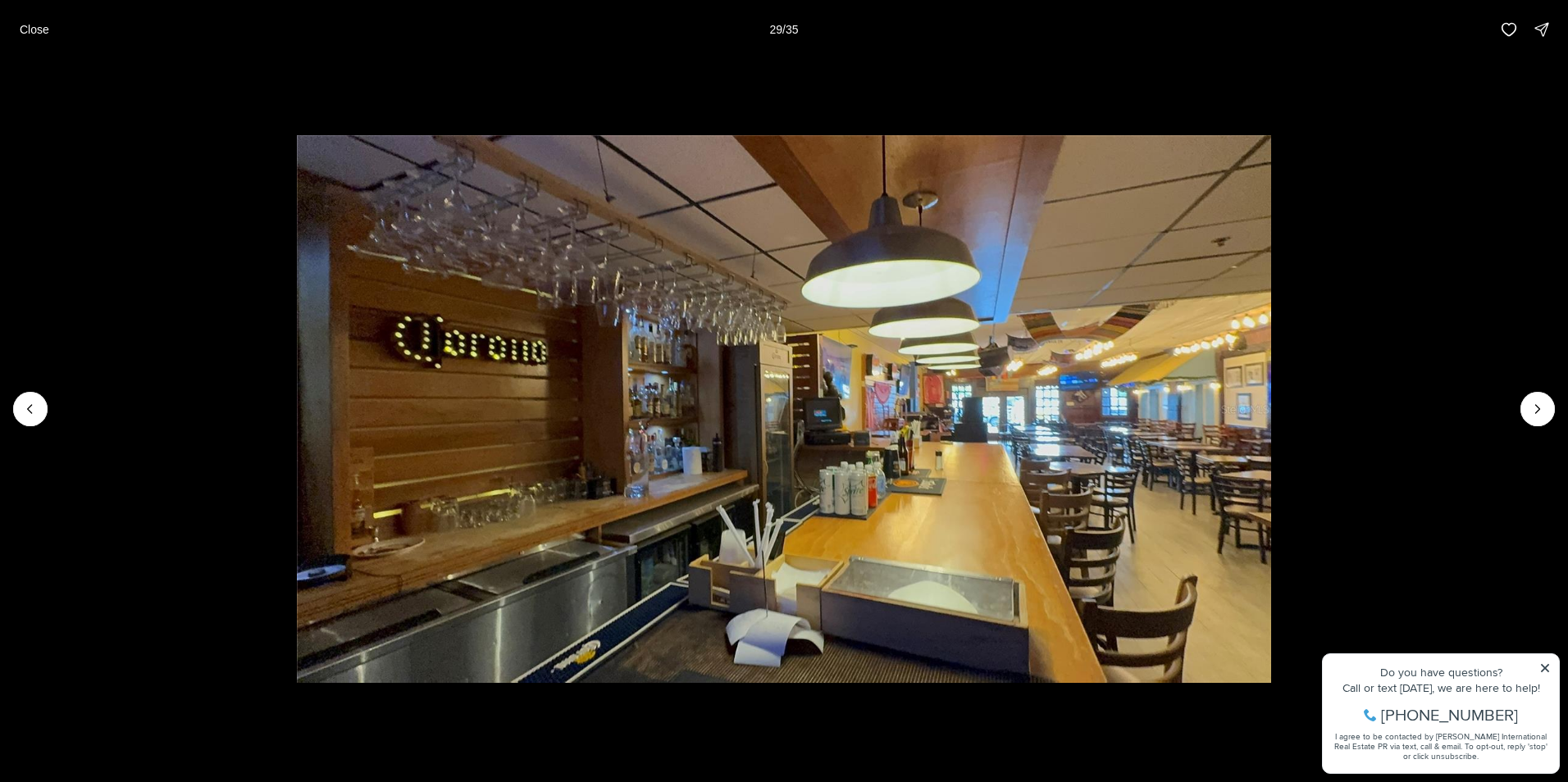
click at [1523, 396] on li "29 of 35" at bounding box center [784, 409] width 1568 height 700
click at [1552, 403] on button "Next slide" at bounding box center [1538, 409] width 35 height 34
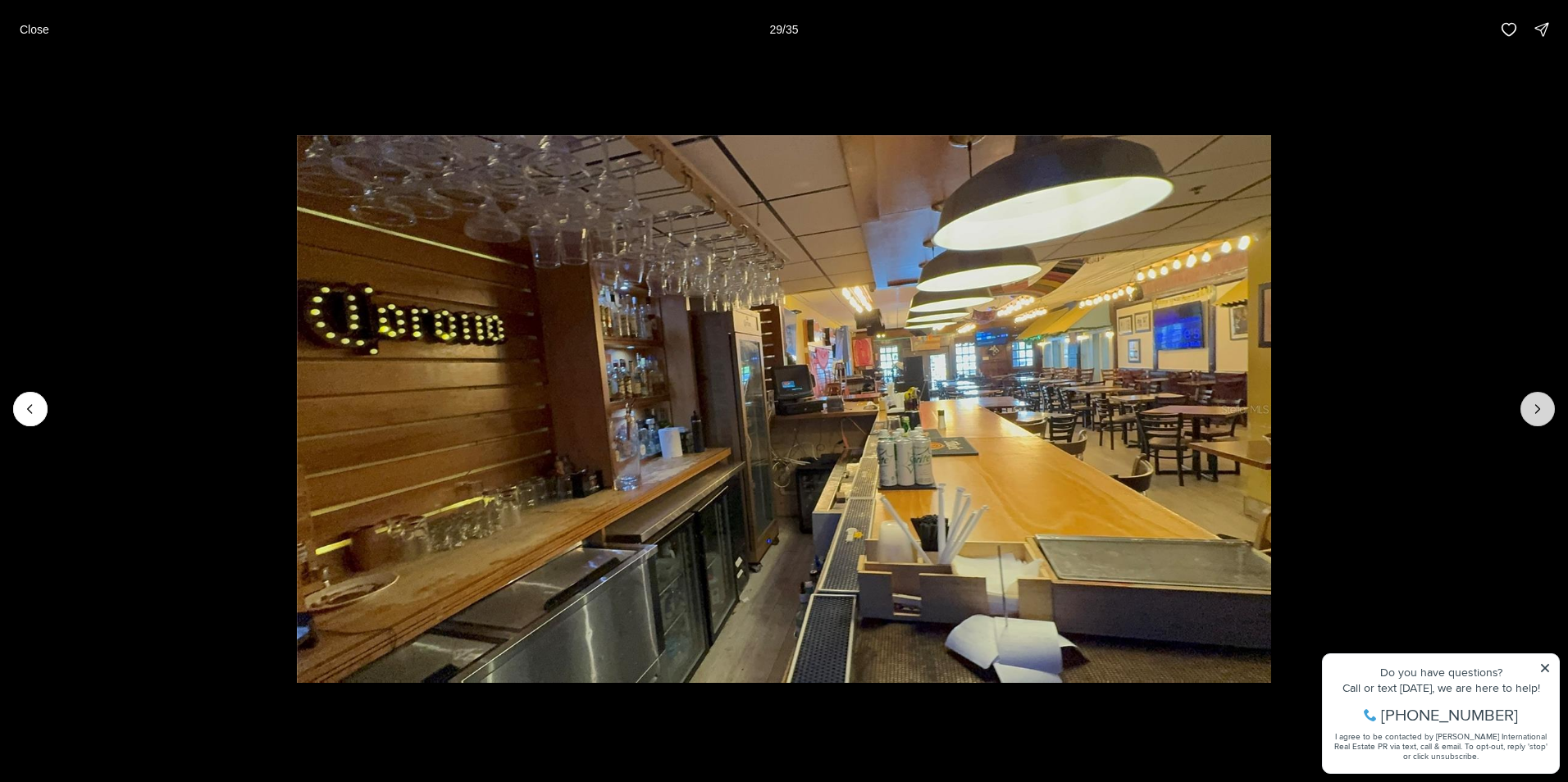
click at [1551, 402] on button "Next slide" at bounding box center [1538, 409] width 35 height 34
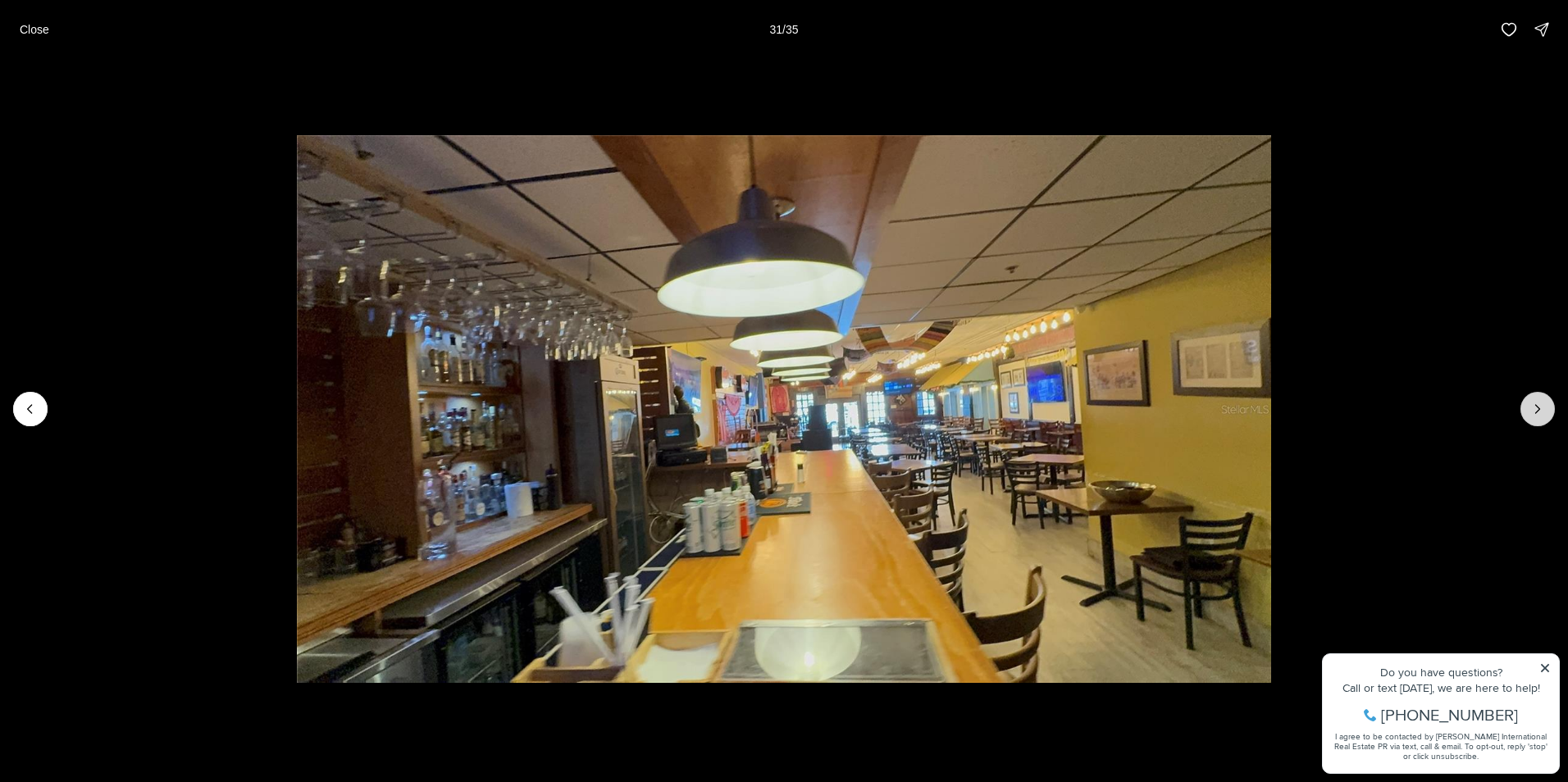
click at [1552, 402] on button "Next slide" at bounding box center [1538, 409] width 35 height 34
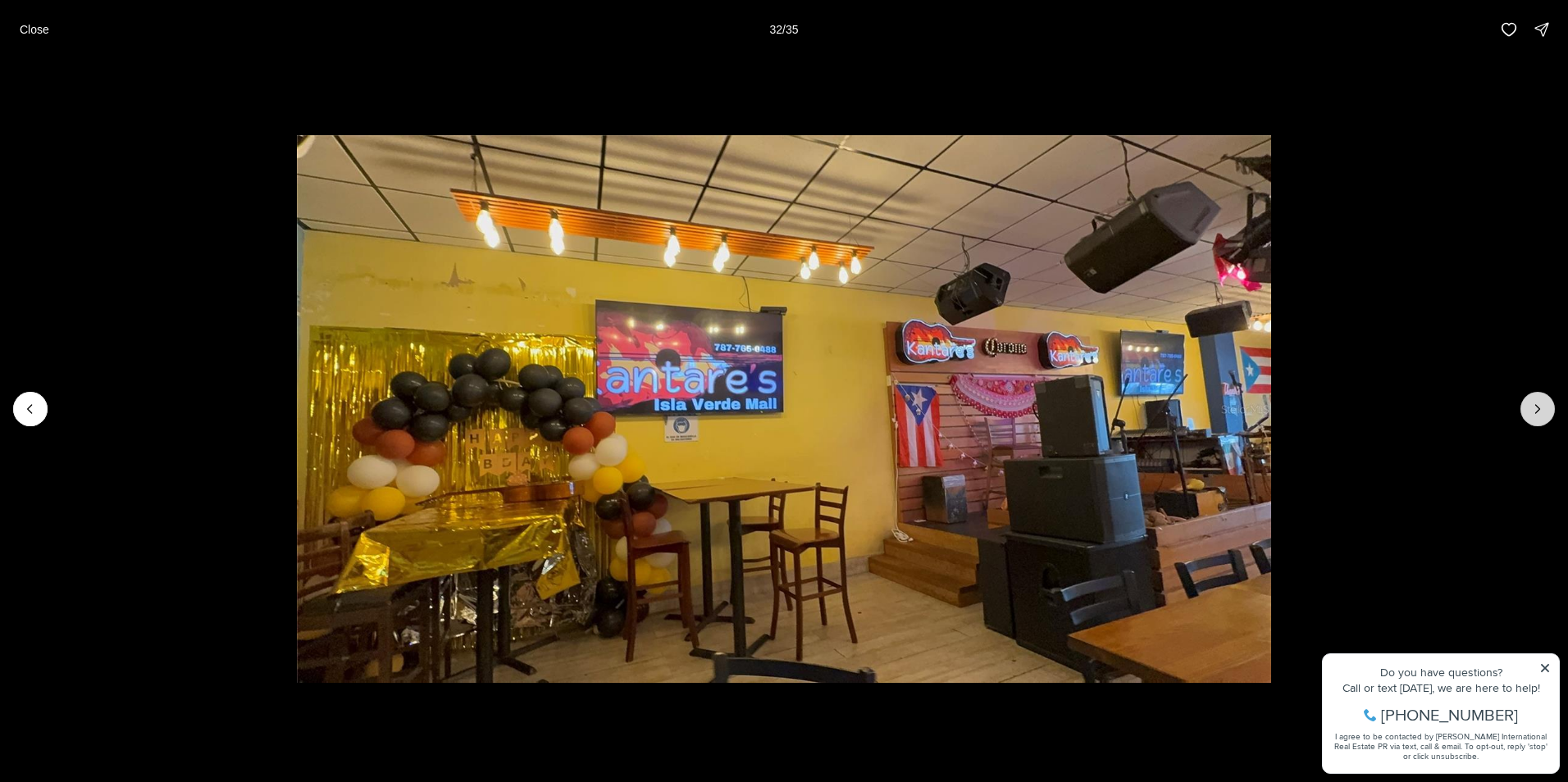
click at [1552, 401] on button "Next slide" at bounding box center [1538, 409] width 35 height 34
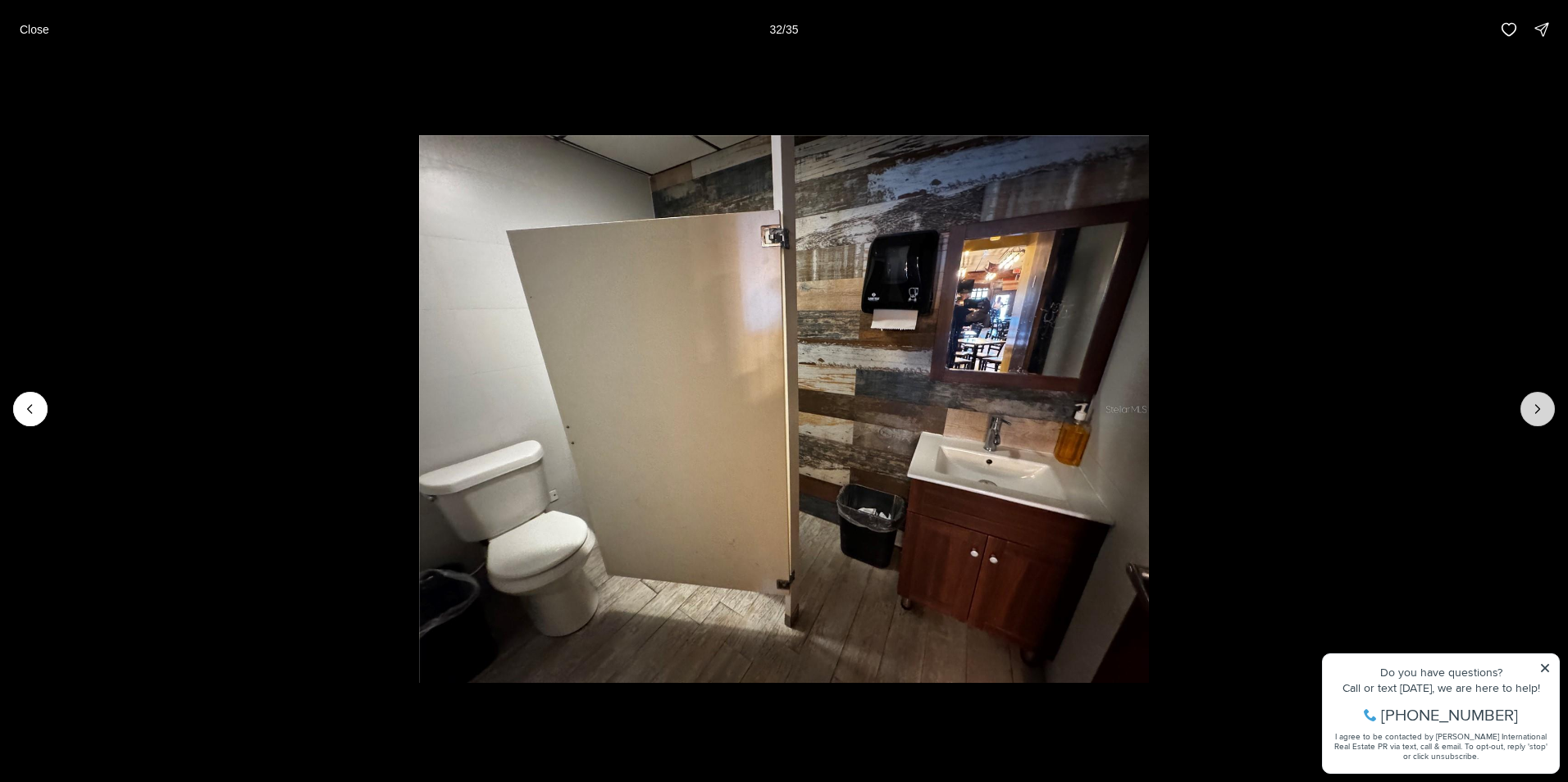
click at [1552, 401] on button "Next slide" at bounding box center [1538, 409] width 35 height 34
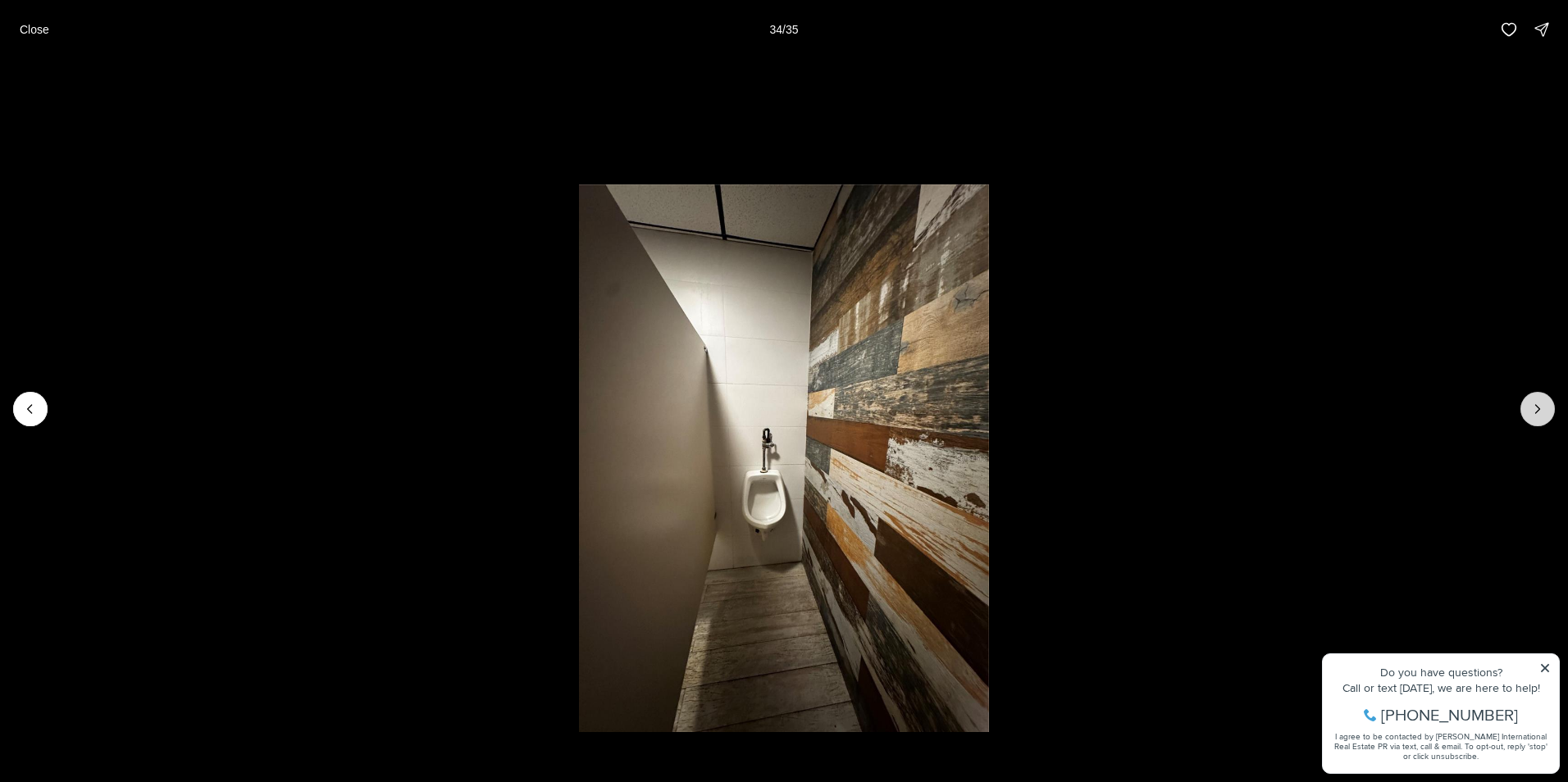
click at [1552, 401] on button "Next slide" at bounding box center [1538, 409] width 35 height 34
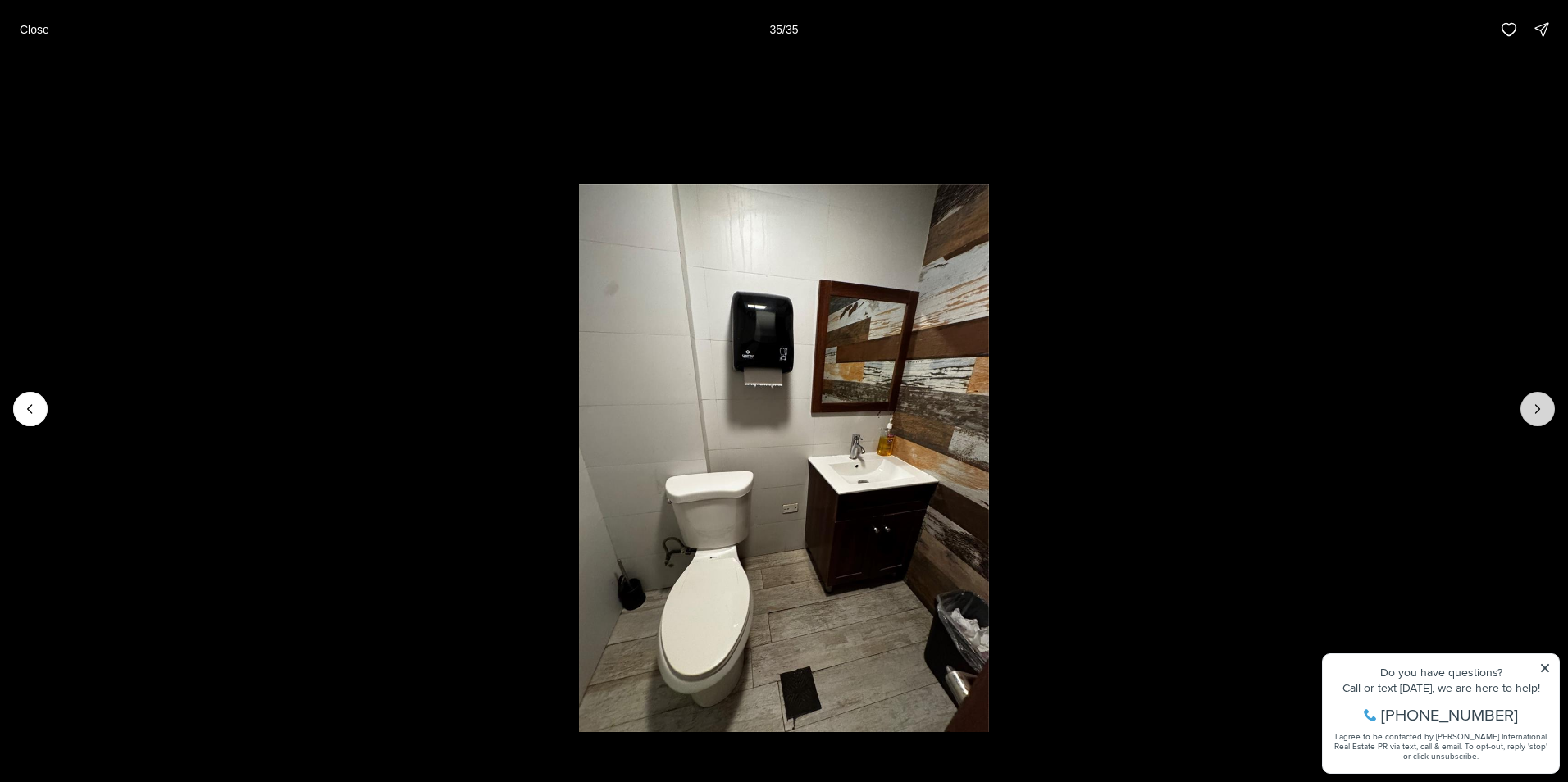
click at [1552, 401] on div at bounding box center [1538, 409] width 35 height 34
click at [1549, 400] on div at bounding box center [1538, 409] width 35 height 34
click at [39, 29] on p "Close" at bounding box center [35, 30] width 30 height 13
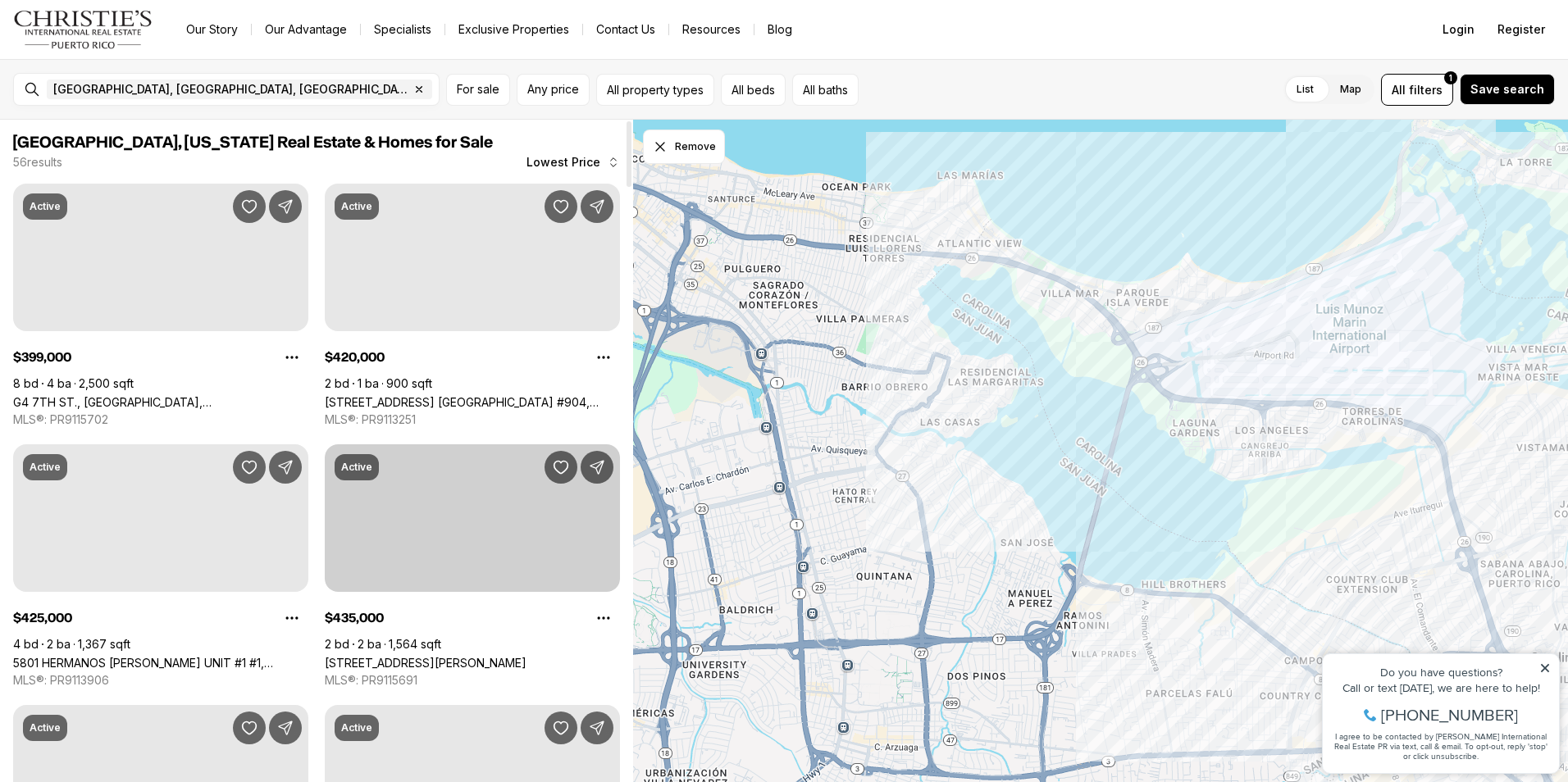
scroll to position [246, 0]
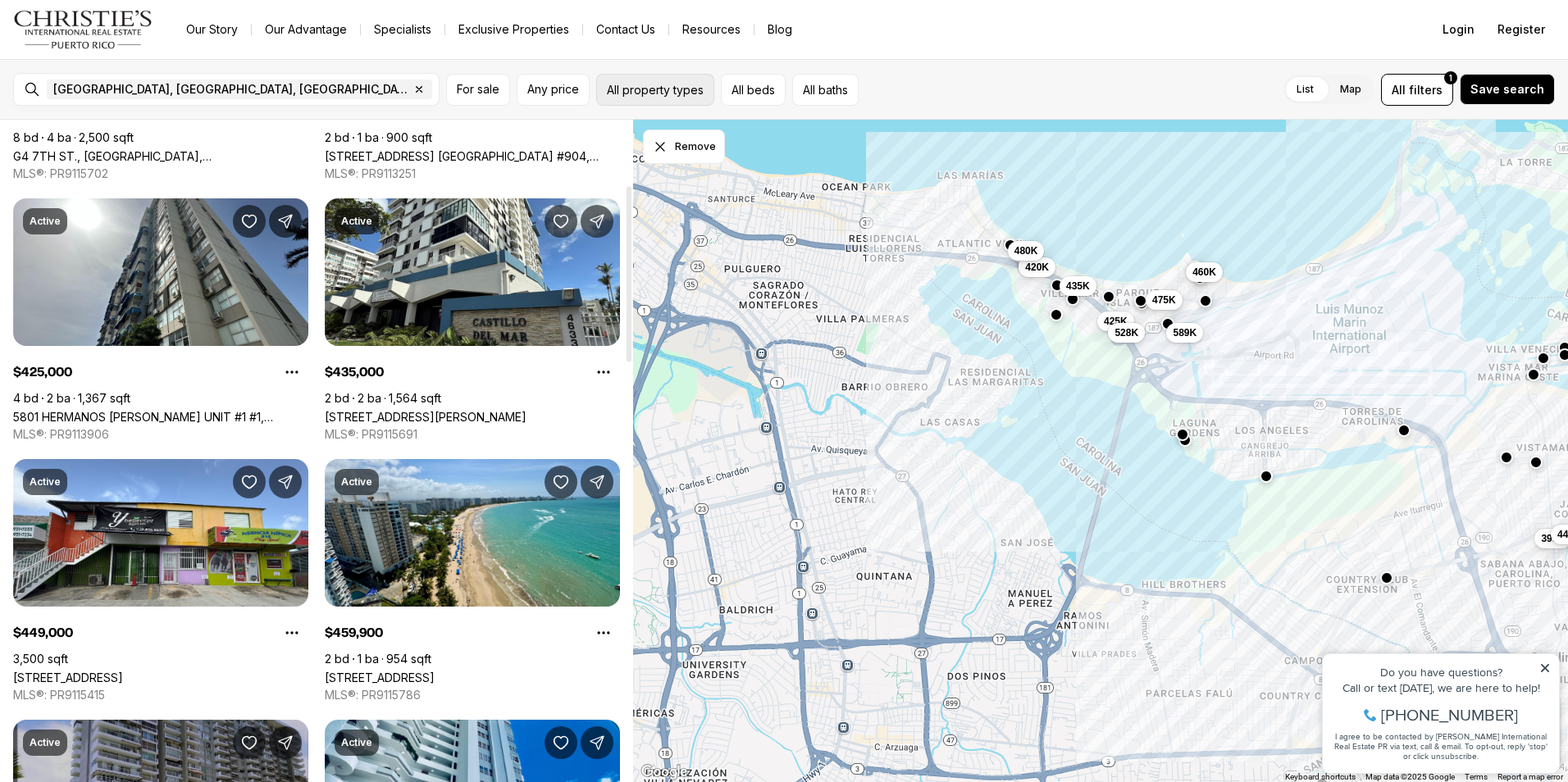
click at [682, 88] on button "All property types" at bounding box center [655, 90] width 118 height 32
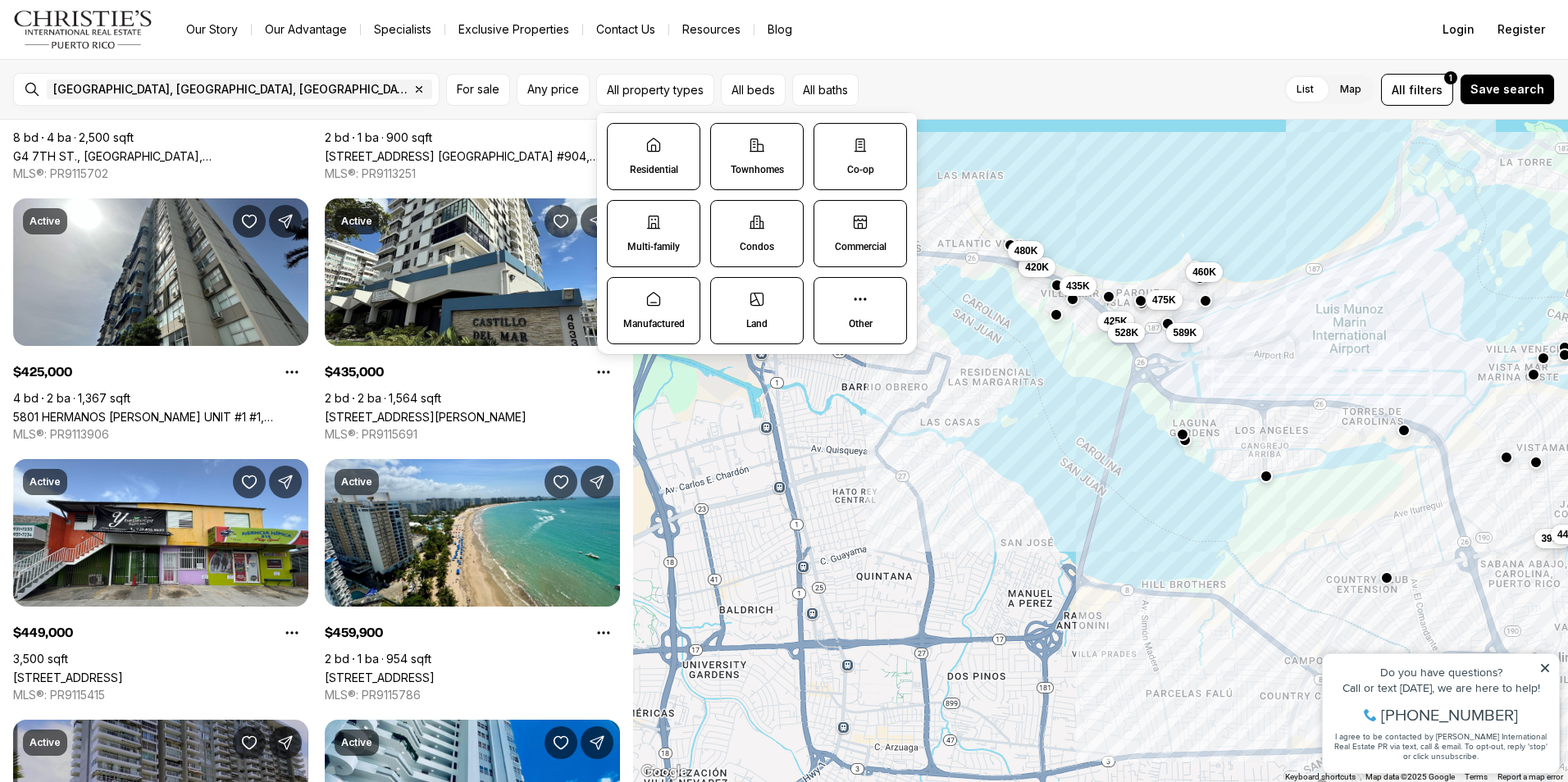
click at [749, 228] on icon at bounding box center [757, 222] width 16 height 16
click at [727, 217] on button "Condos" at bounding box center [719, 209] width 16 height 16
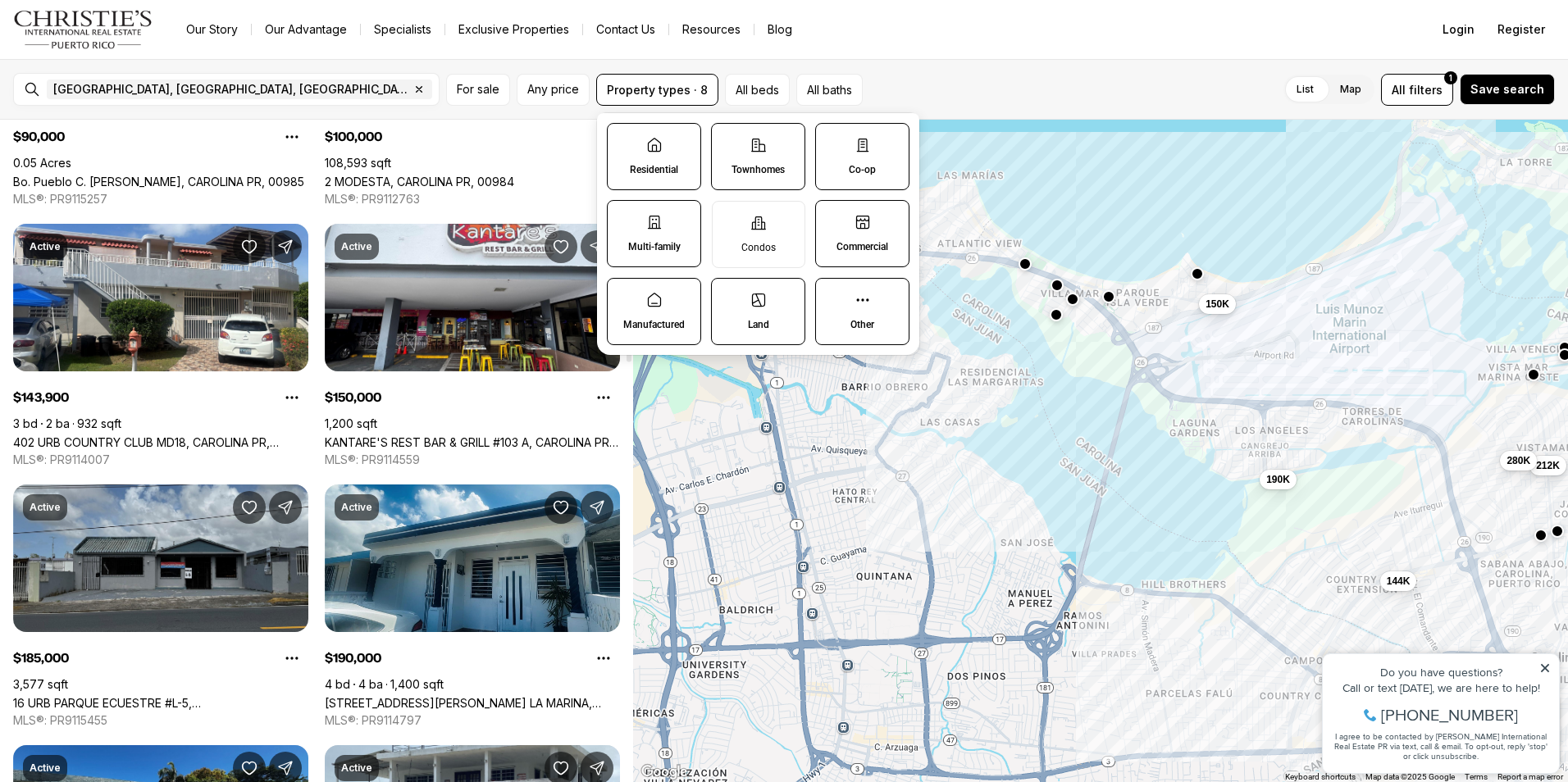
scroll to position [246, 0]
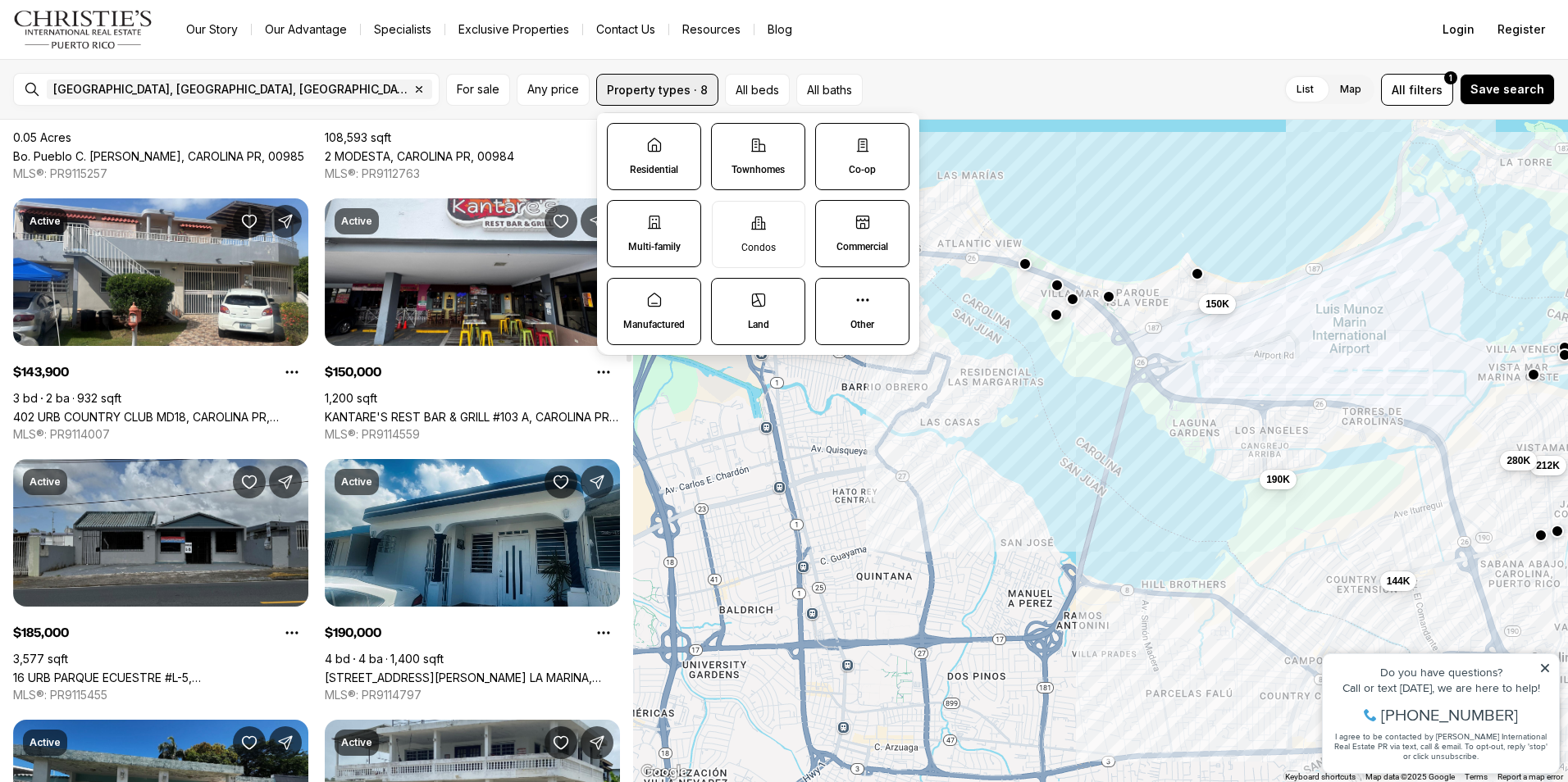
click at [690, 78] on button "Property types · 8" at bounding box center [657, 90] width 122 height 32
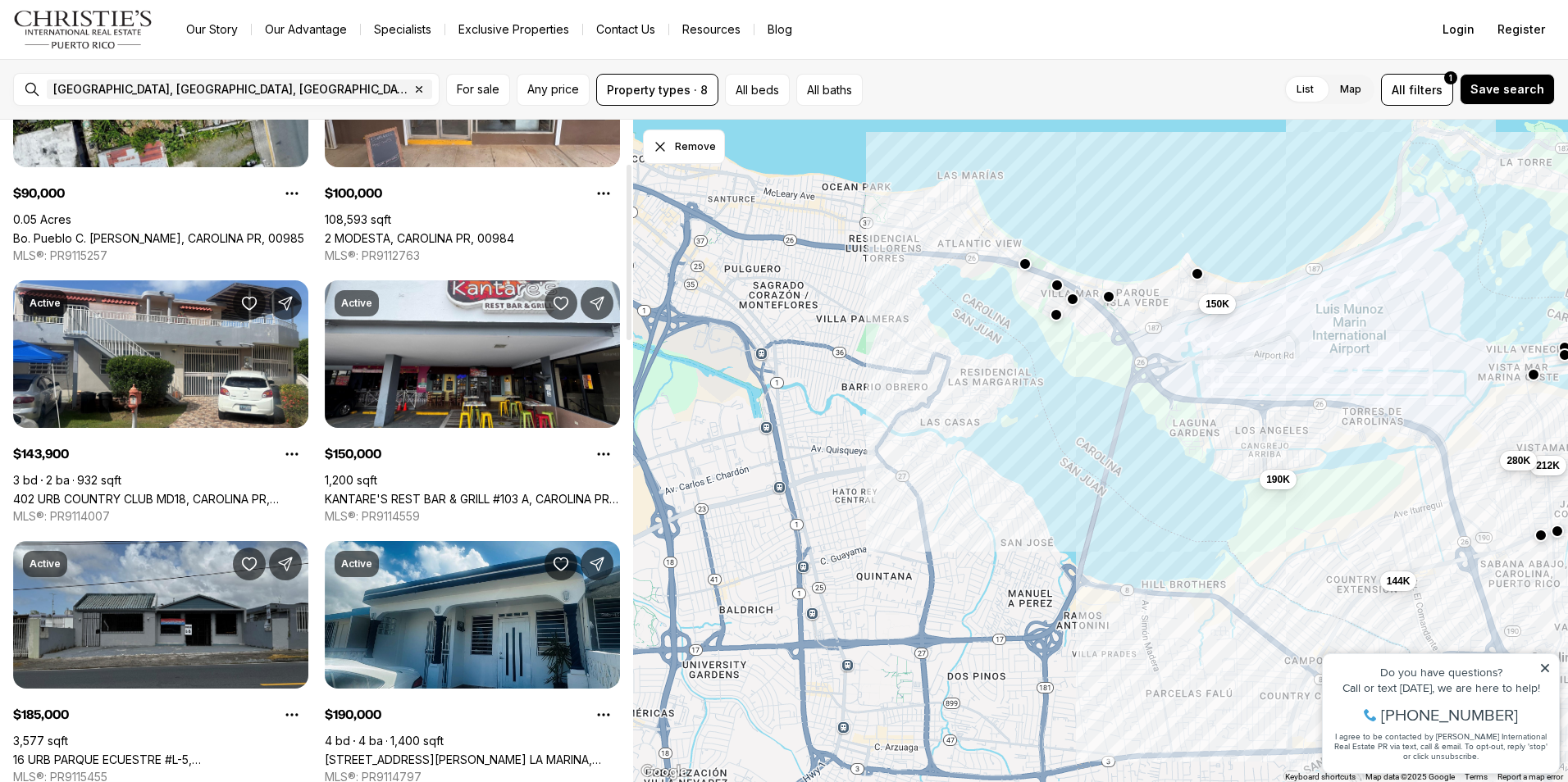
scroll to position [0, 0]
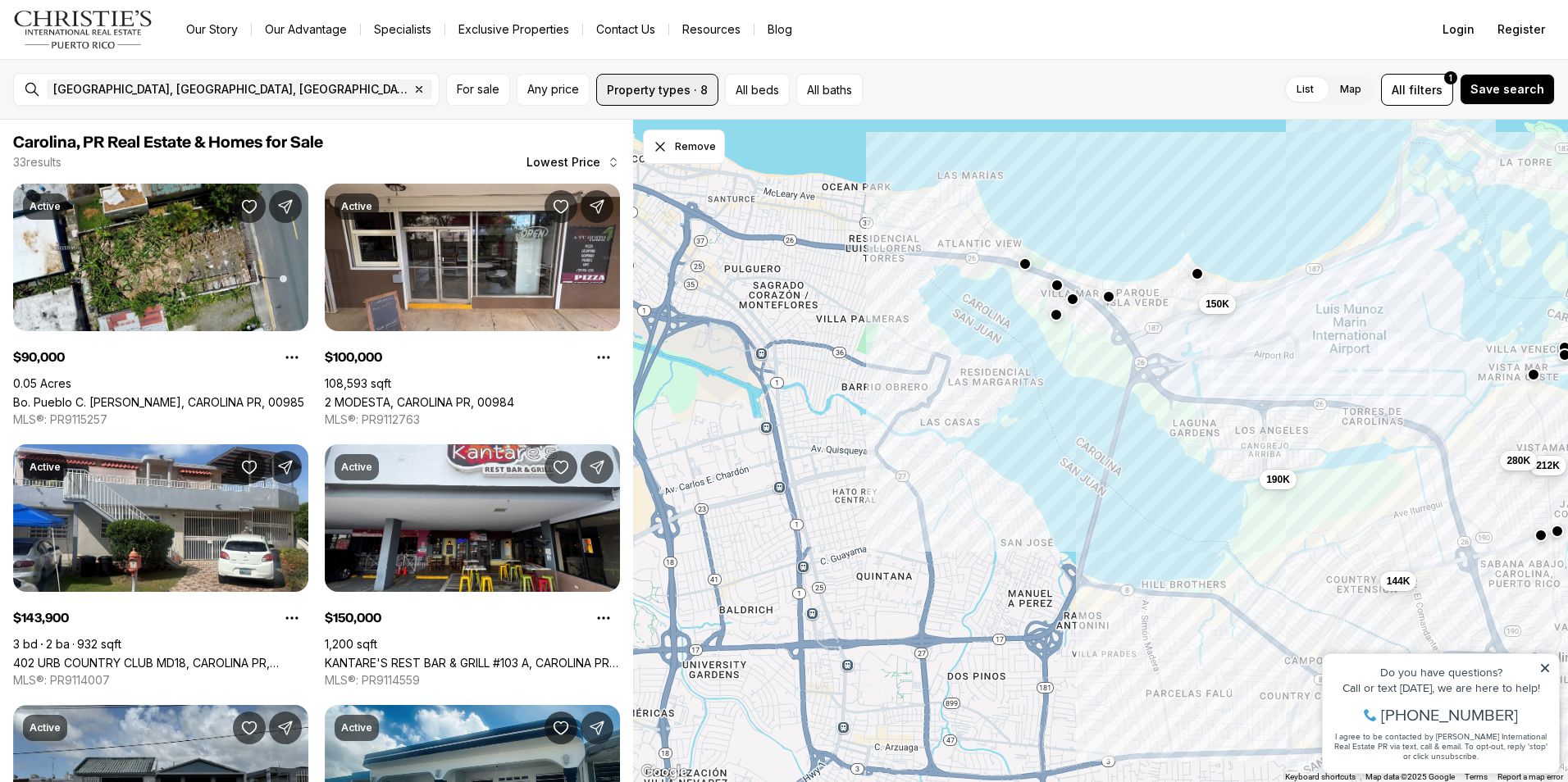
click at [696, 95] on button "Property types · 8" at bounding box center [657, 90] width 122 height 32
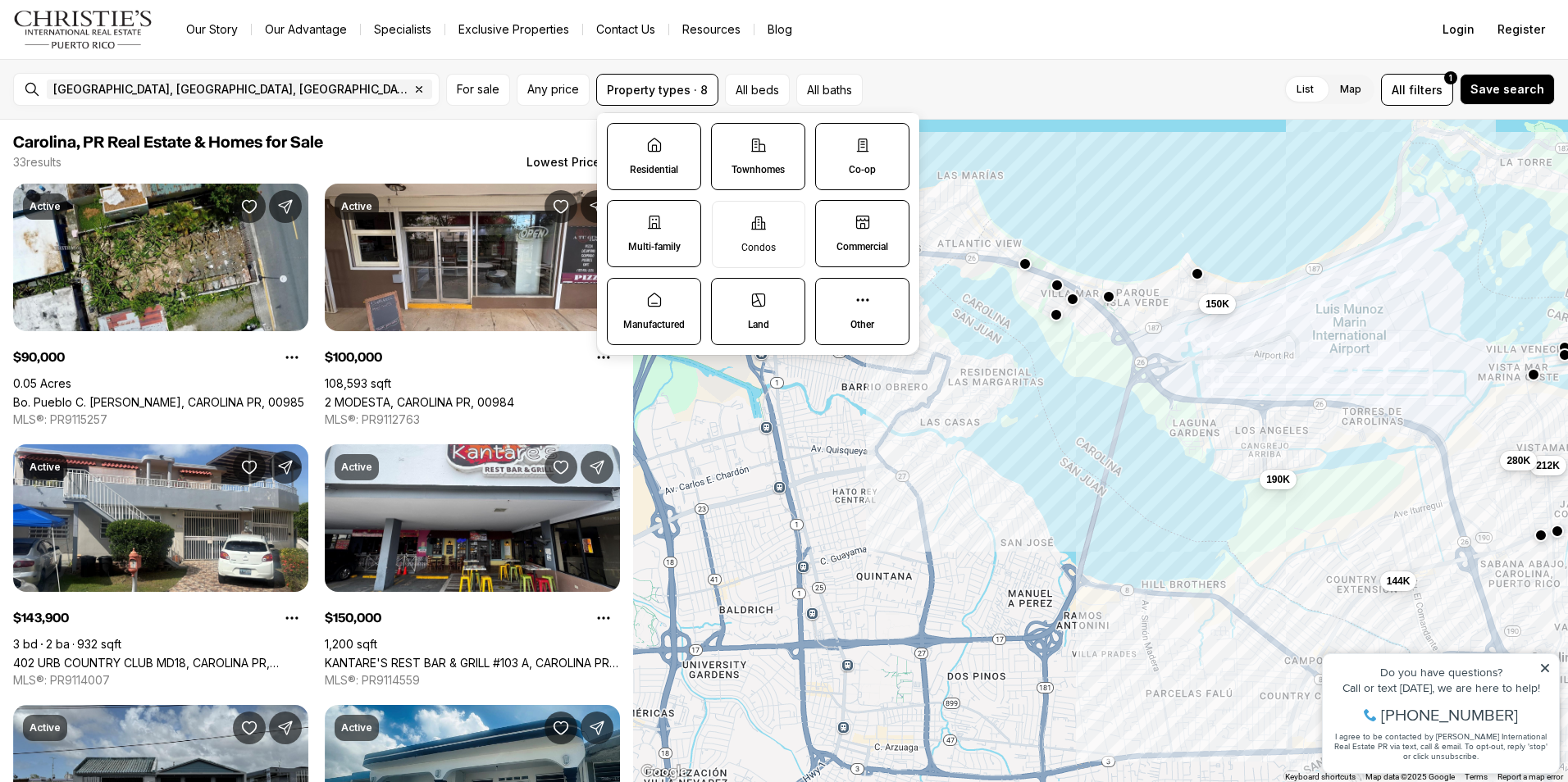
click at [676, 149] on label "Residential" at bounding box center [653, 157] width 95 height 67
click at [624, 140] on button "Residential" at bounding box center [616, 132] width 16 height 16
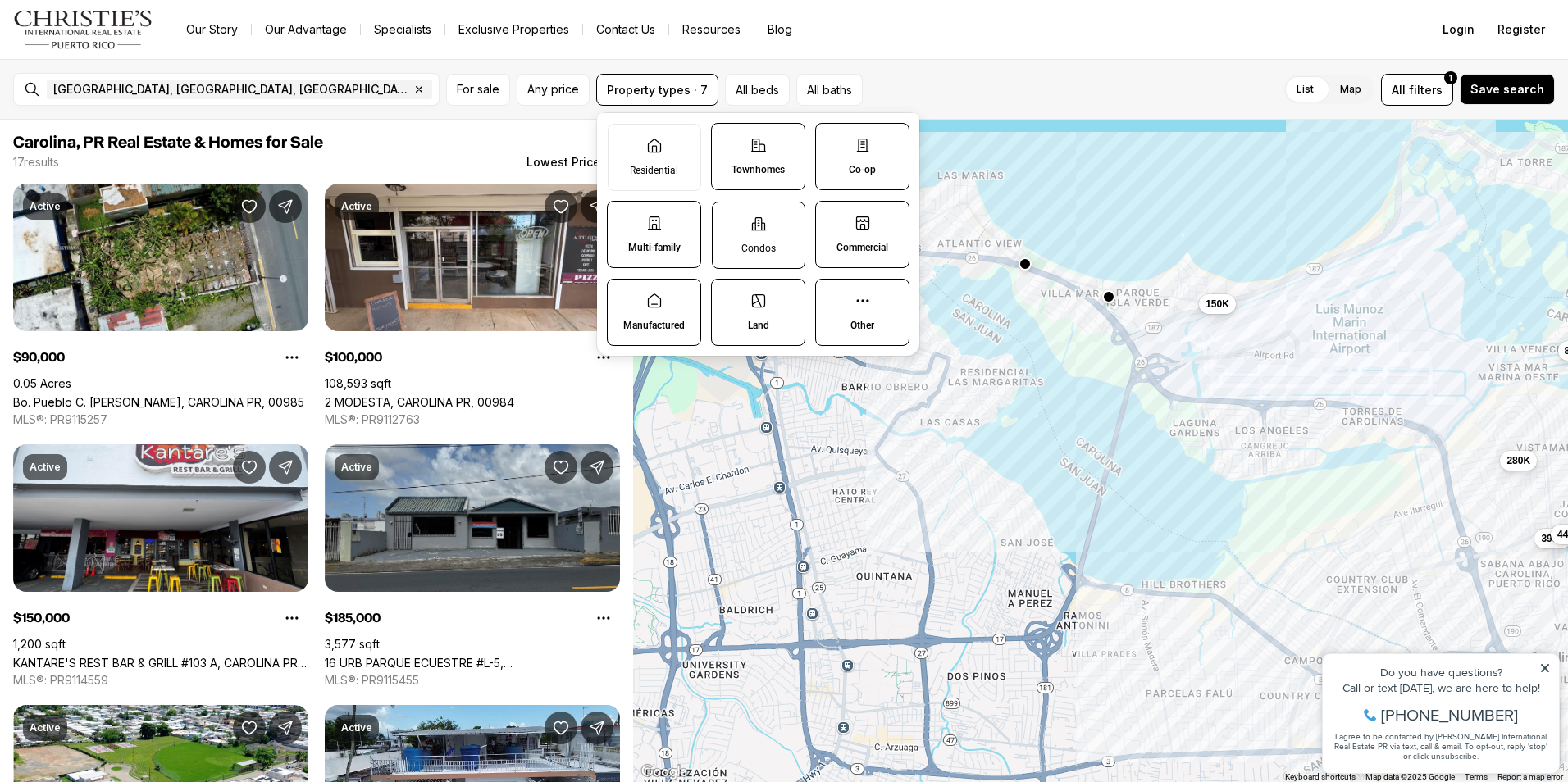
click at [767, 244] on p "Condos" at bounding box center [759, 248] width 35 height 13
click at [729, 218] on button "Condos" at bounding box center [721, 210] width 16 height 16
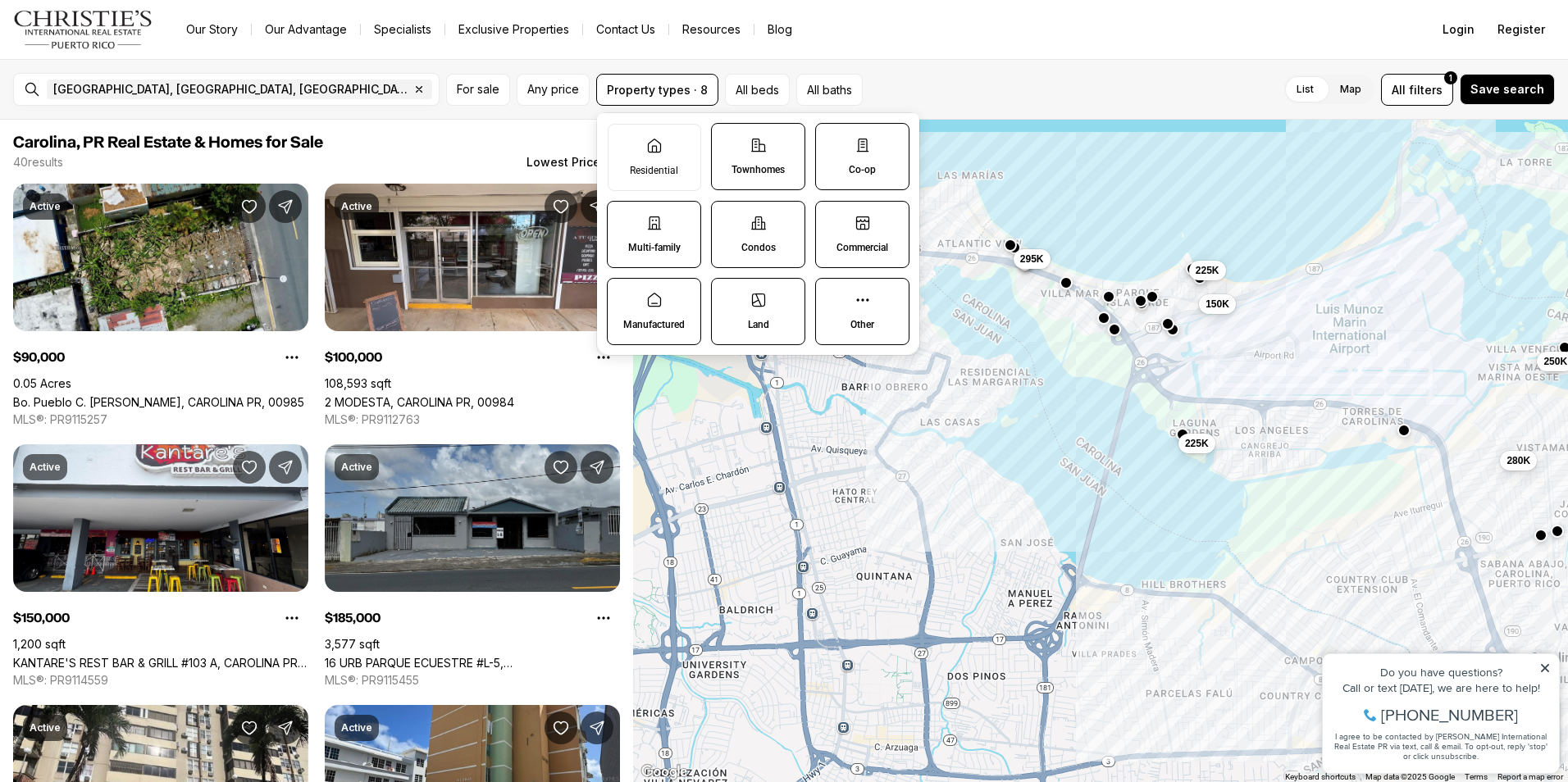
click at [317, 156] on div "40 results Lowest Price" at bounding box center [316, 163] width 606 height 16
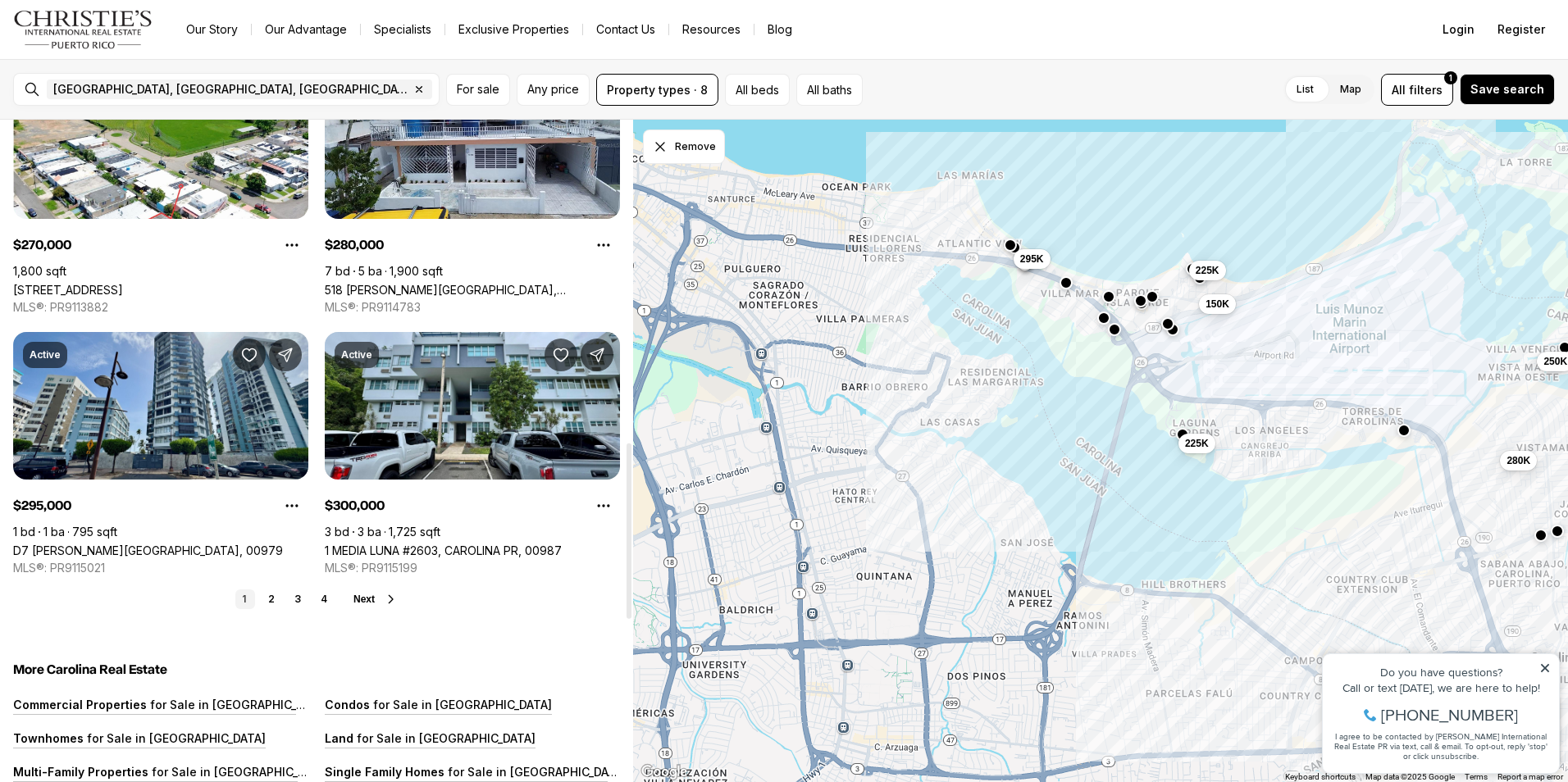
scroll to position [1230, 0]
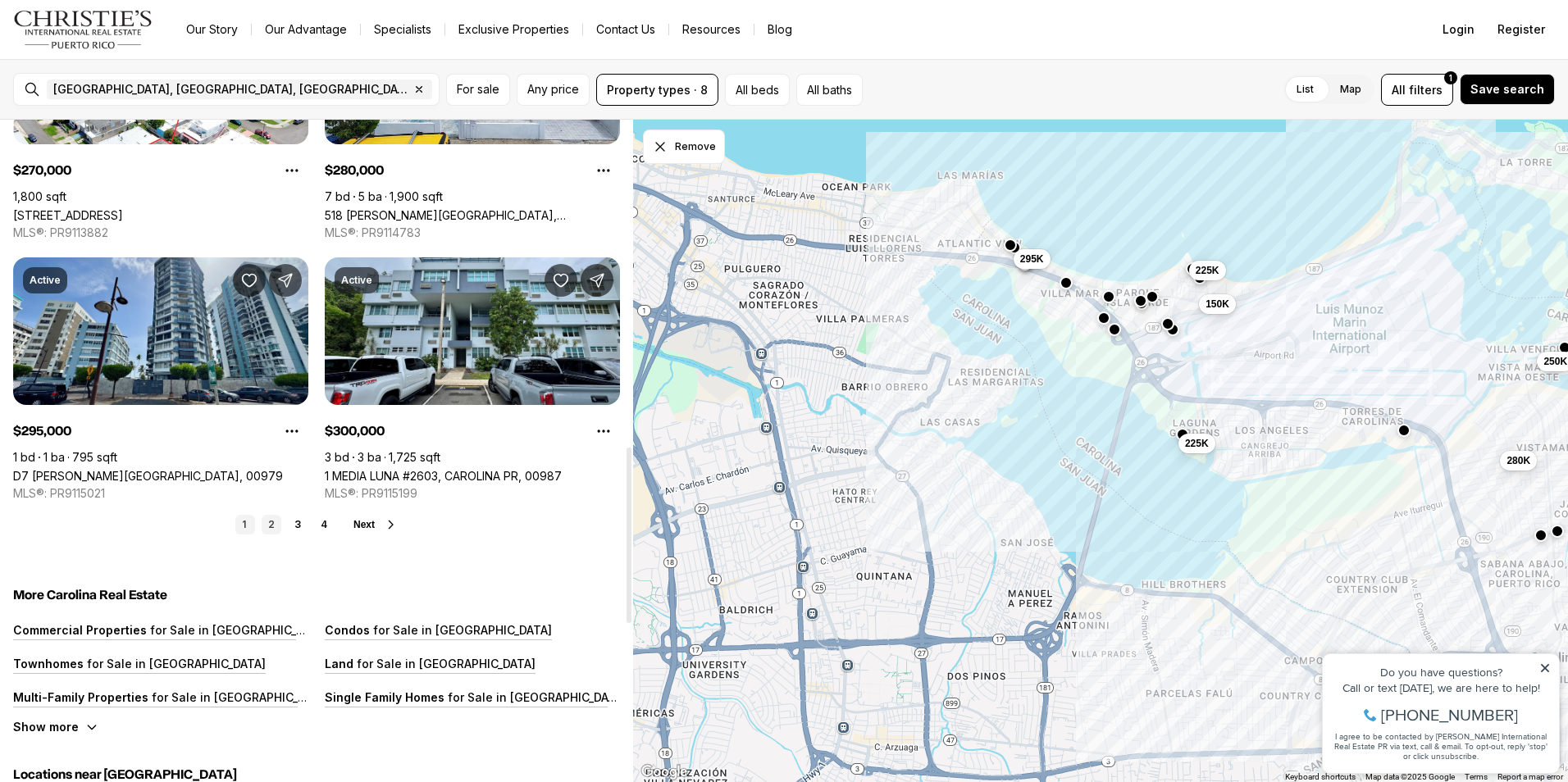
click at [270, 533] on link "2" at bounding box center [271, 525] width 20 height 20
